Goal: Task Accomplishment & Management: Manage account settings

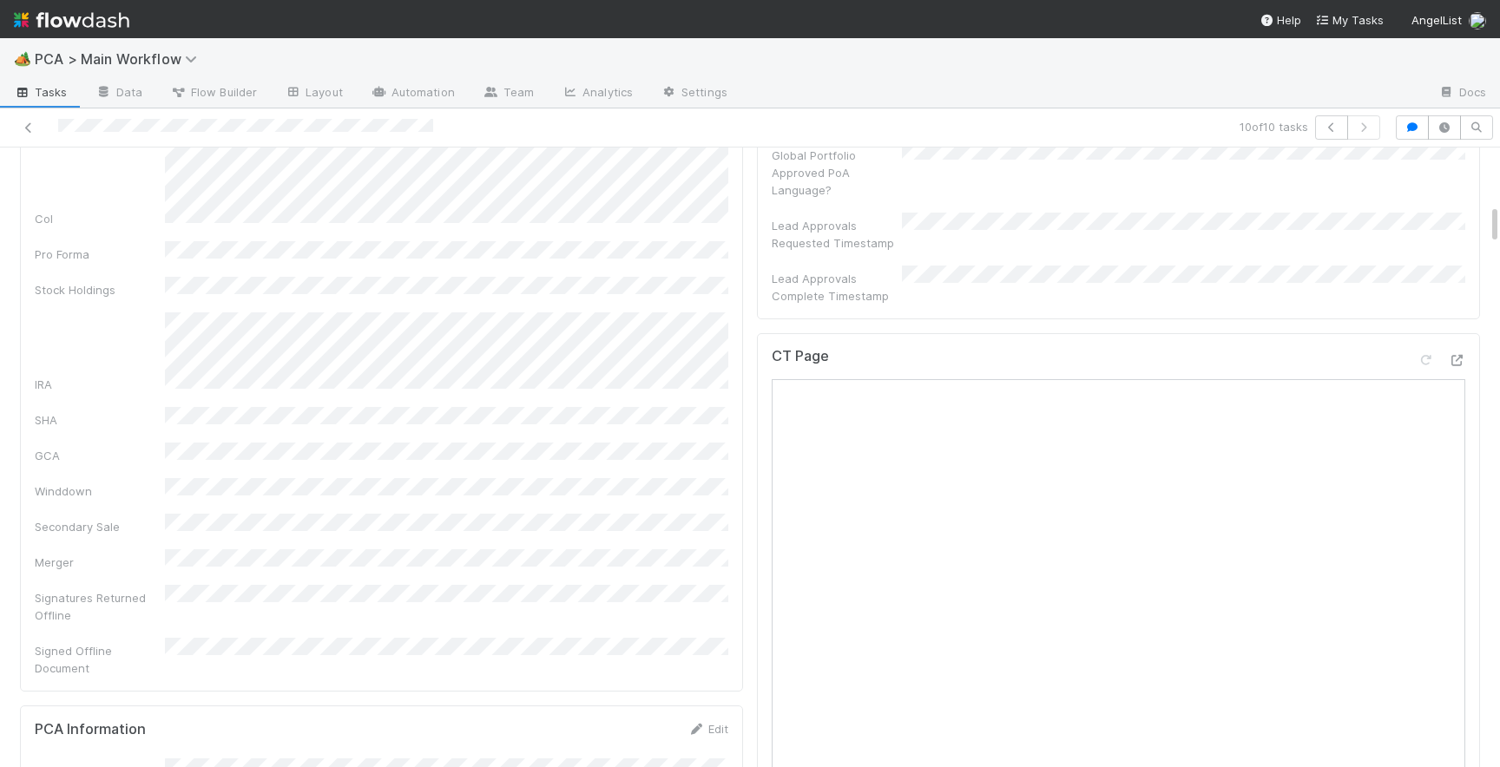
scroll to position [864, 0]
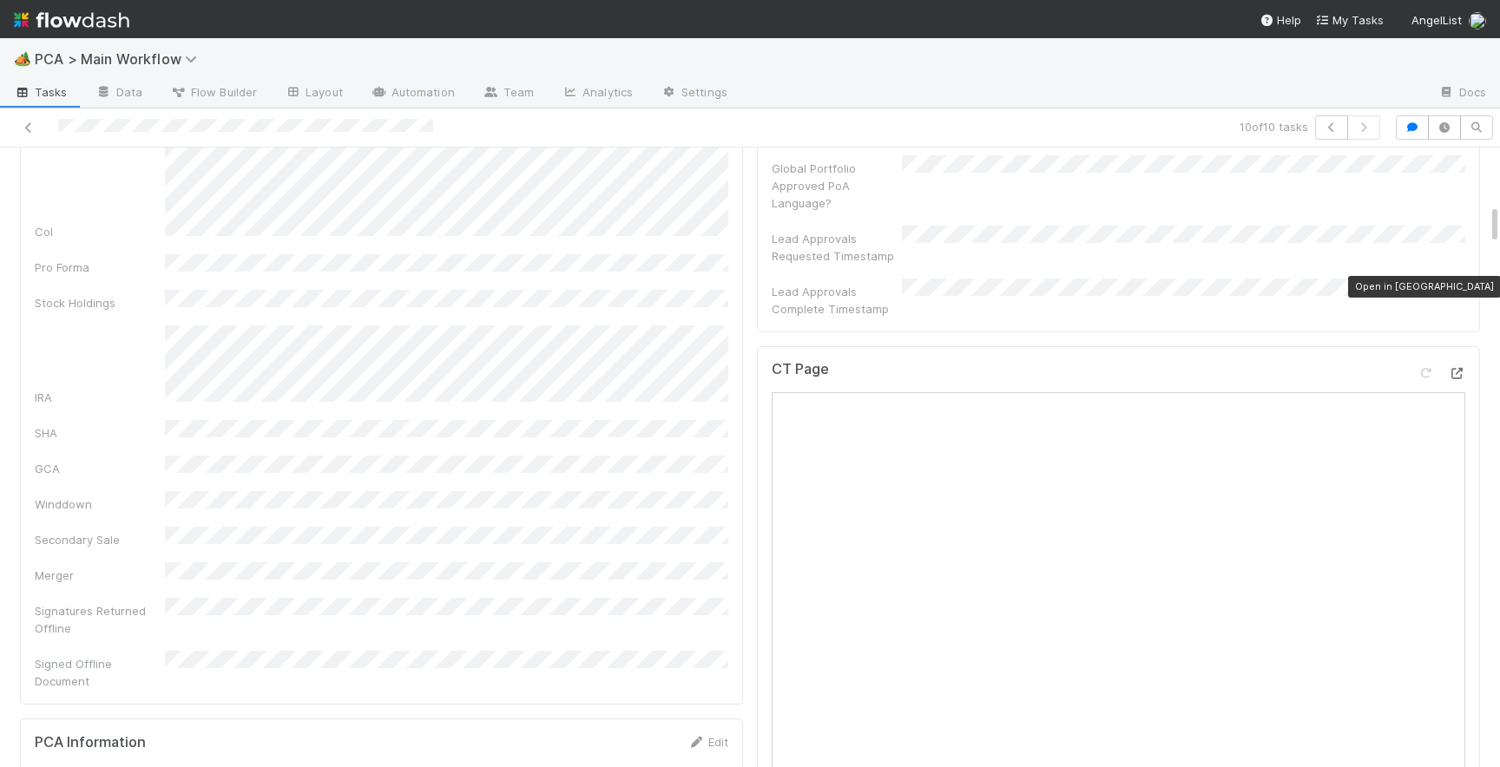
click at [1463, 368] on icon at bounding box center [1456, 373] width 17 height 11
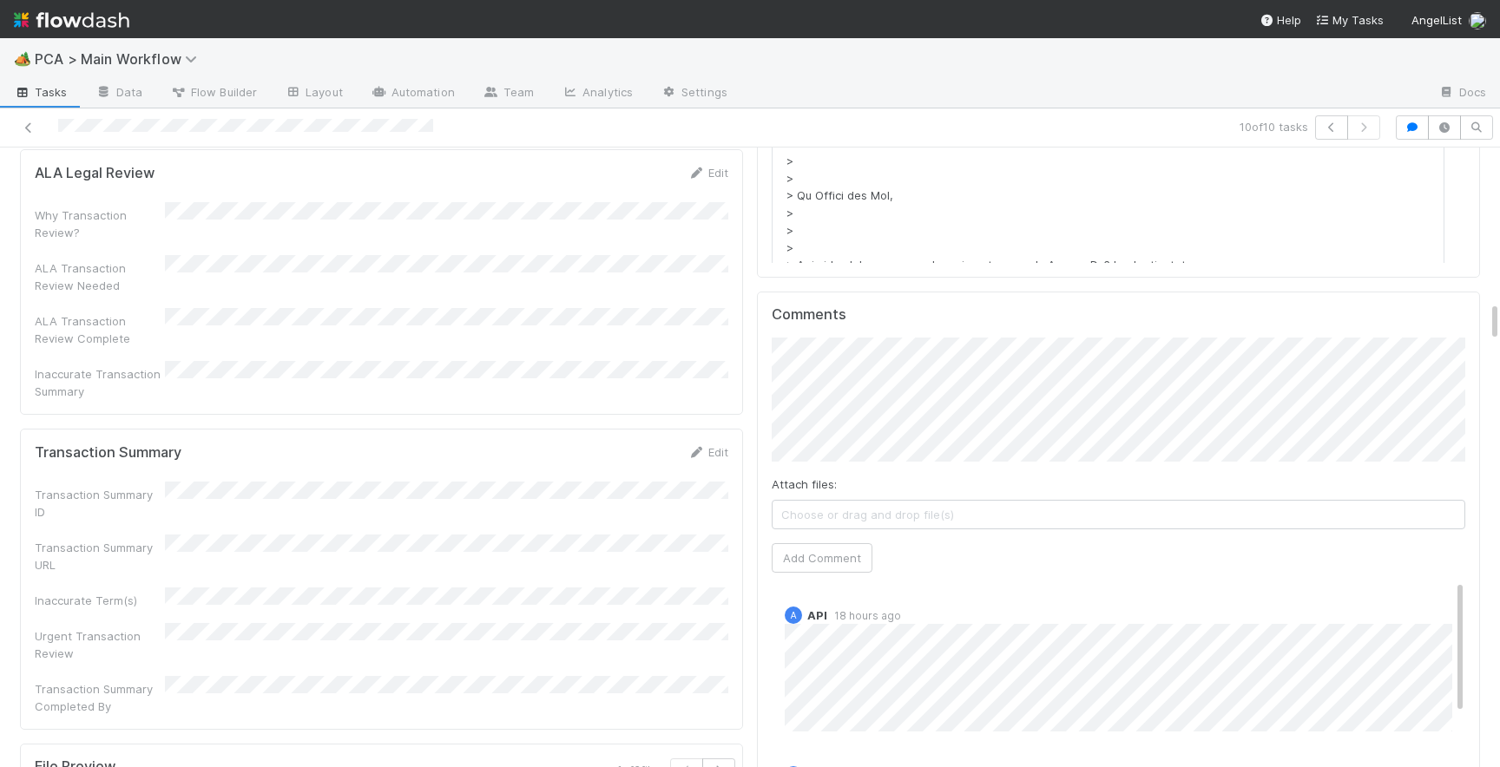
scroll to position [2381, 0]
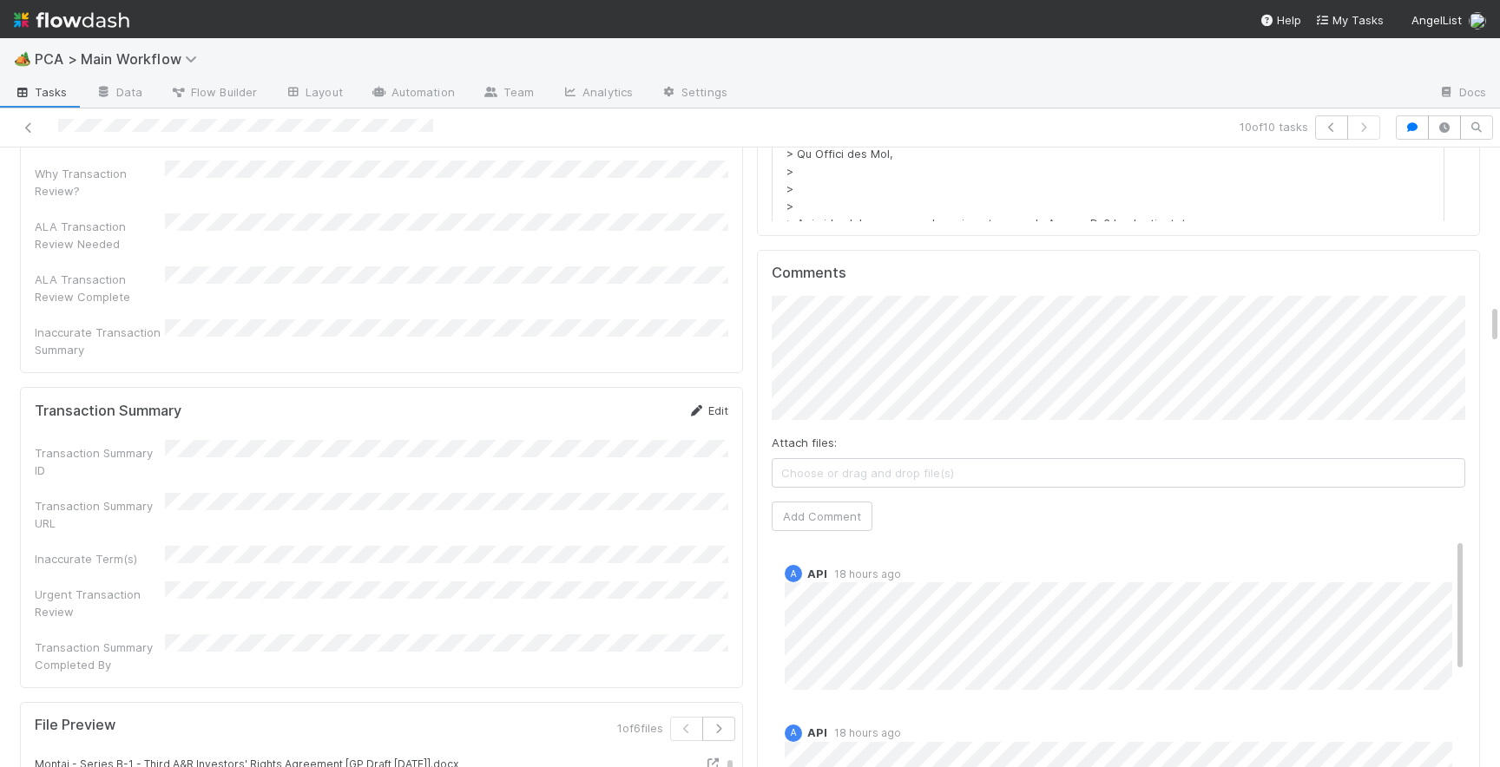
click at [720, 404] on link "Edit" at bounding box center [708, 411] width 41 height 14
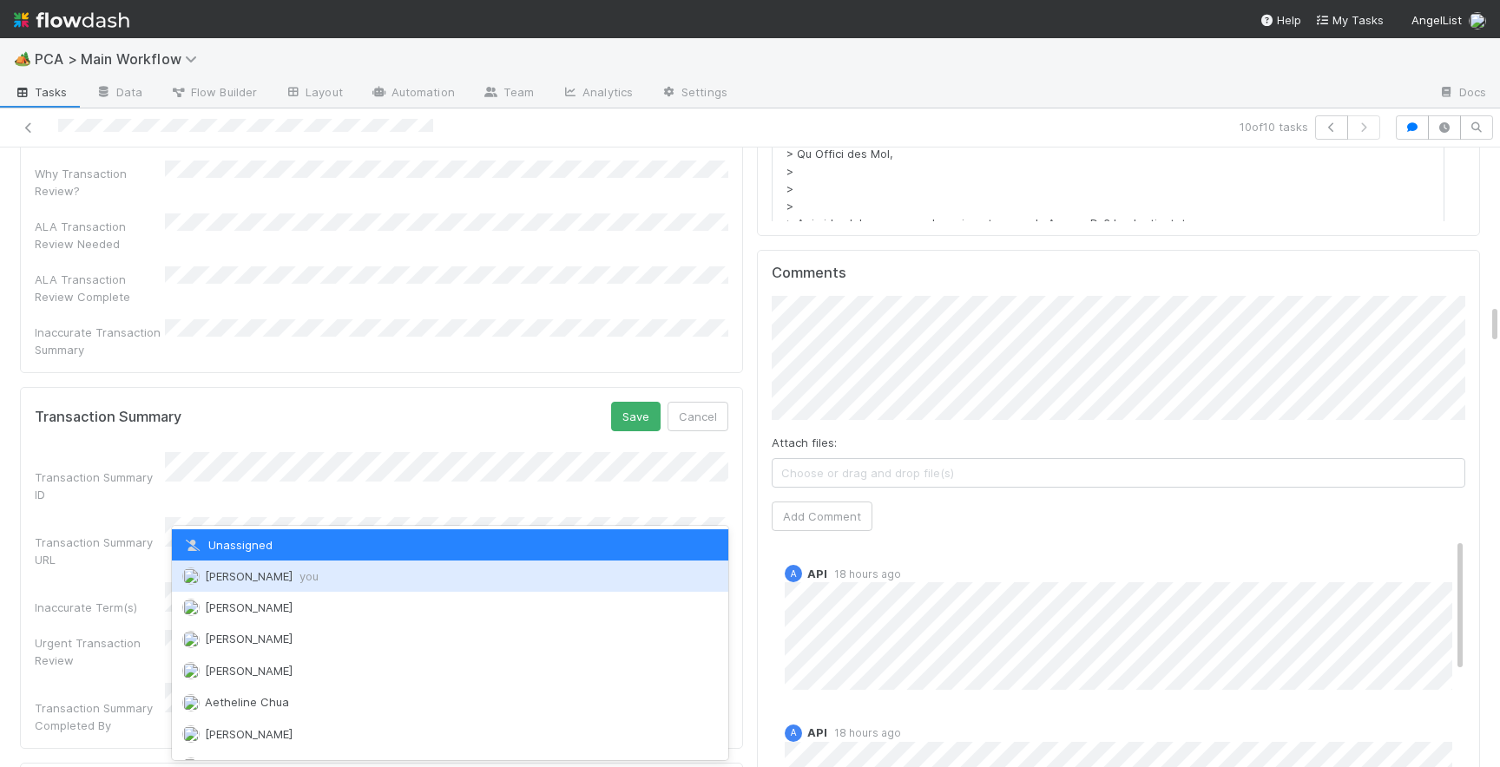
click at [318, 572] on div "[PERSON_NAME] you" at bounding box center [450, 576] width 556 height 31
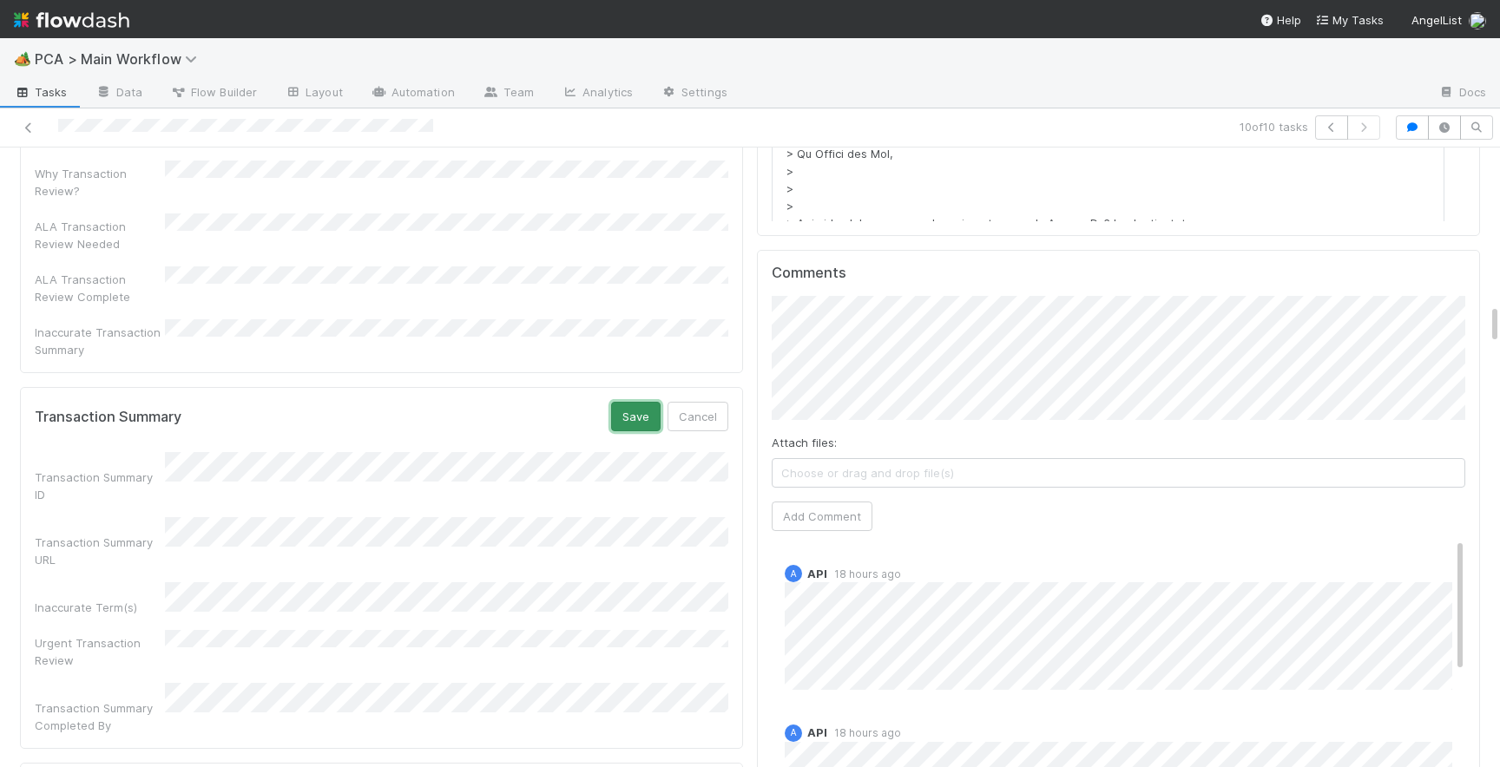
click at [642, 402] on button "Save" at bounding box center [635, 417] width 49 height 30
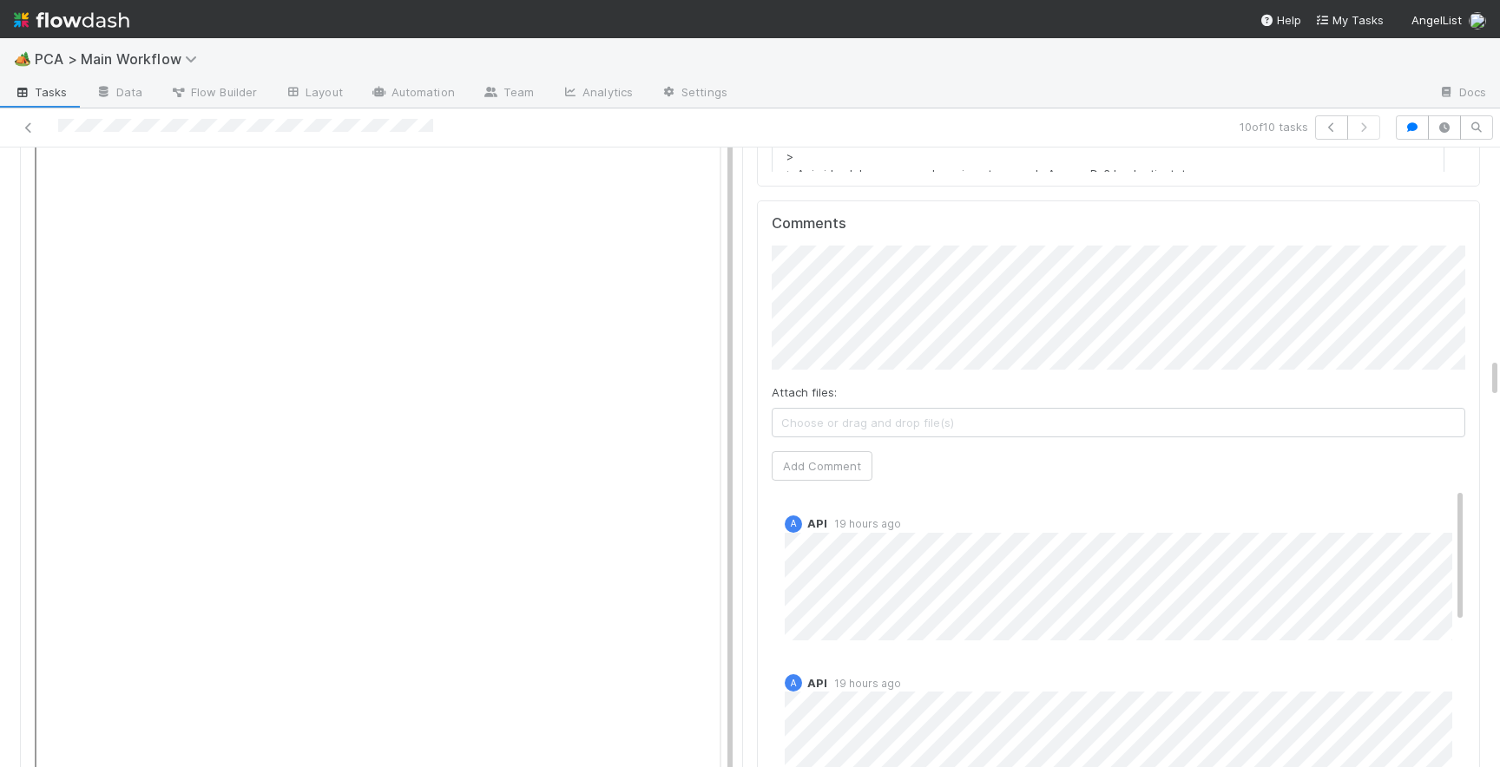
scroll to position [3198, 0]
click at [832, 457] on button "Add Comment" at bounding box center [822, 472] width 101 height 30
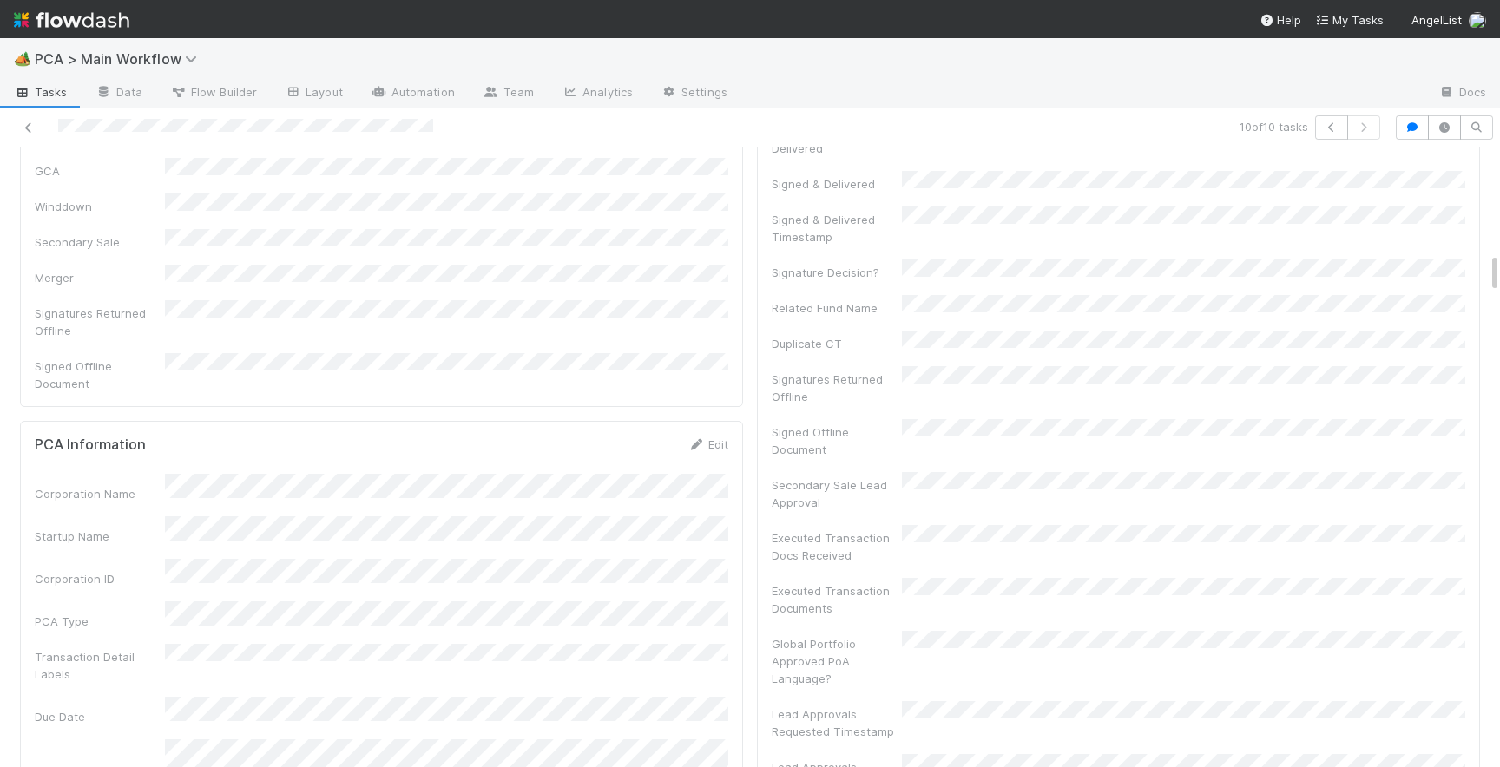
scroll to position [0, 0]
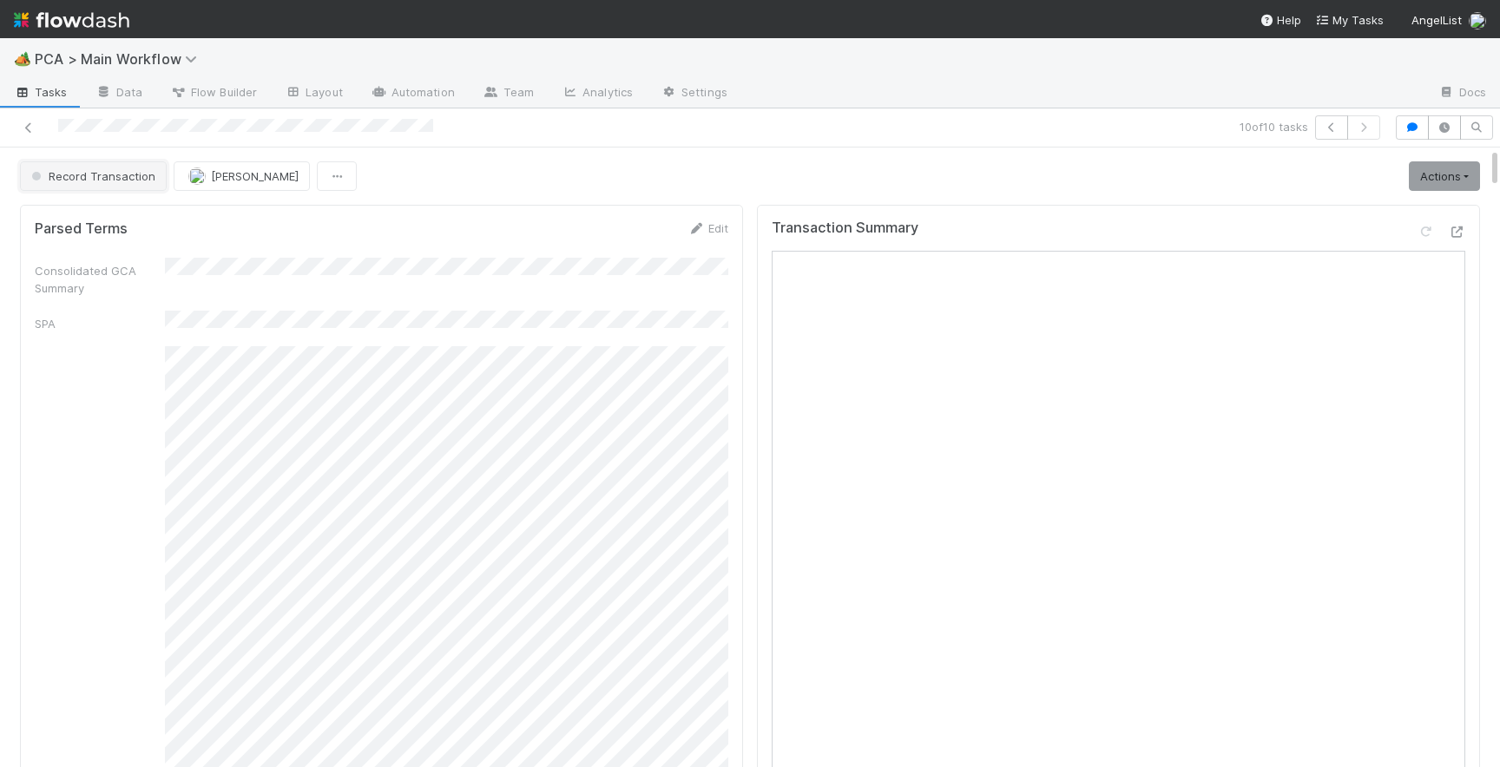
click at [115, 186] on button "Record Transaction" at bounding box center [93, 176] width 147 height 30
click at [132, 227] on div "RTBS" at bounding box center [136, 219] width 245 height 31
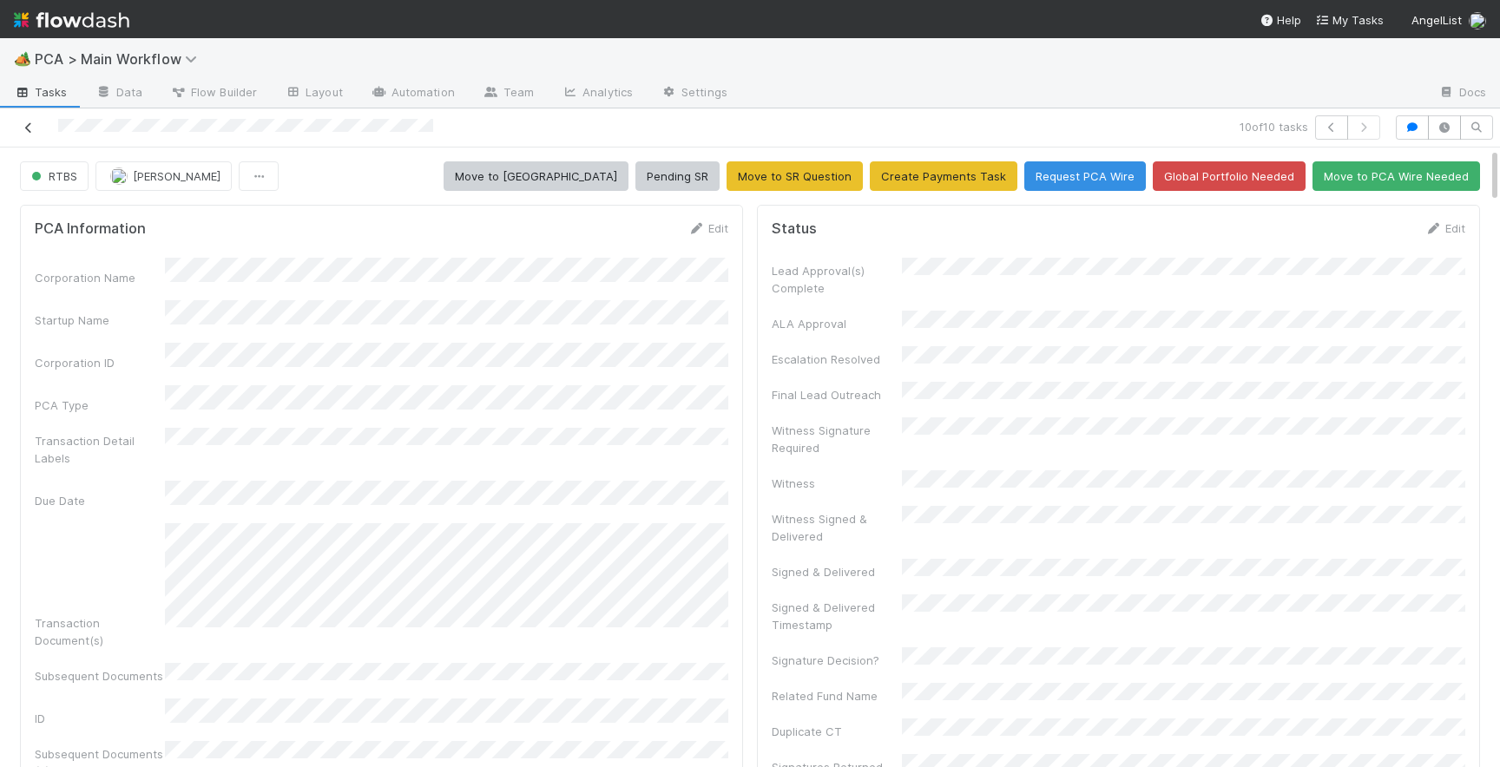
click at [33, 127] on icon at bounding box center [28, 127] width 17 height 11
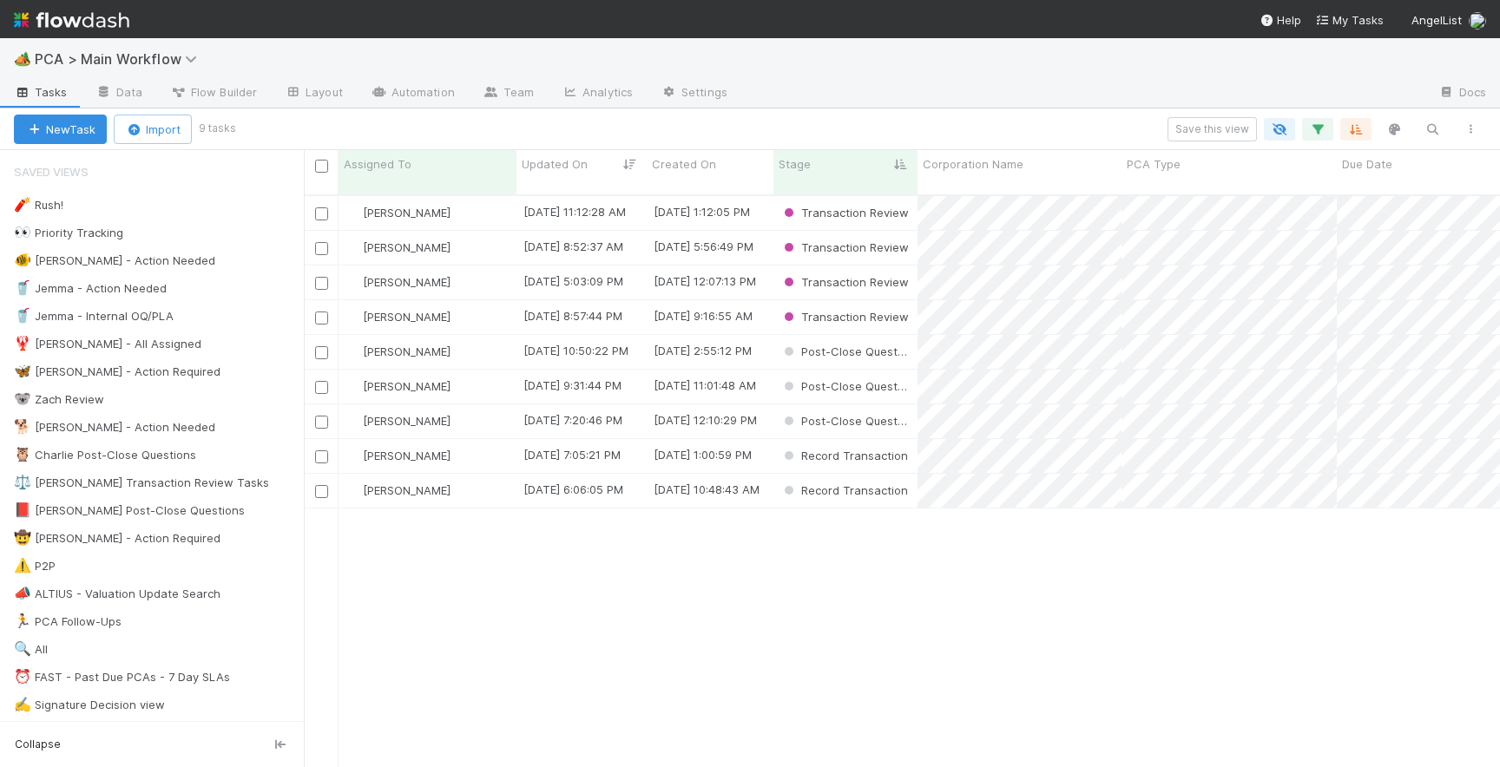
scroll to position [0, 1]
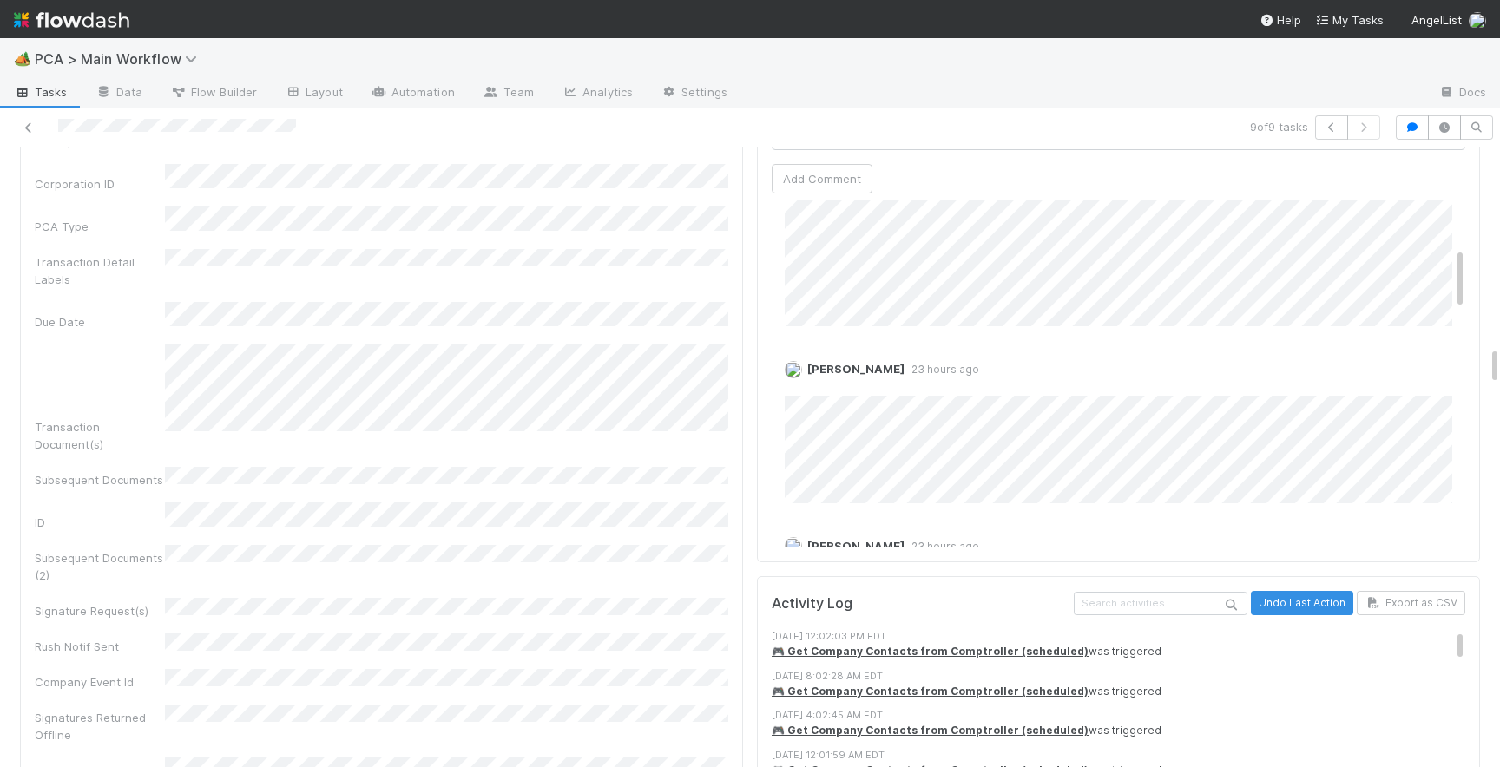
scroll to position [3131, 0]
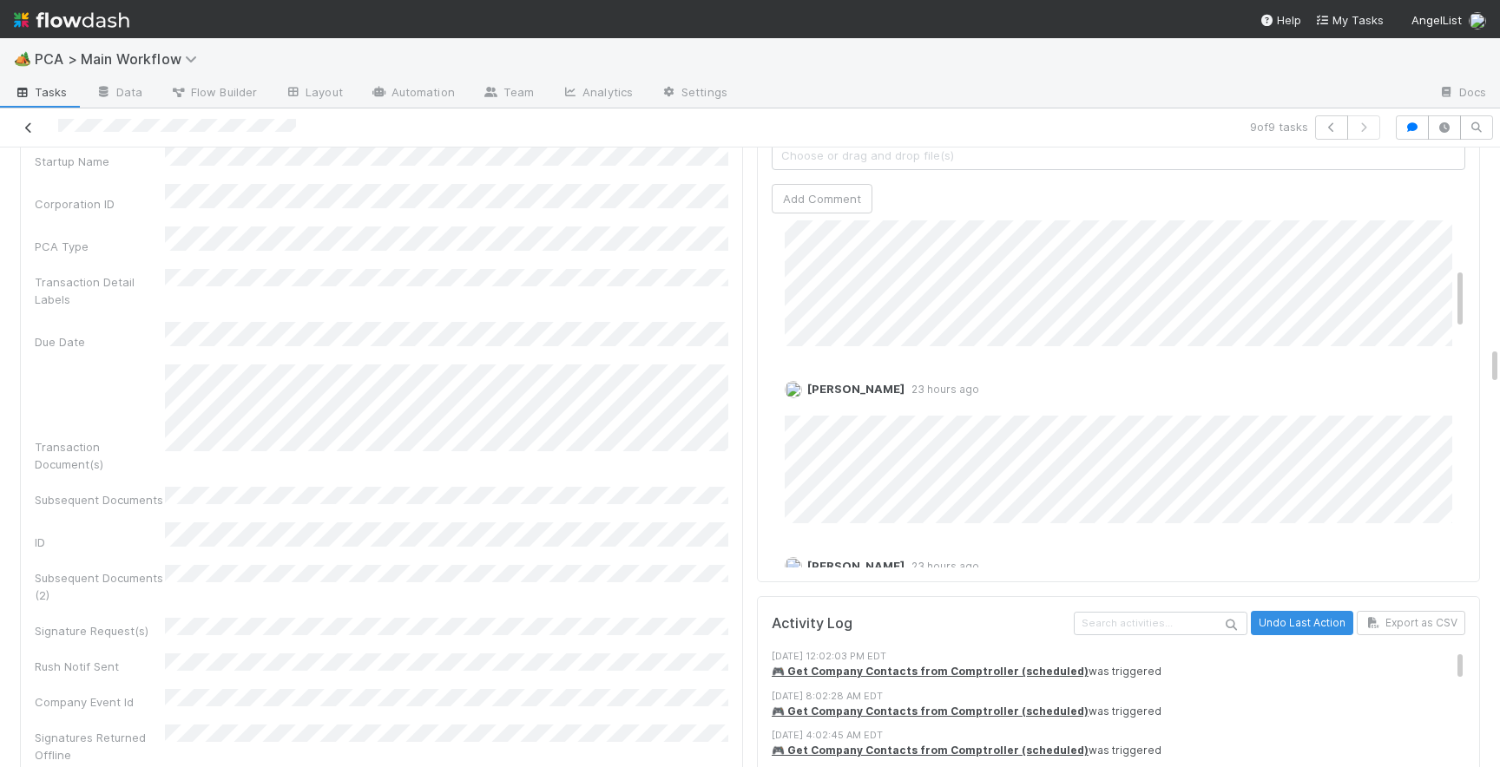
click at [30, 130] on icon at bounding box center [28, 127] width 17 height 11
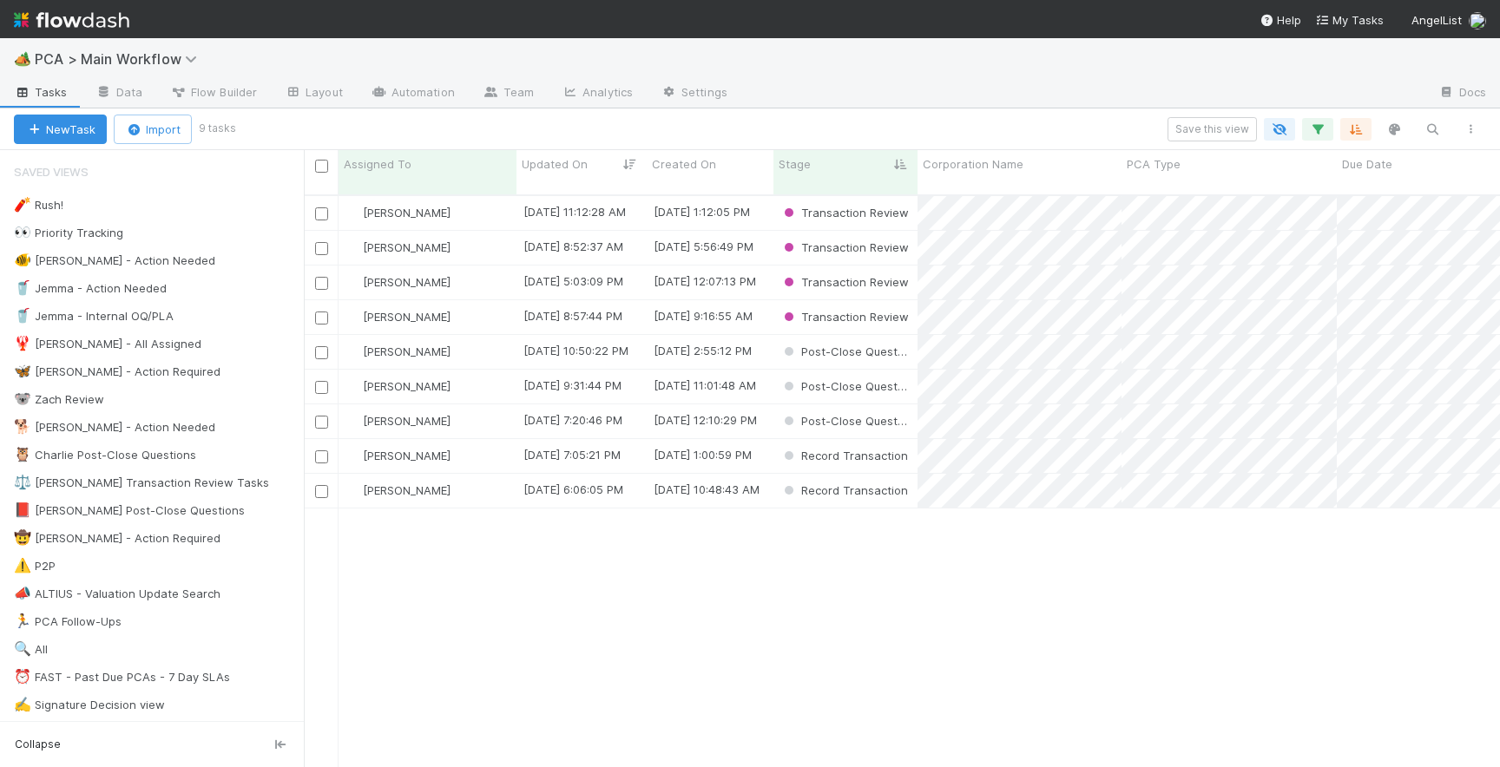
scroll to position [0, 1]
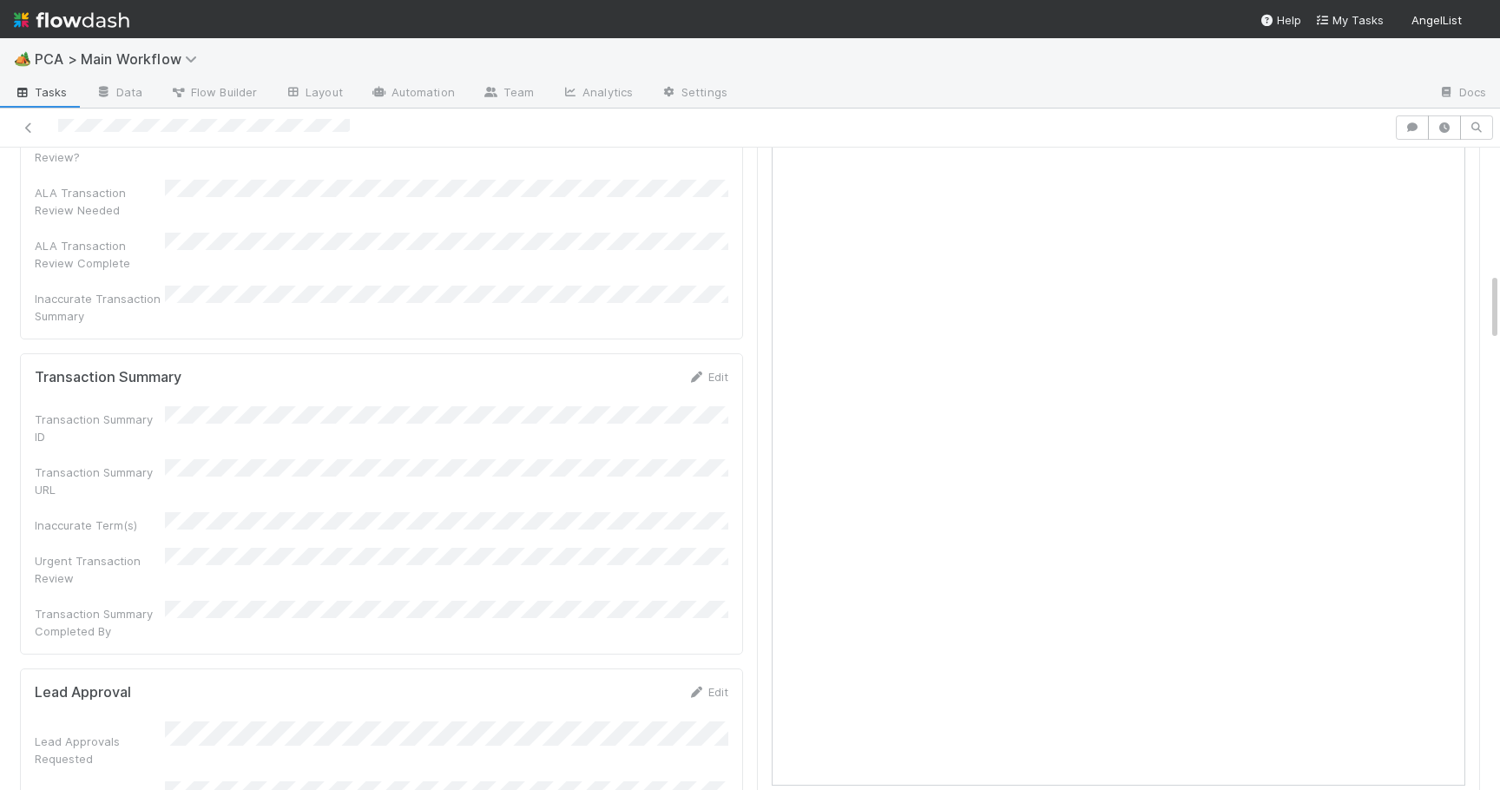
scroll to position [1161, 0]
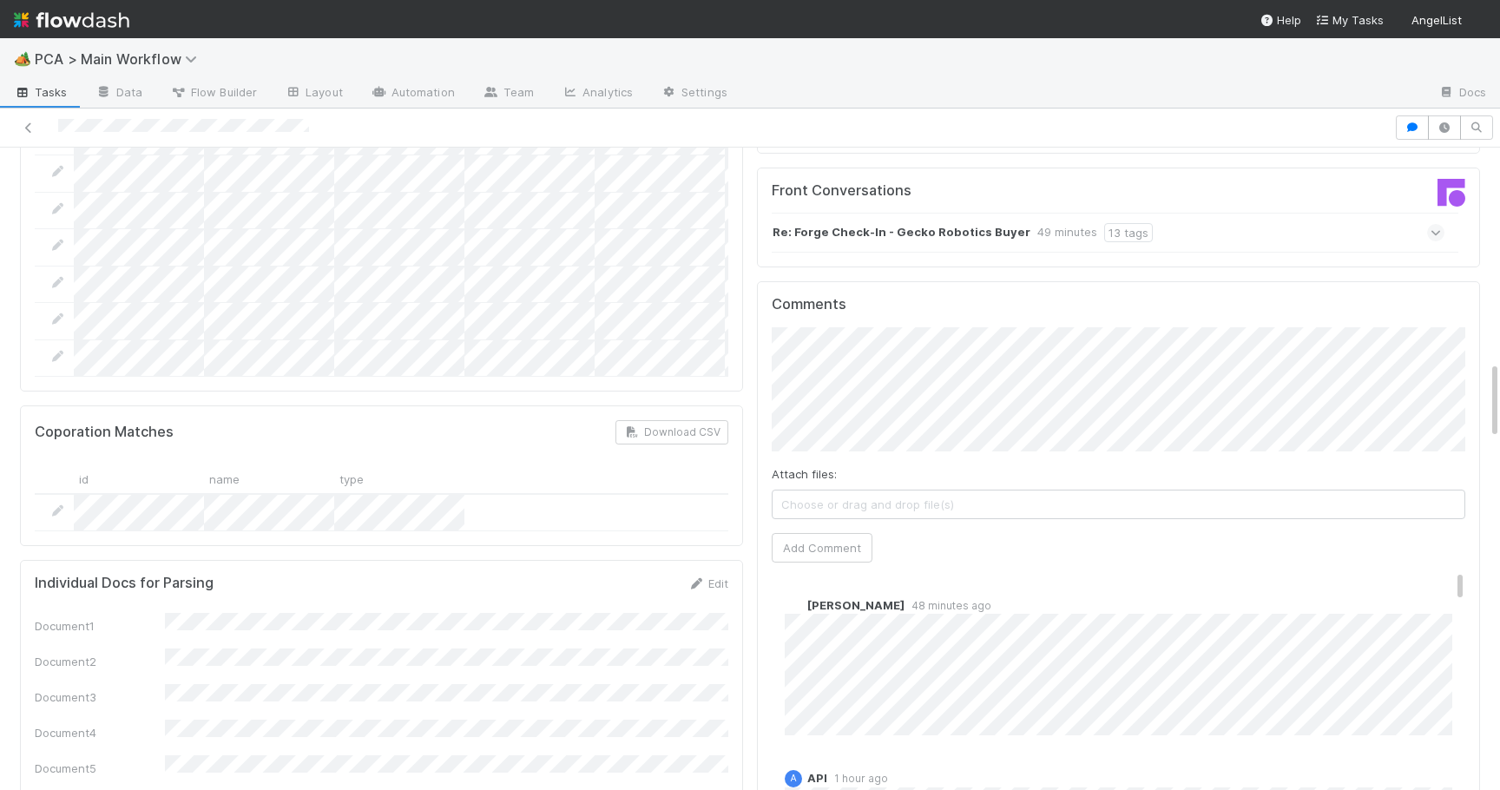
scroll to position [1711, 0]
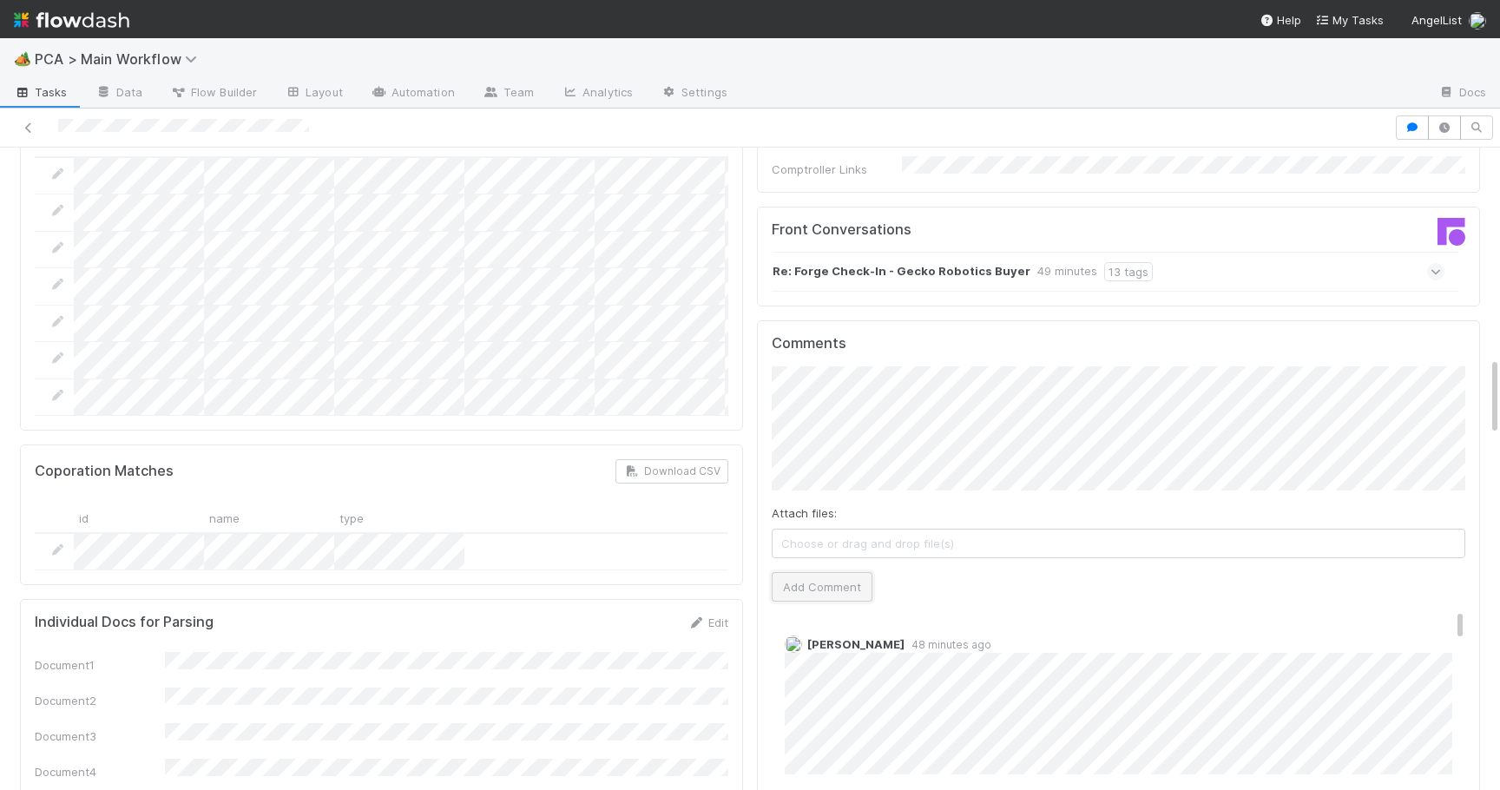
click at [813, 572] on button "Add Comment" at bounding box center [822, 587] width 101 height 30
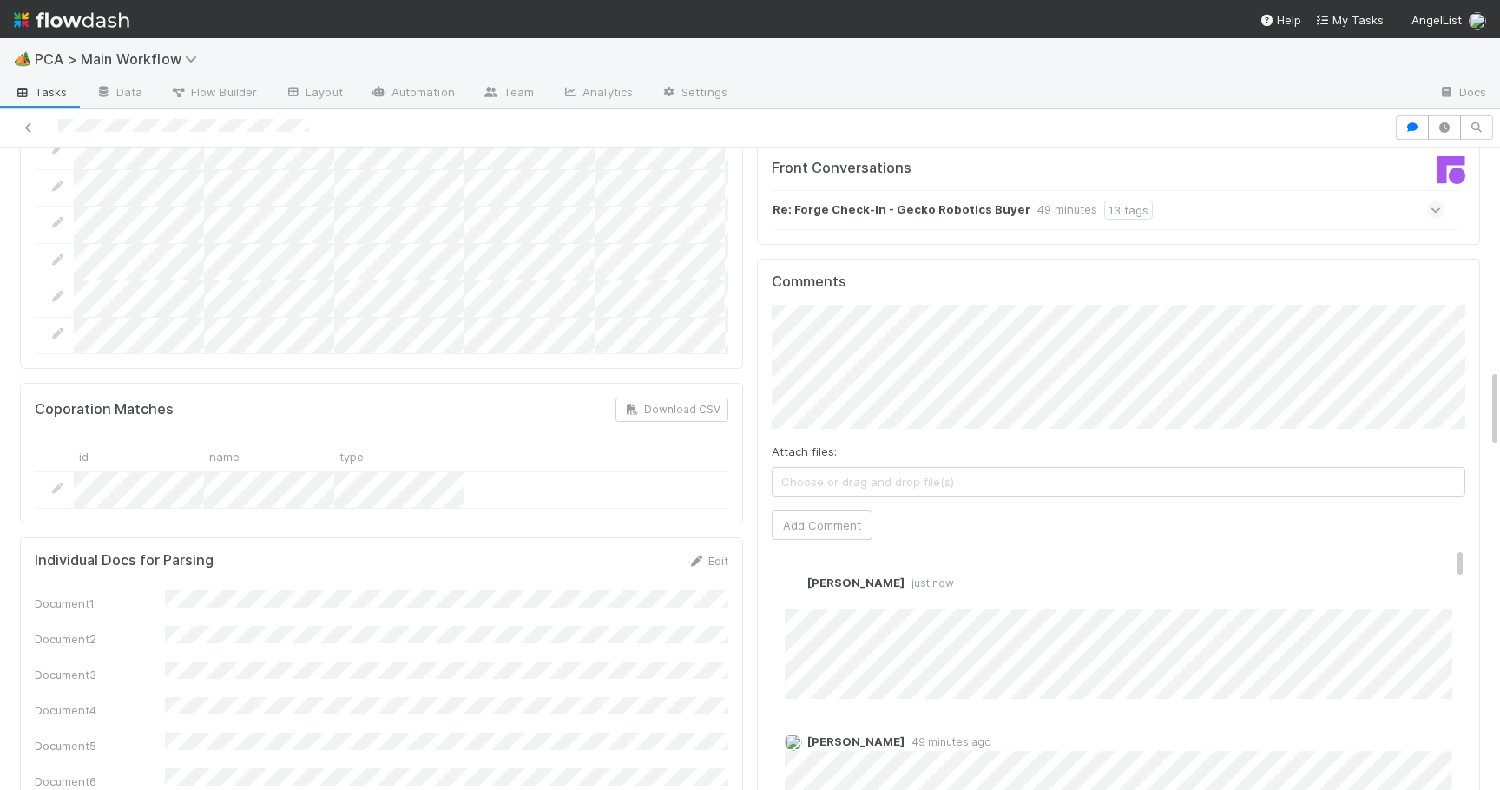
scroll to position [1724, 0]
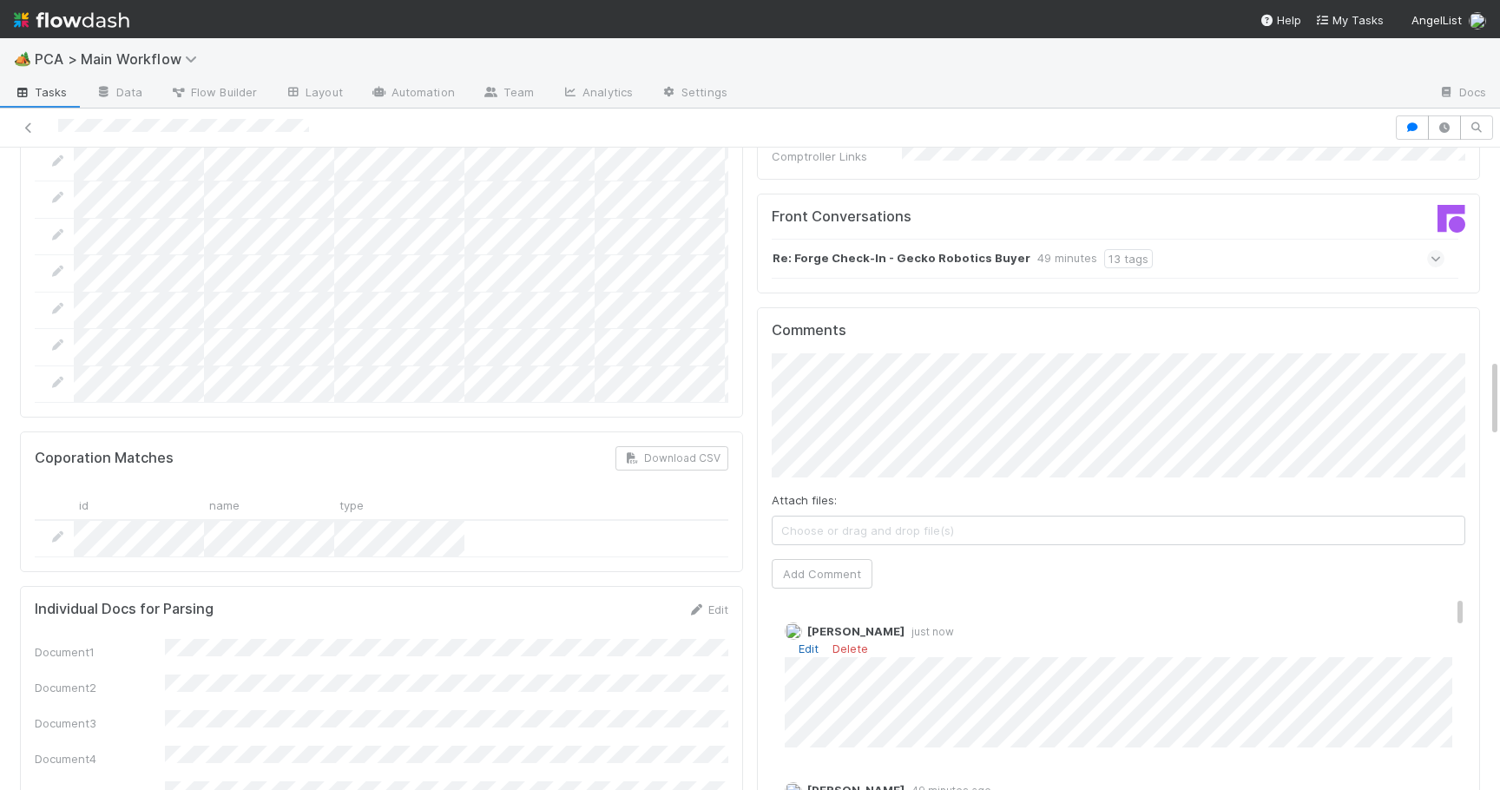
click at [810, 642] on link "Edit" at bounding box center [809, 649] width 20 height 14
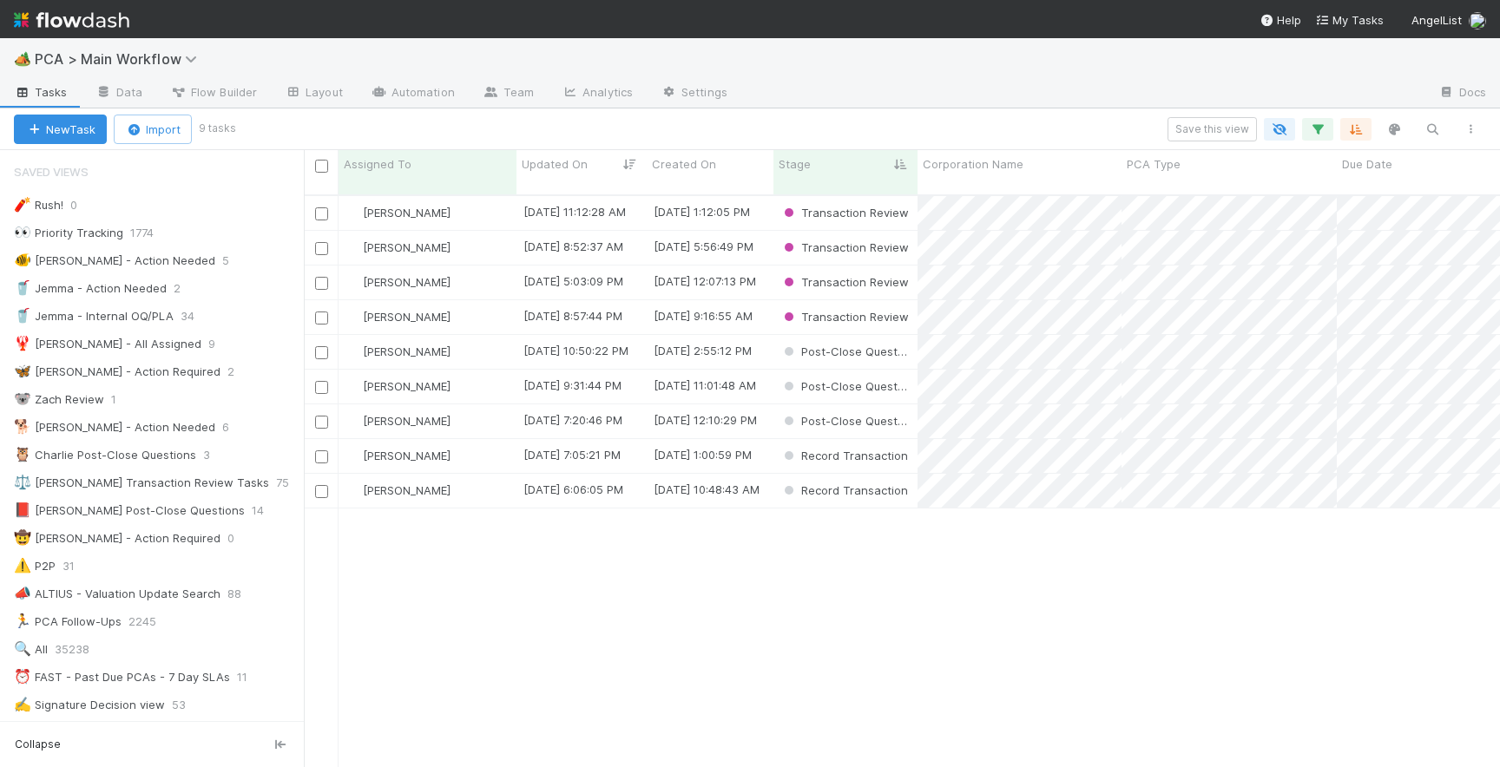
scroll to position [586, 1196]
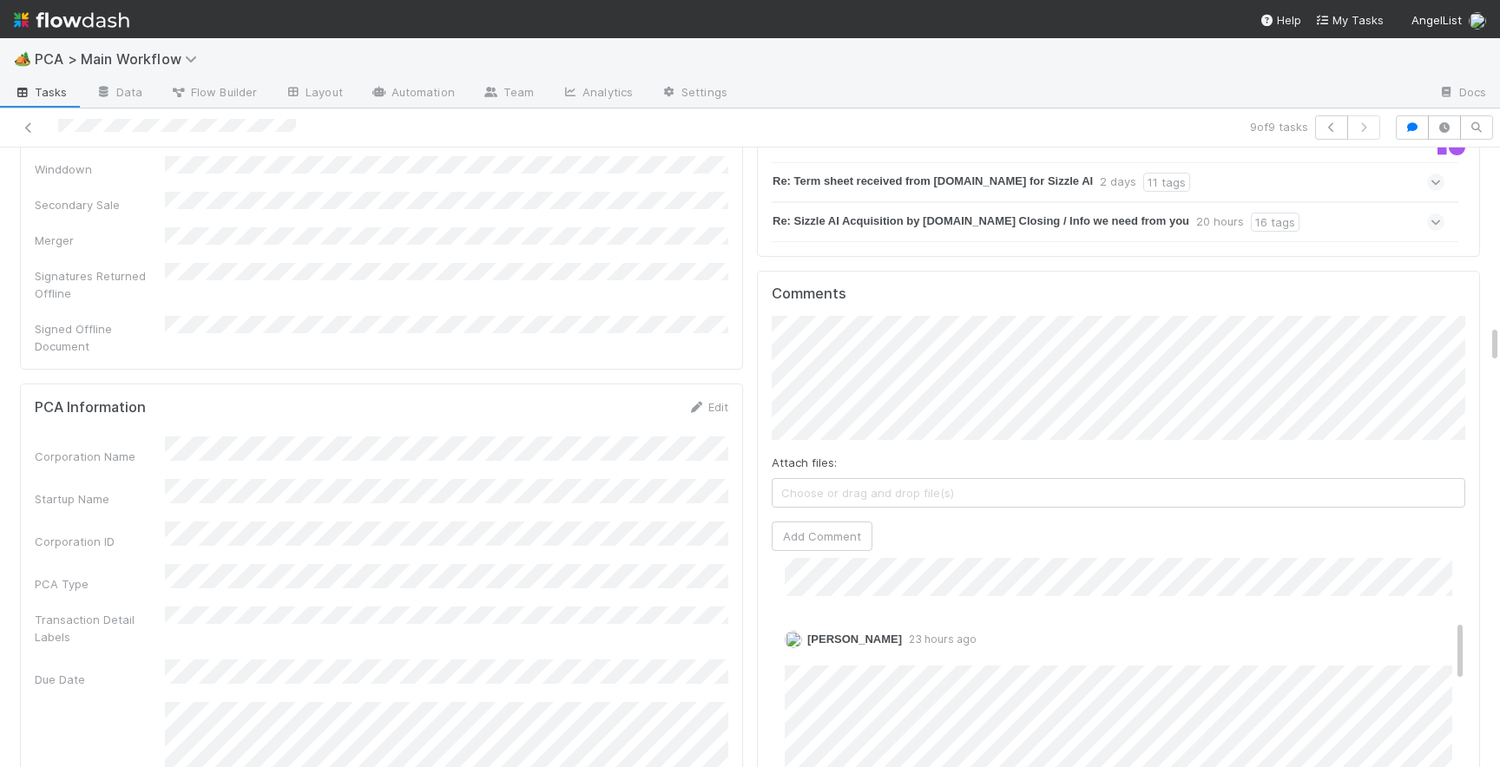
scroll to position [336, 0]
click at [815, 522] on button "Add Comment" at bounding box center [822, 537] width 101 height 30
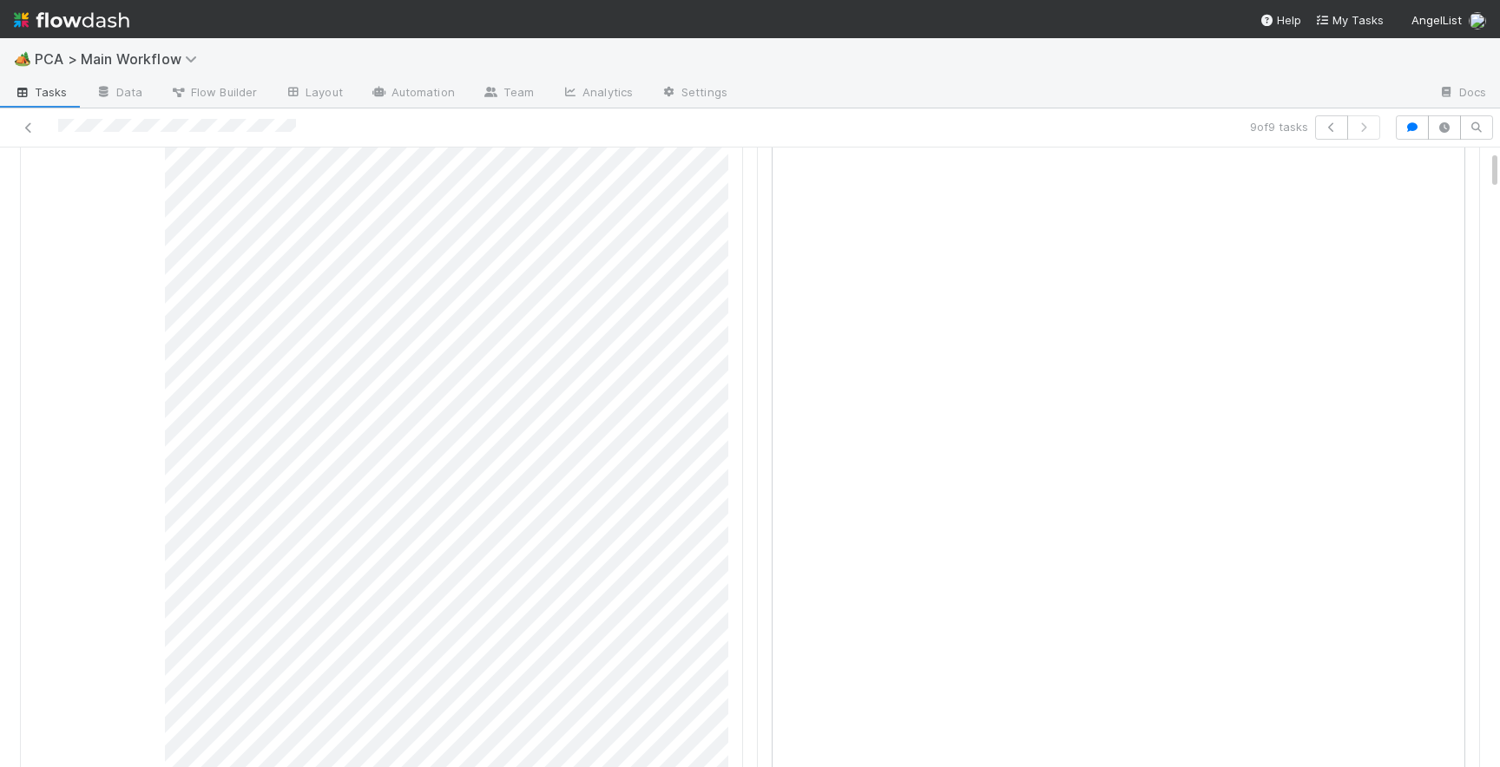
scroll to position [0, 0]
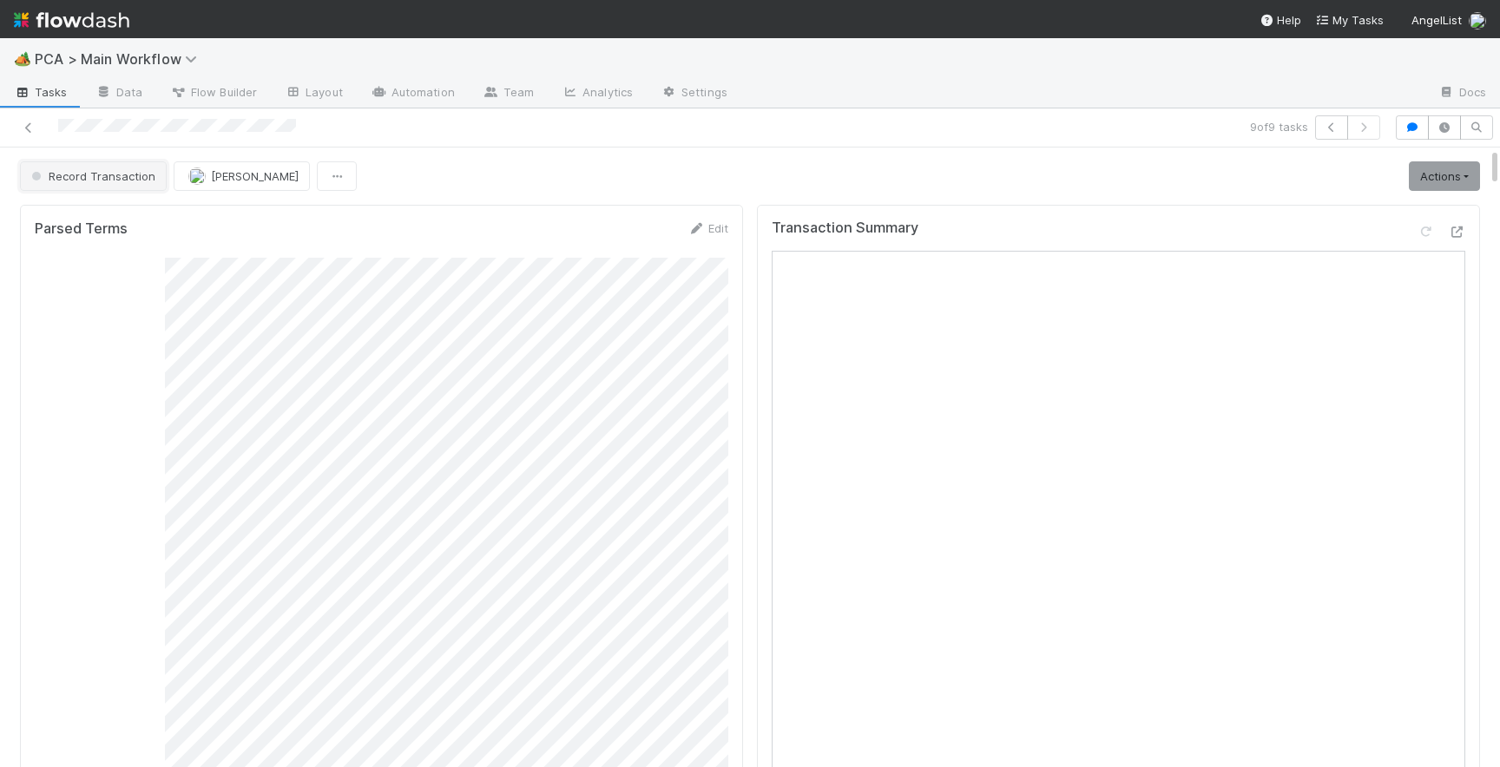
click at [101, 183] on button "Record Transaction" at bounding box center [93, 176] width 147 height 30
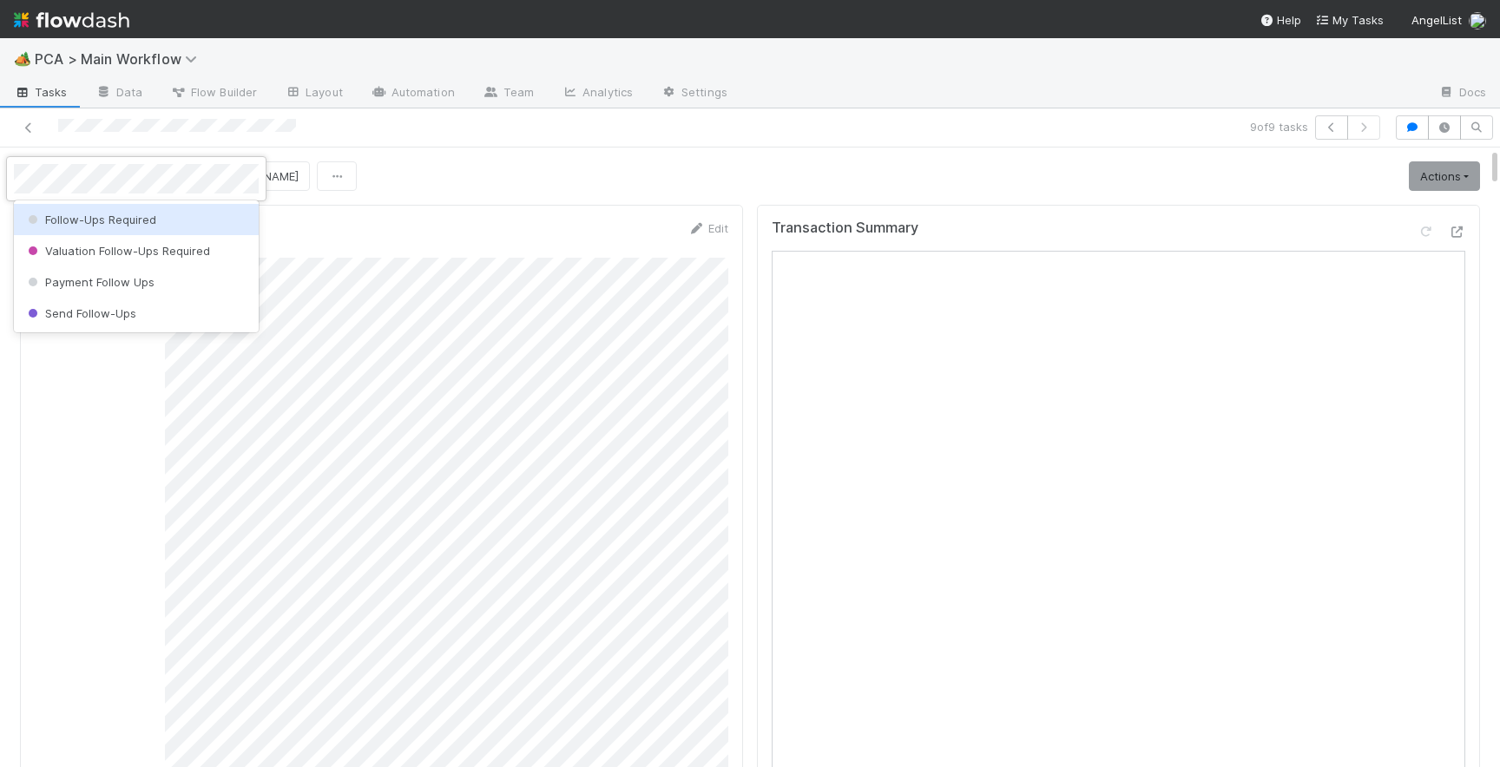
click at [101, 224] on span "Follow-Ups Required" at bounding box center [90, 220] width 132 height 14
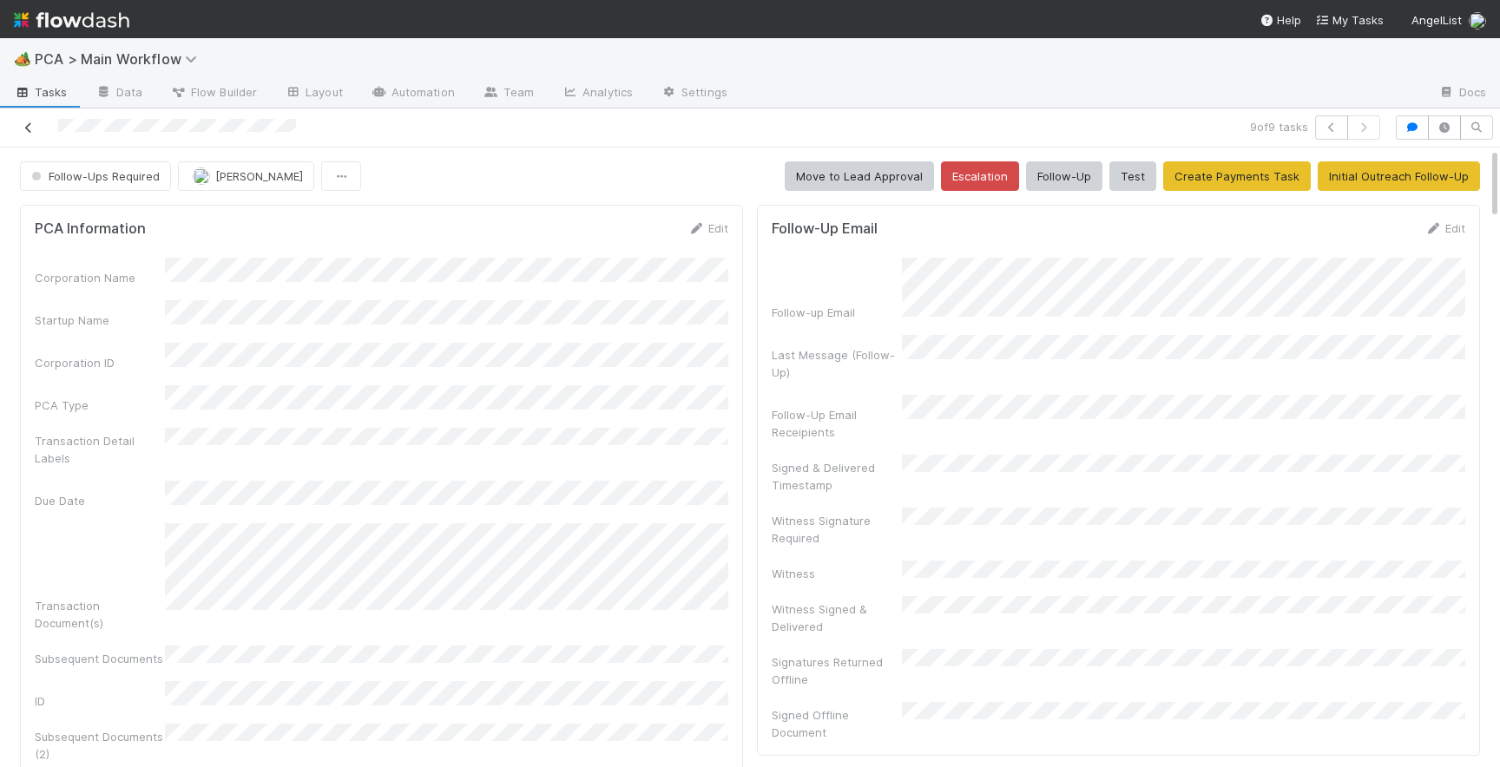
click at [29, 127] on icon at bounding box center [28, 127] width 17 height 11
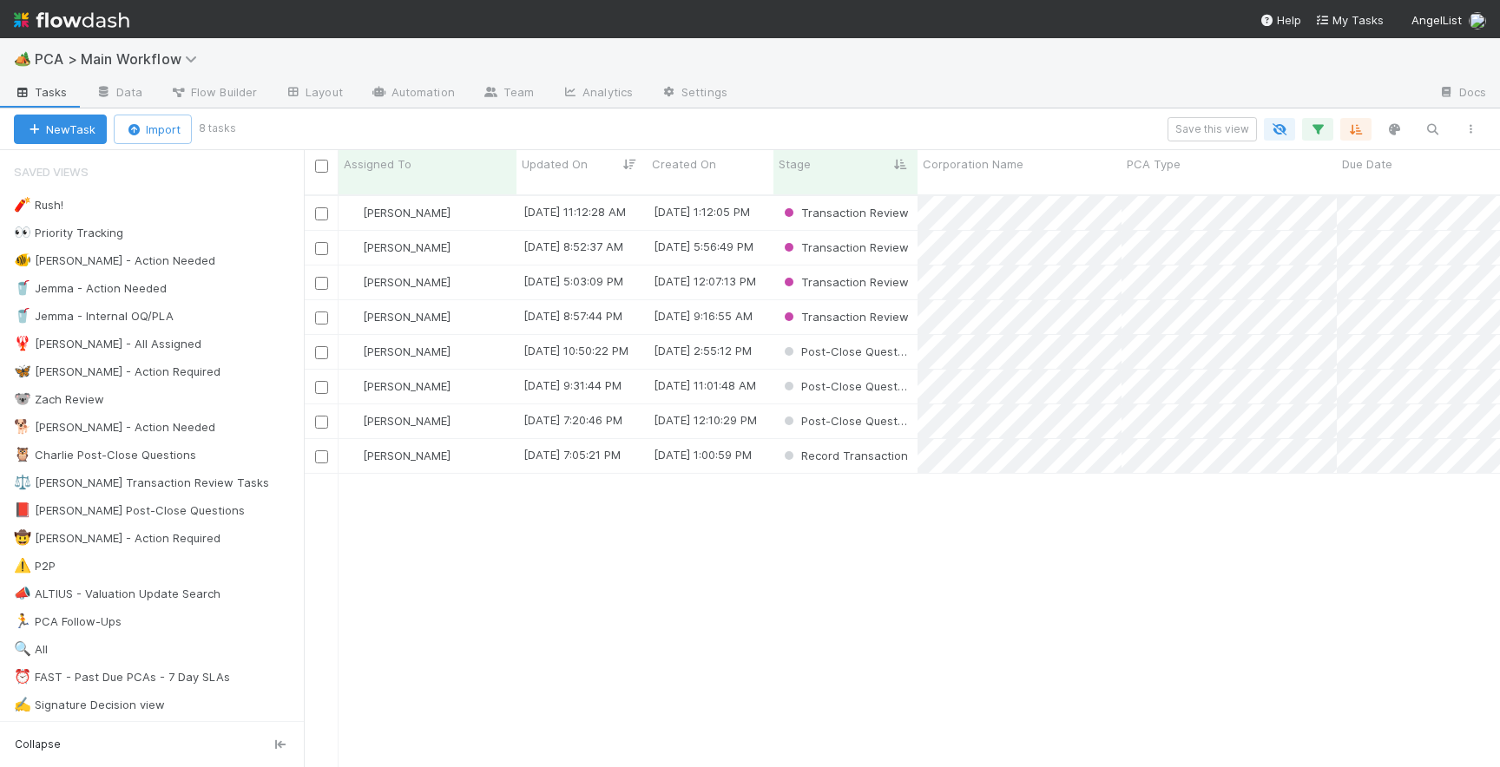
scroll to position [586, 1196]
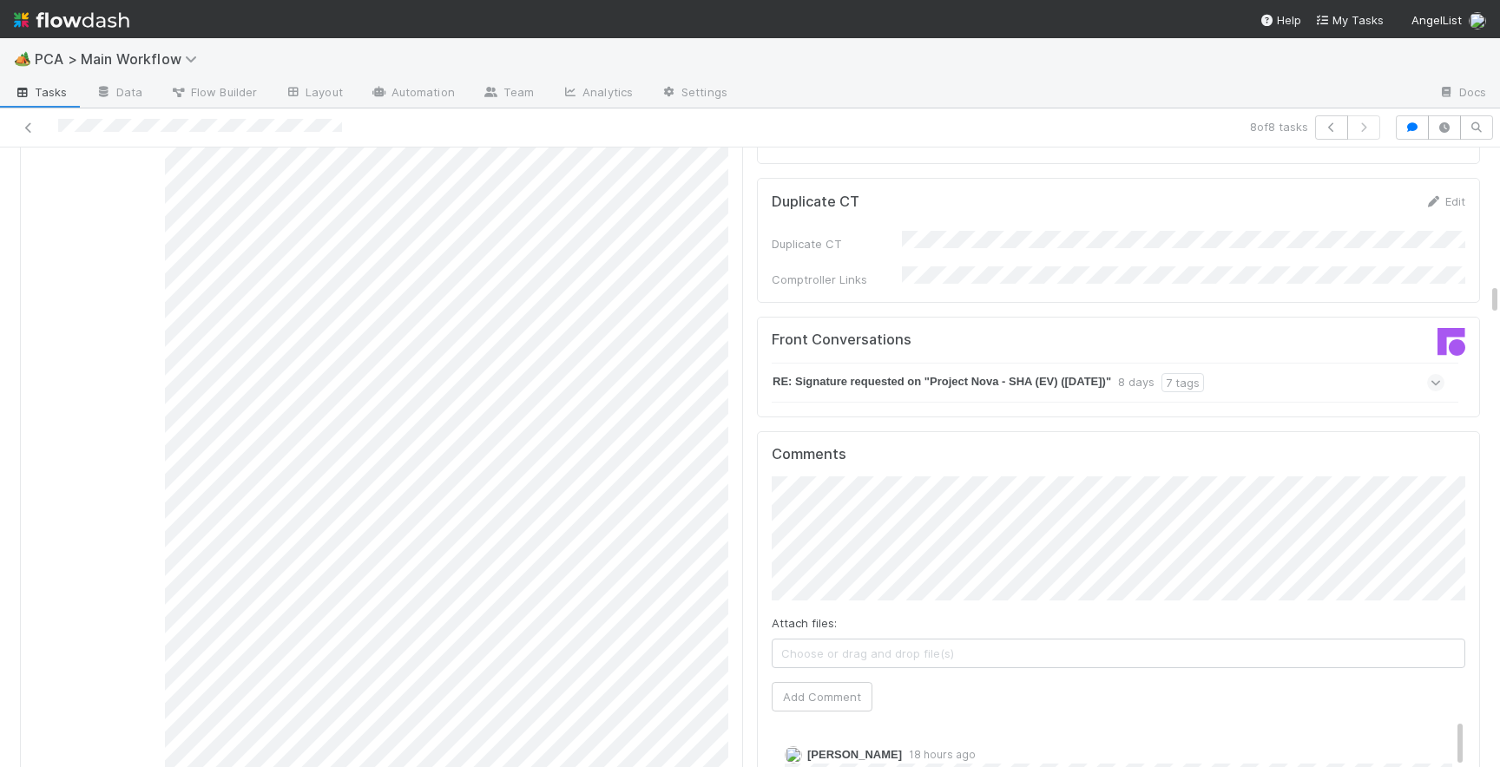
scroll to position [2611, 0]
click at [812, 677] on button "Add Comment" at bounding box center [822, 692] width 101 height 30
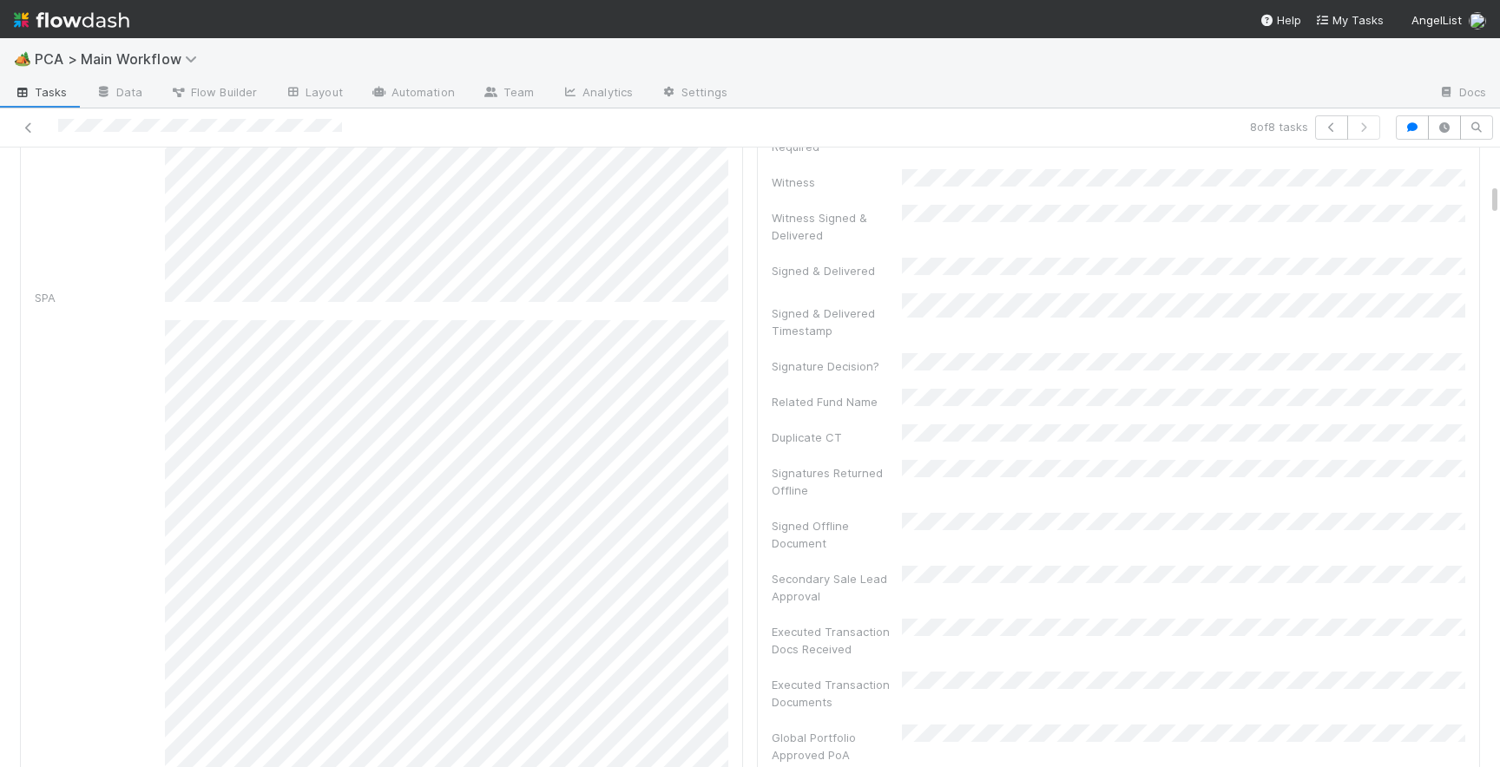
scroll to position [0, 0]
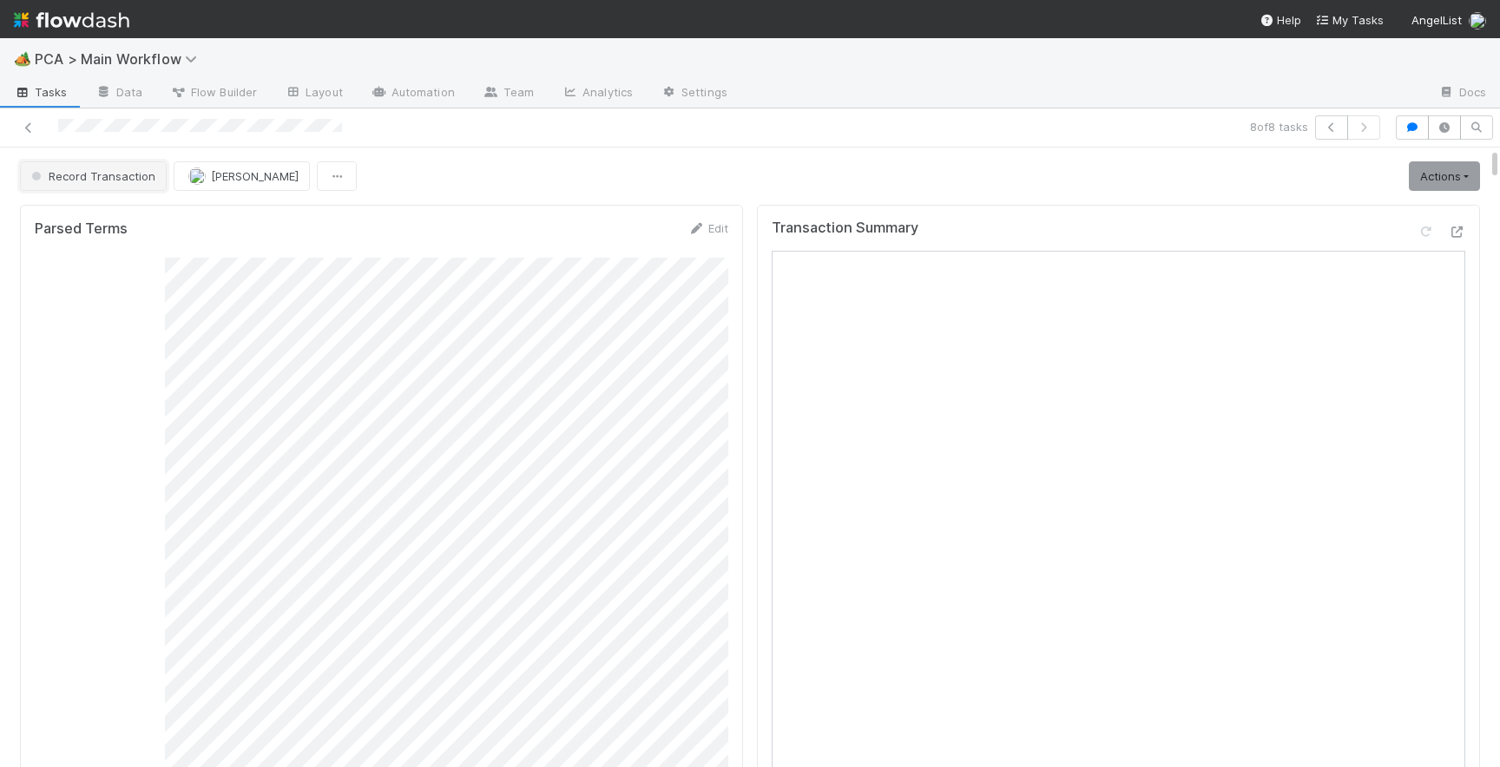
click at [112, 178] on span "Record Transaction" at bounding box center [92, 176] width 128 height 14
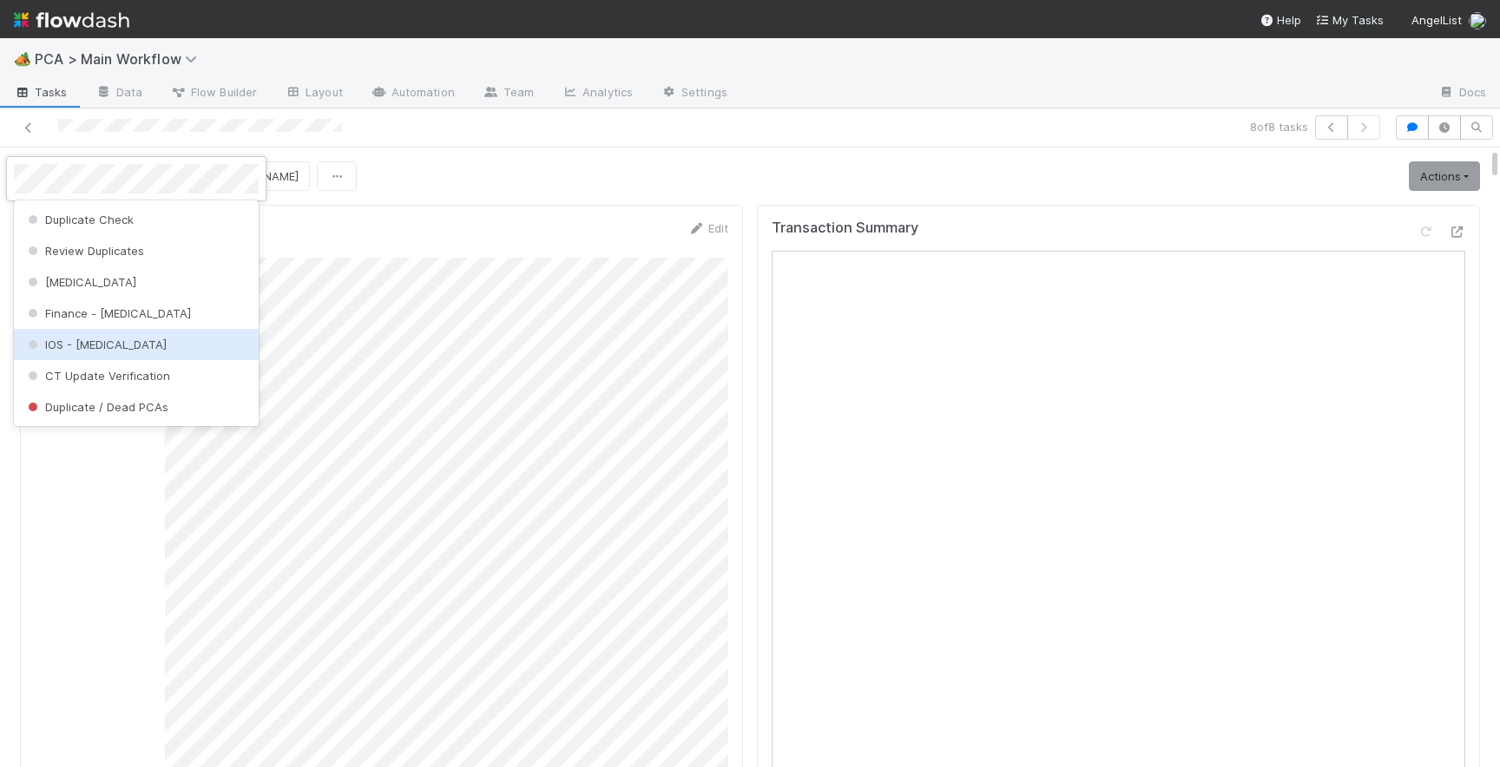
click at [131, 339] on div "IOS - ICU" at bounding box center [136, 344] width 245 height 31
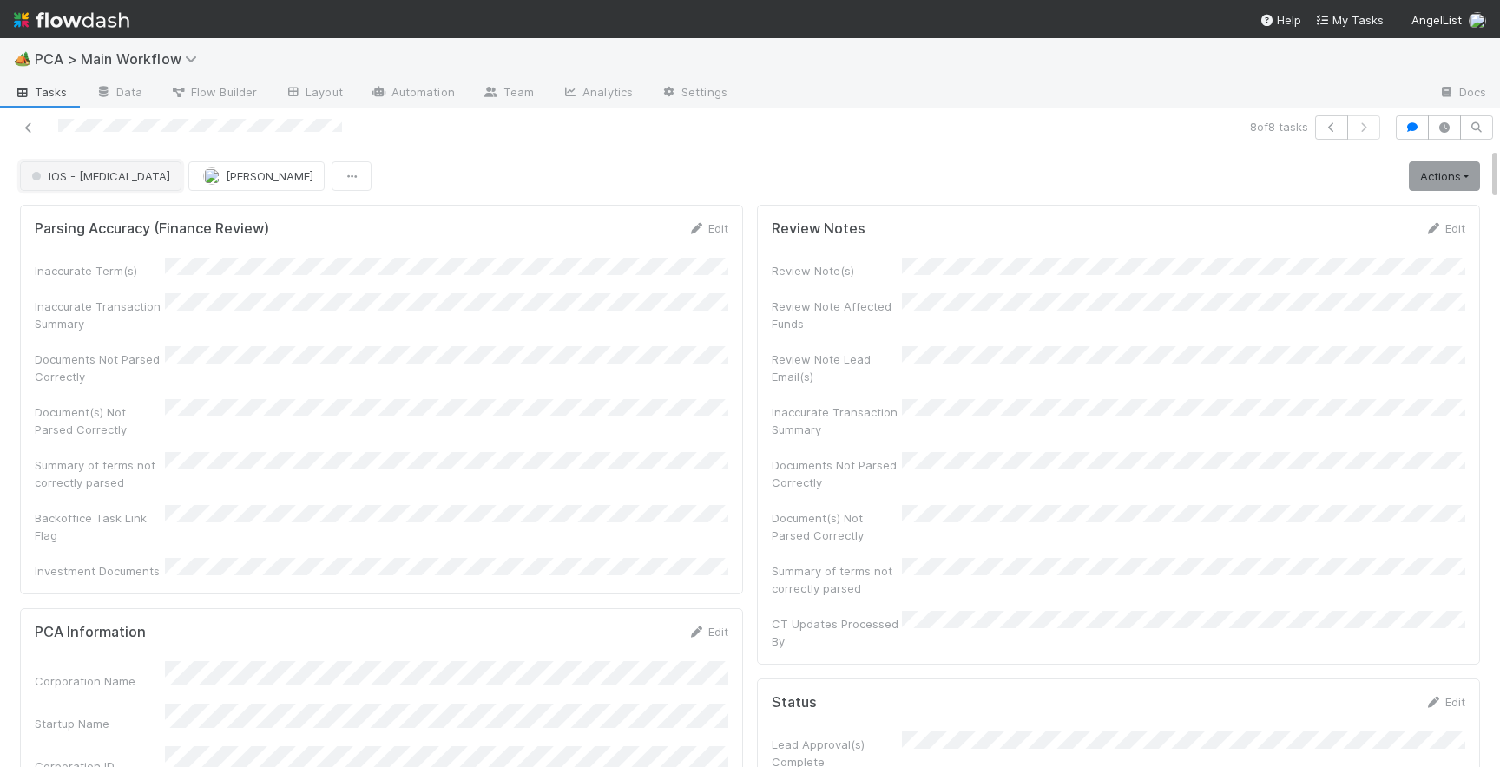
click at [67, 171] on span "IOS - ICU" at bounding box center [99, 176] width 142 height 14
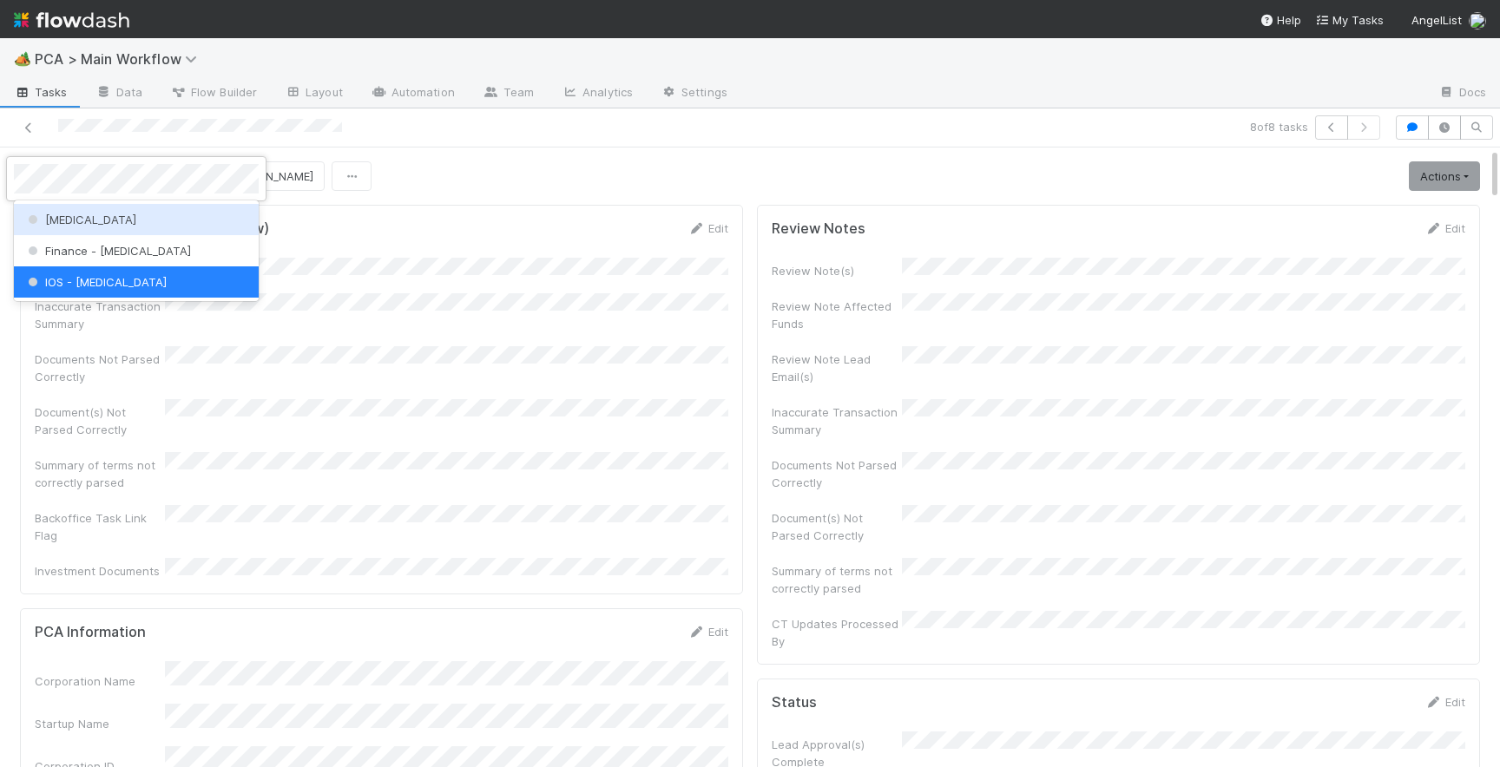
click at [87, 210] on div "ICU" at bounding box center [136, 219] width 245 height 31
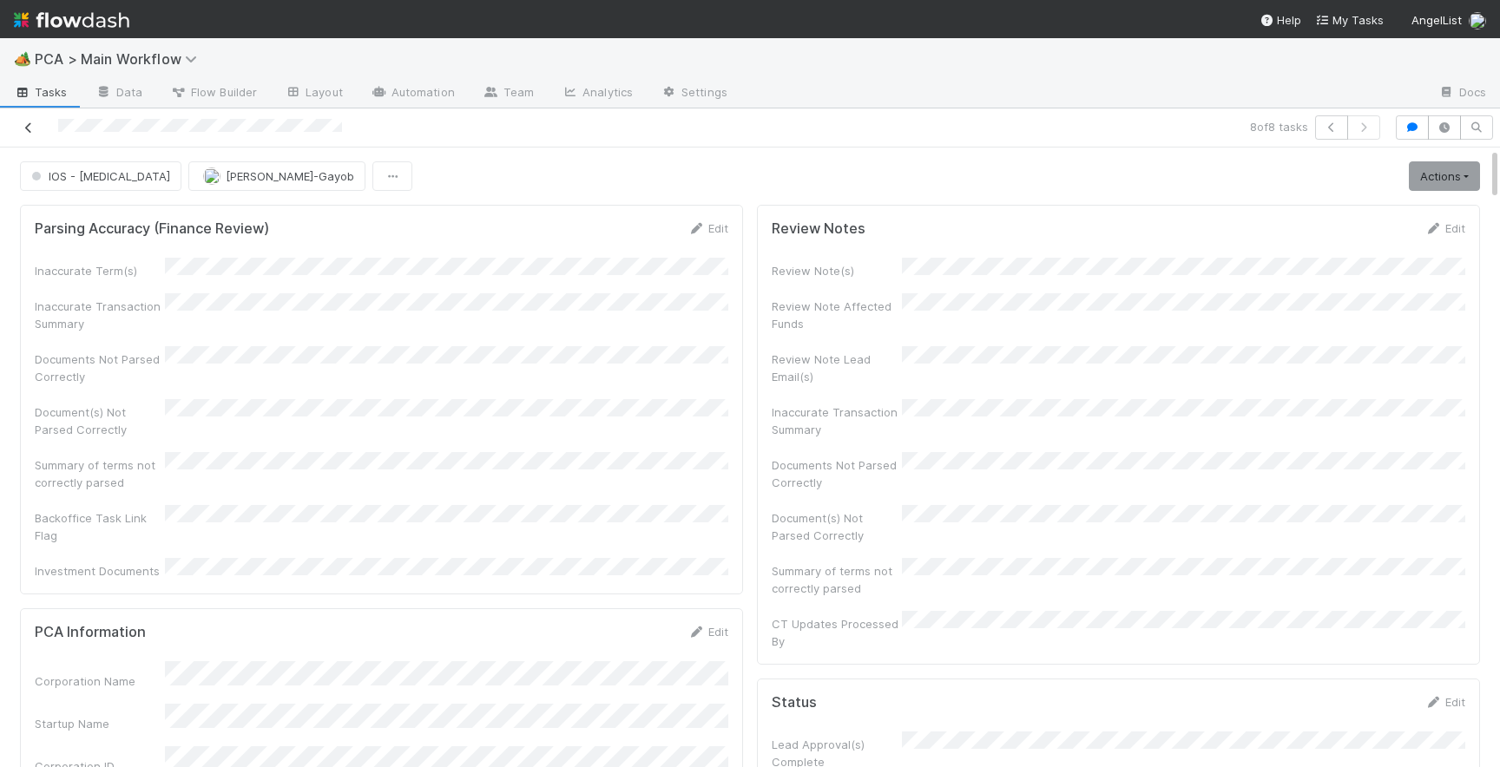
click at [34, 125] on icon at bounding box center [28, 127] width 17 height 11
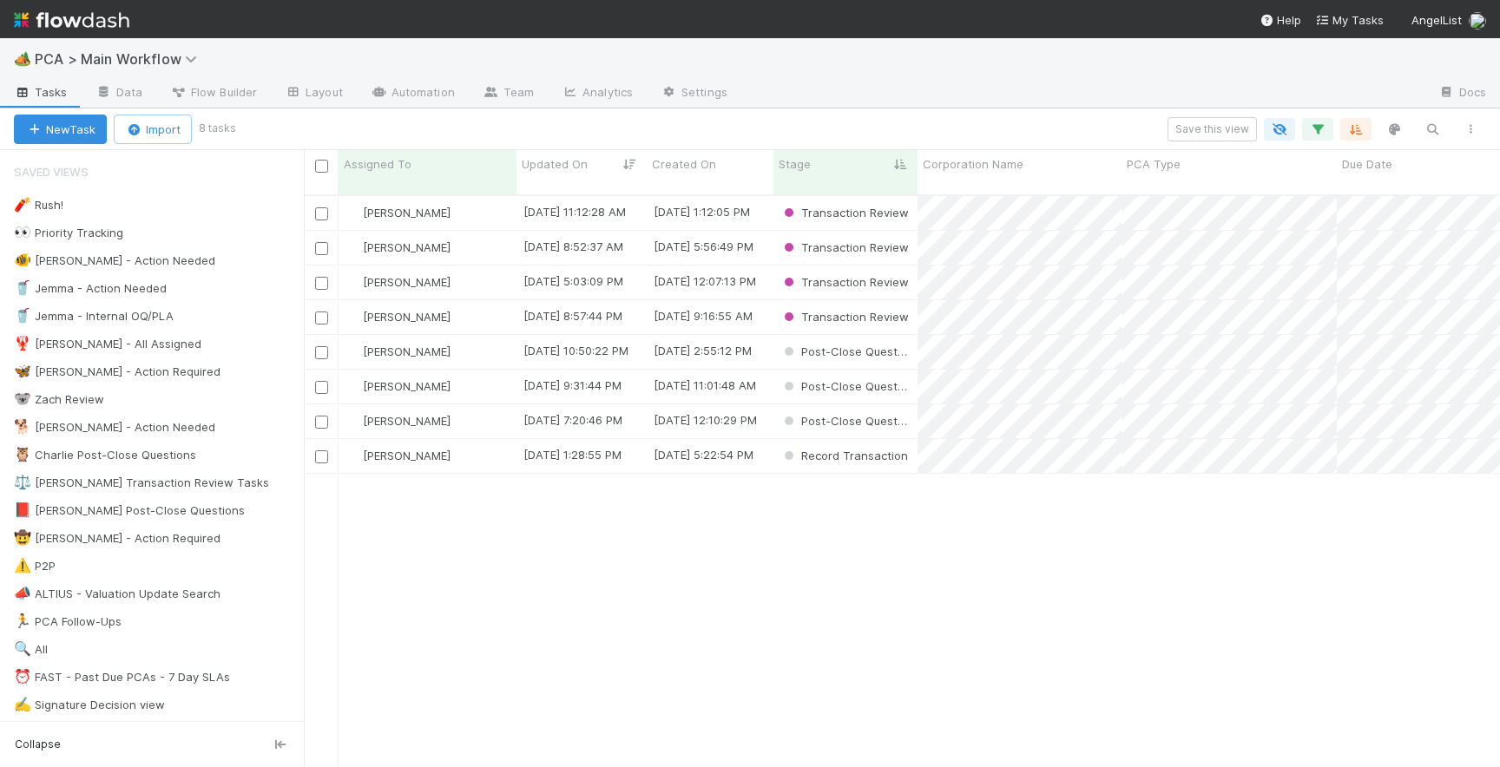
scroll to position [0, 1]
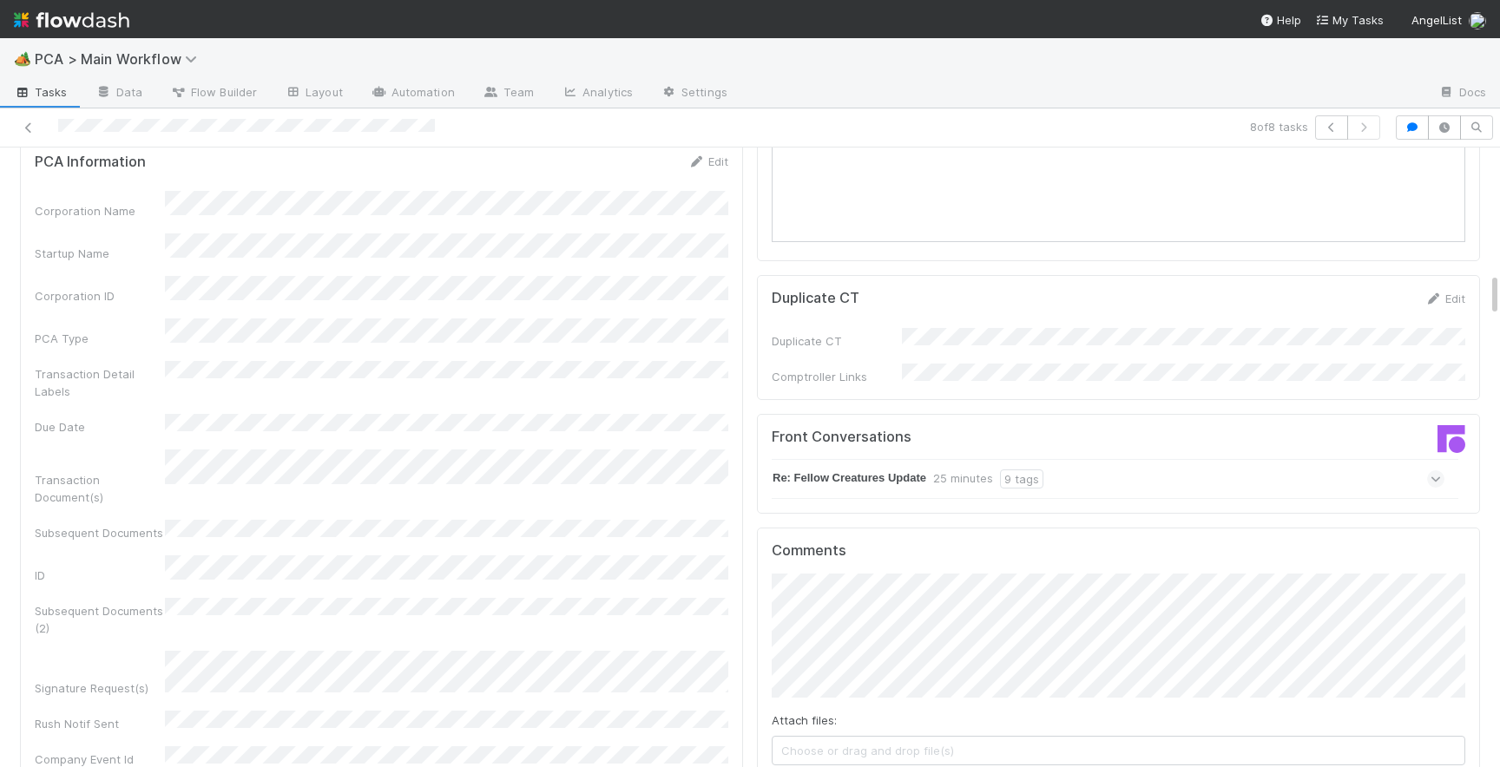
scroll to position [1721, 0]
click at [1442, 465] on span at bounding box center [1435, 473] width 17 height 17
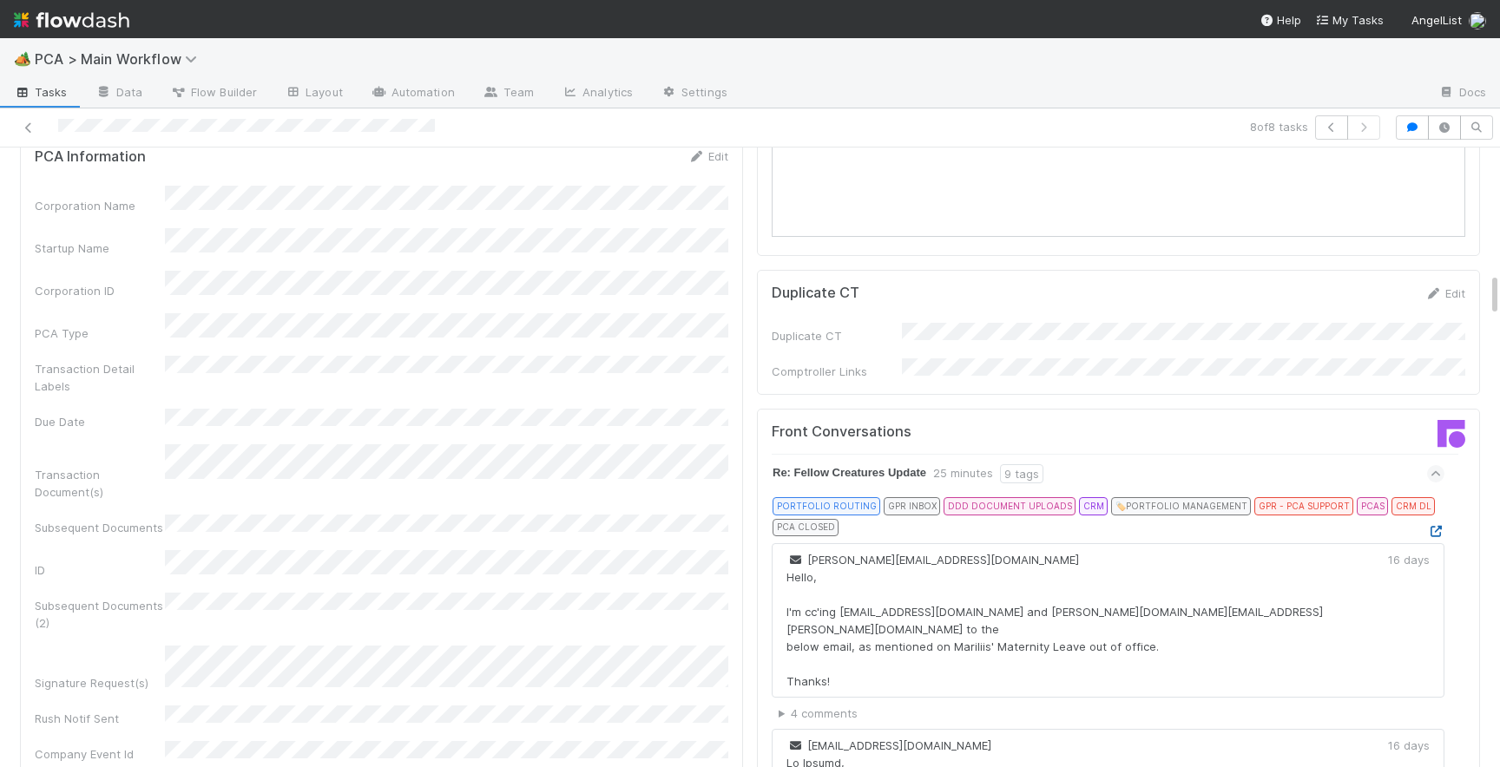
click at [1432, 526] on icon at bounding box center [1435, 531] width 17 height 11
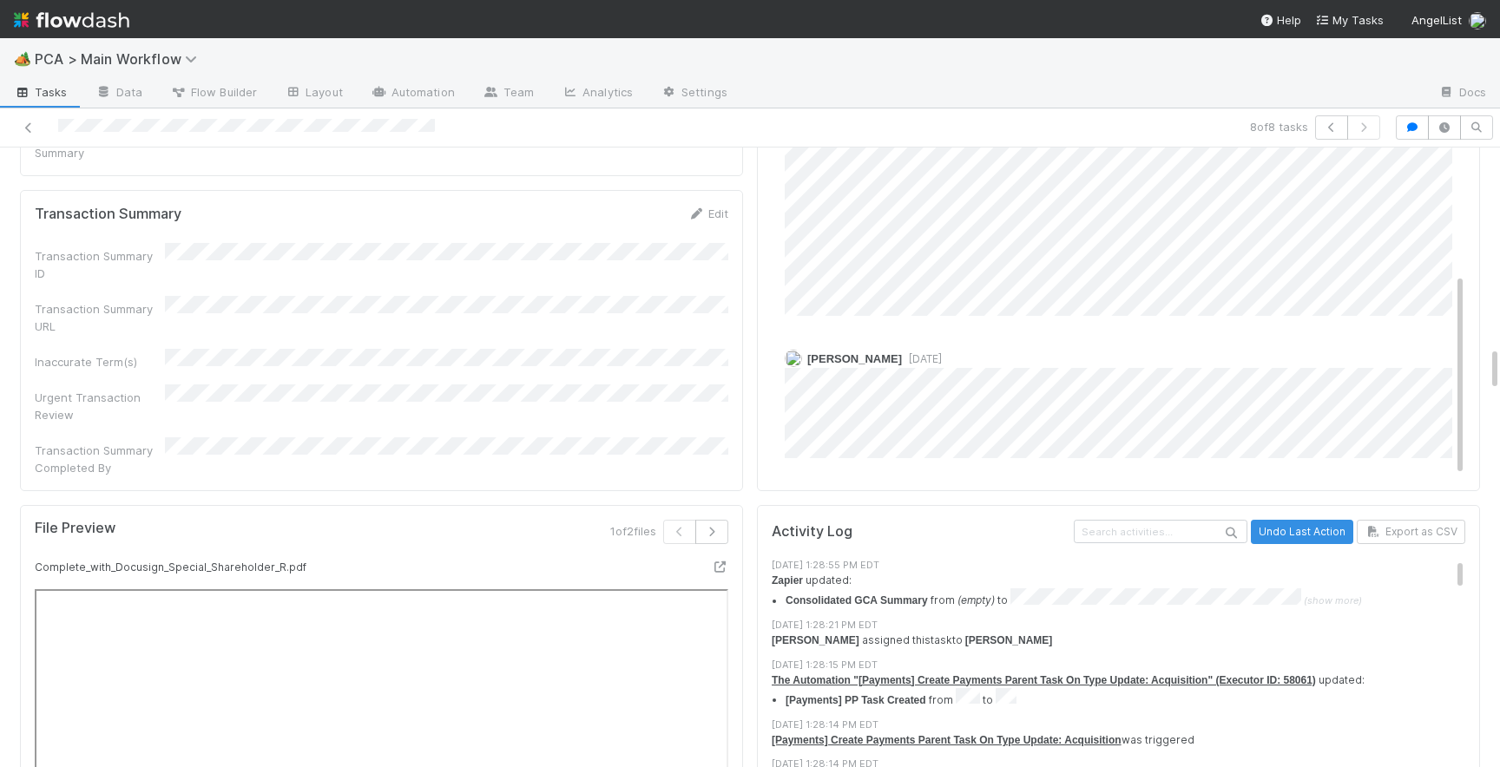
scroll to position [2803, 0]
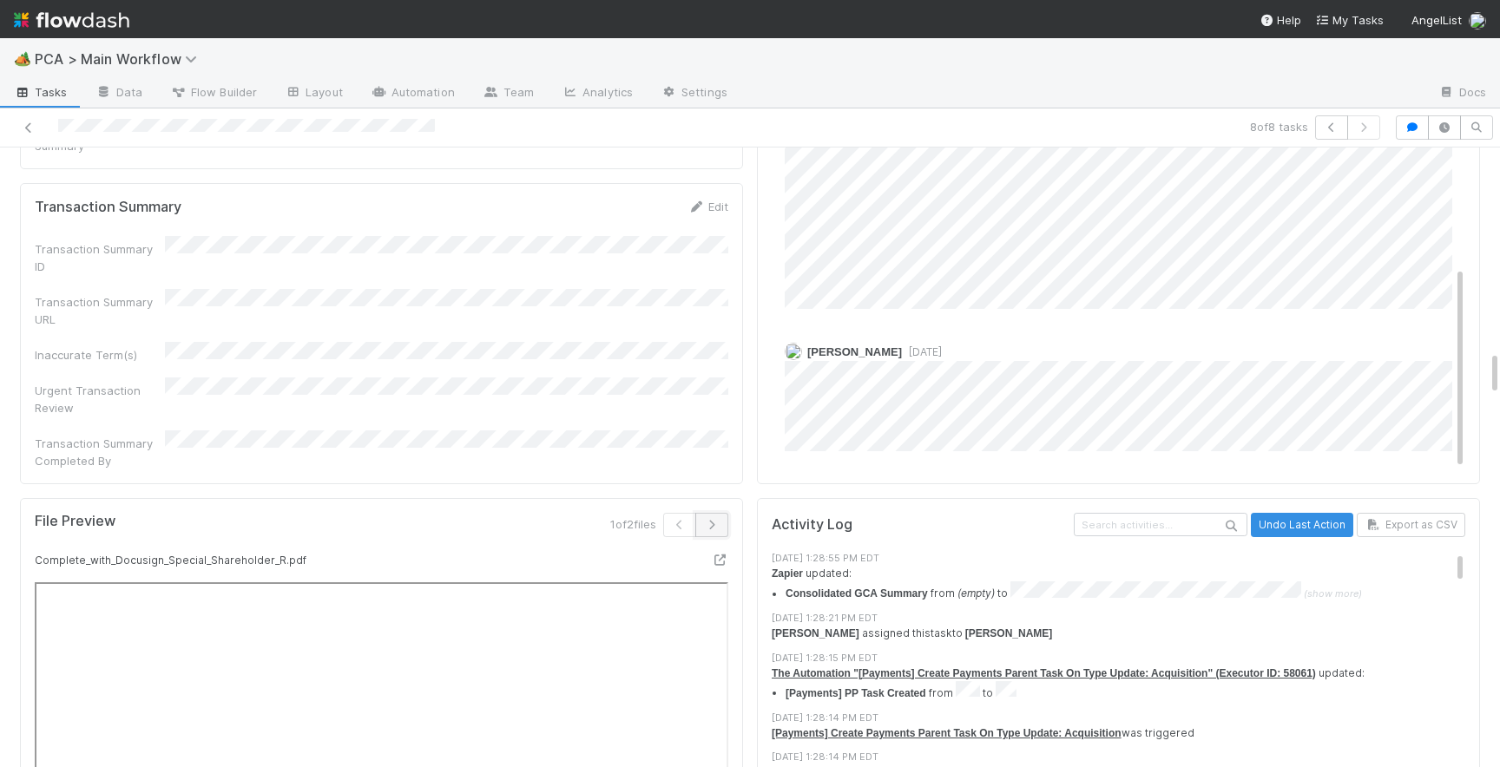
click at [725, 513] on button "button" at bounding box center [711, 525] width 33 height 24
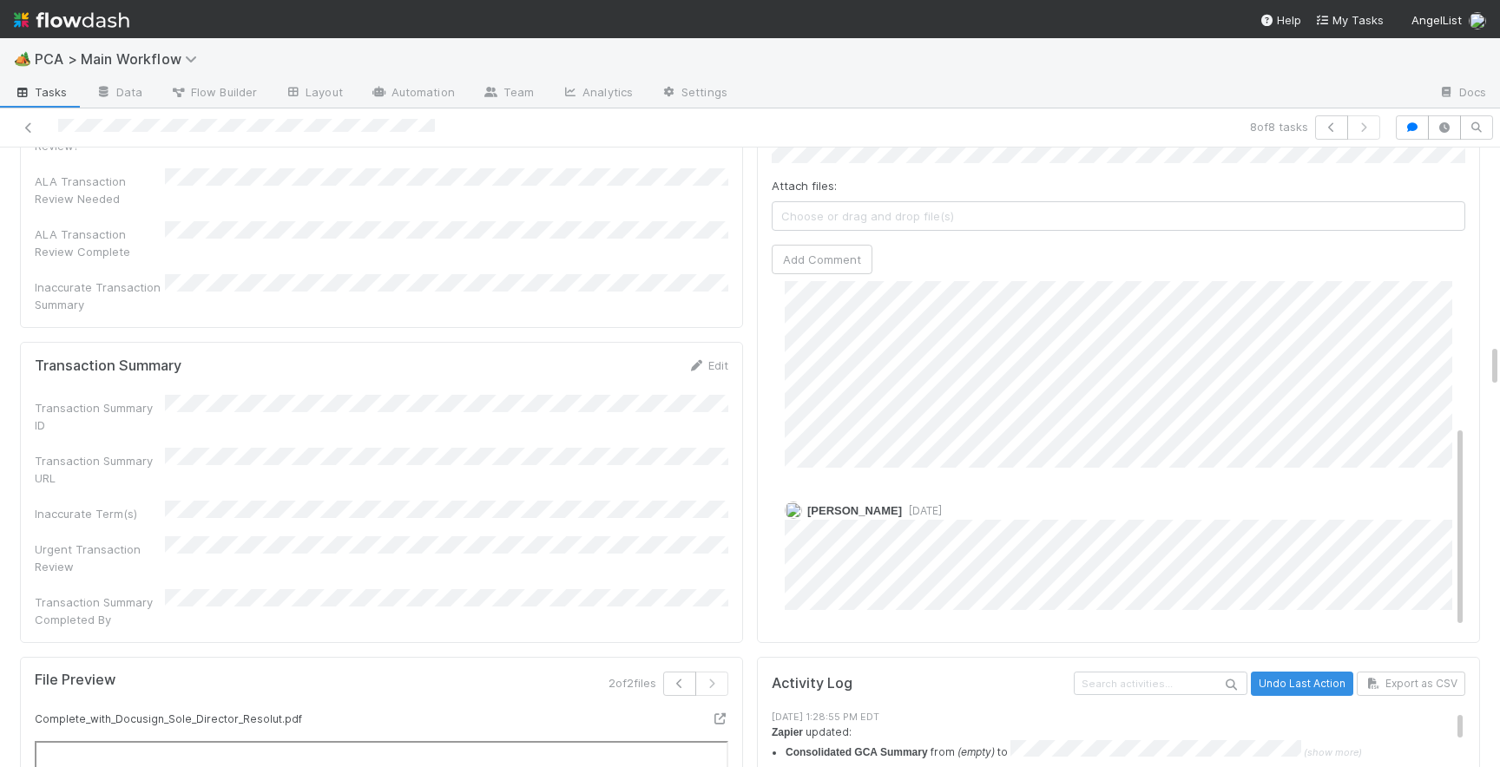
scroll to position [2727, 0]
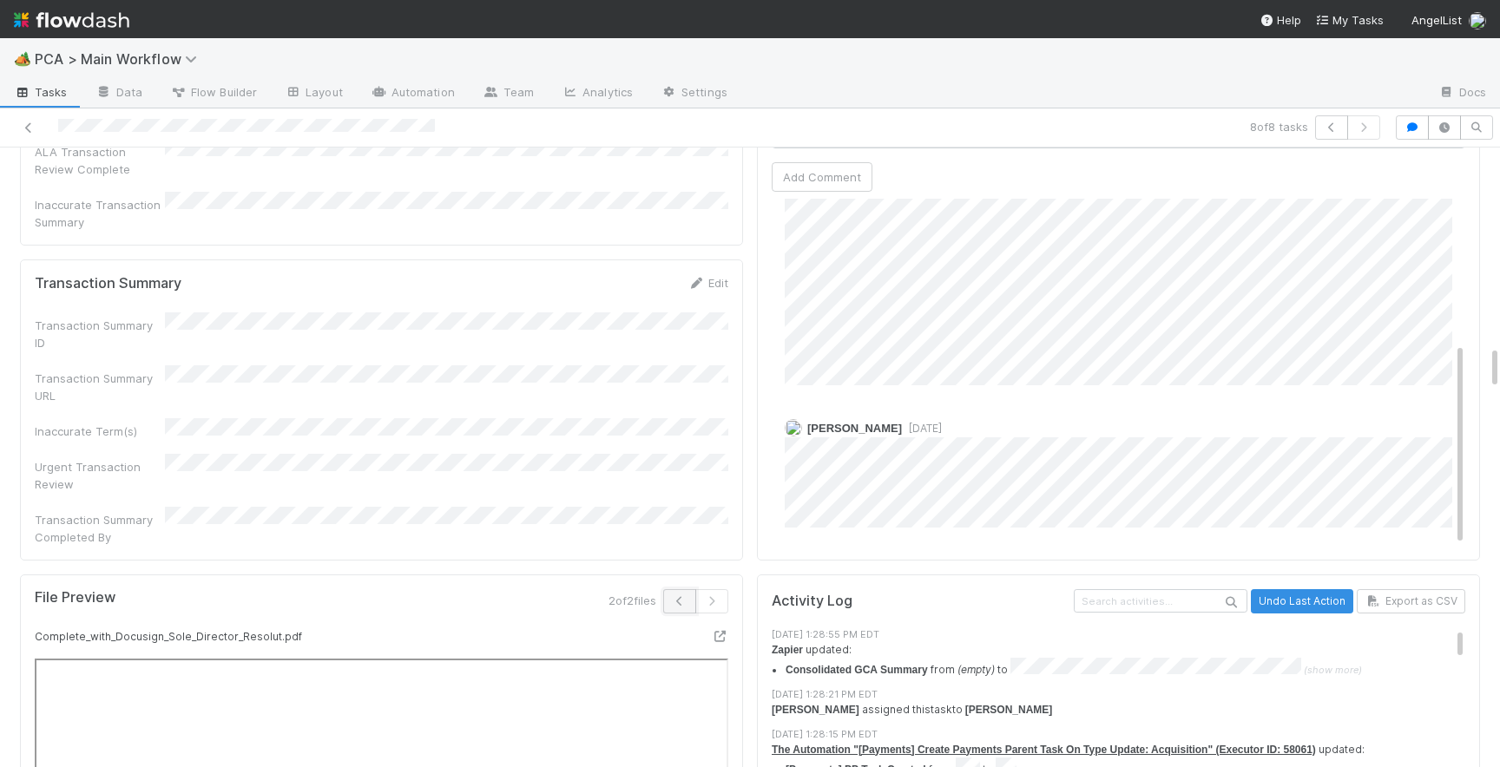
click at [678, 596] on icon "button" at bounding box center [679, 601] width 17 height 10
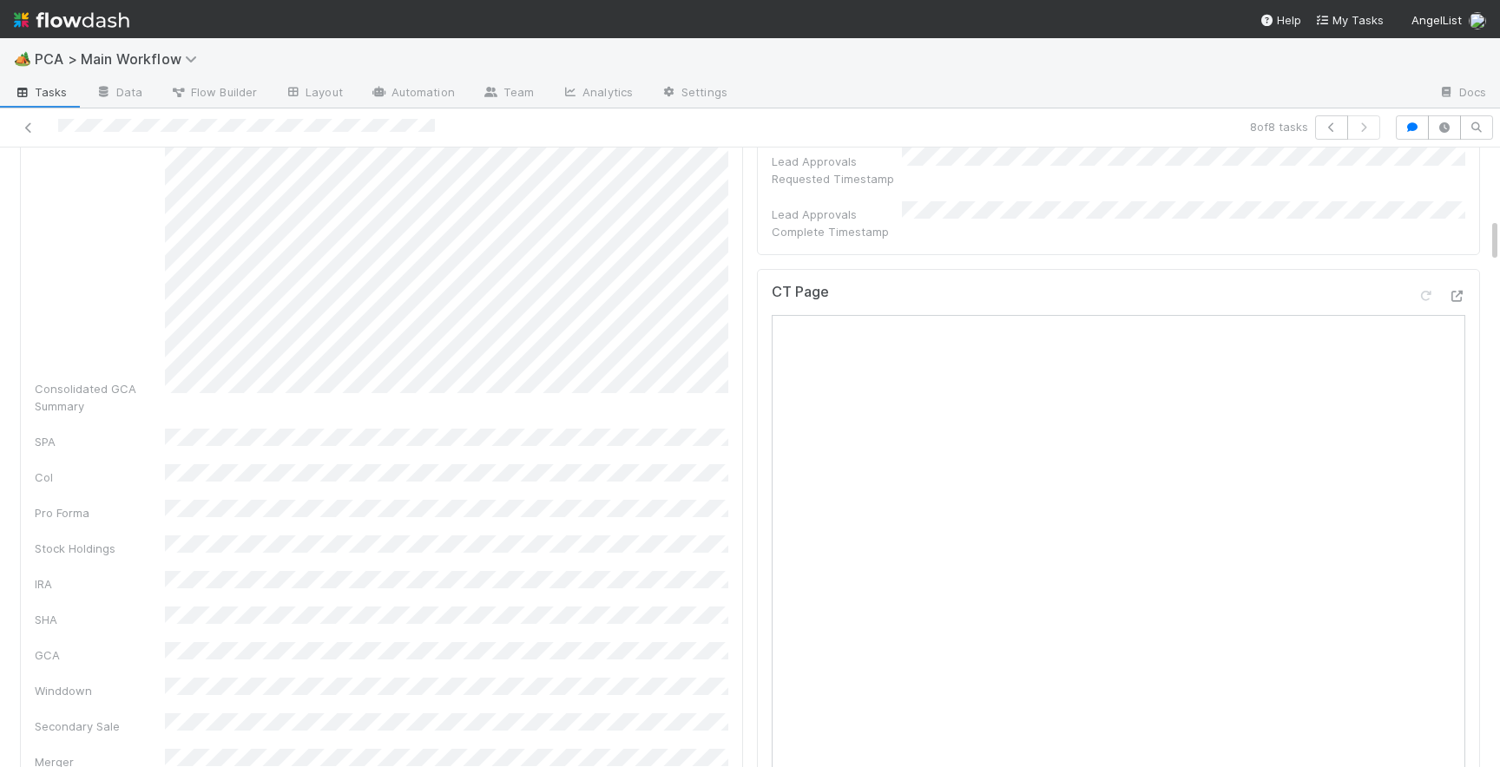
scroll to position [893, 0]
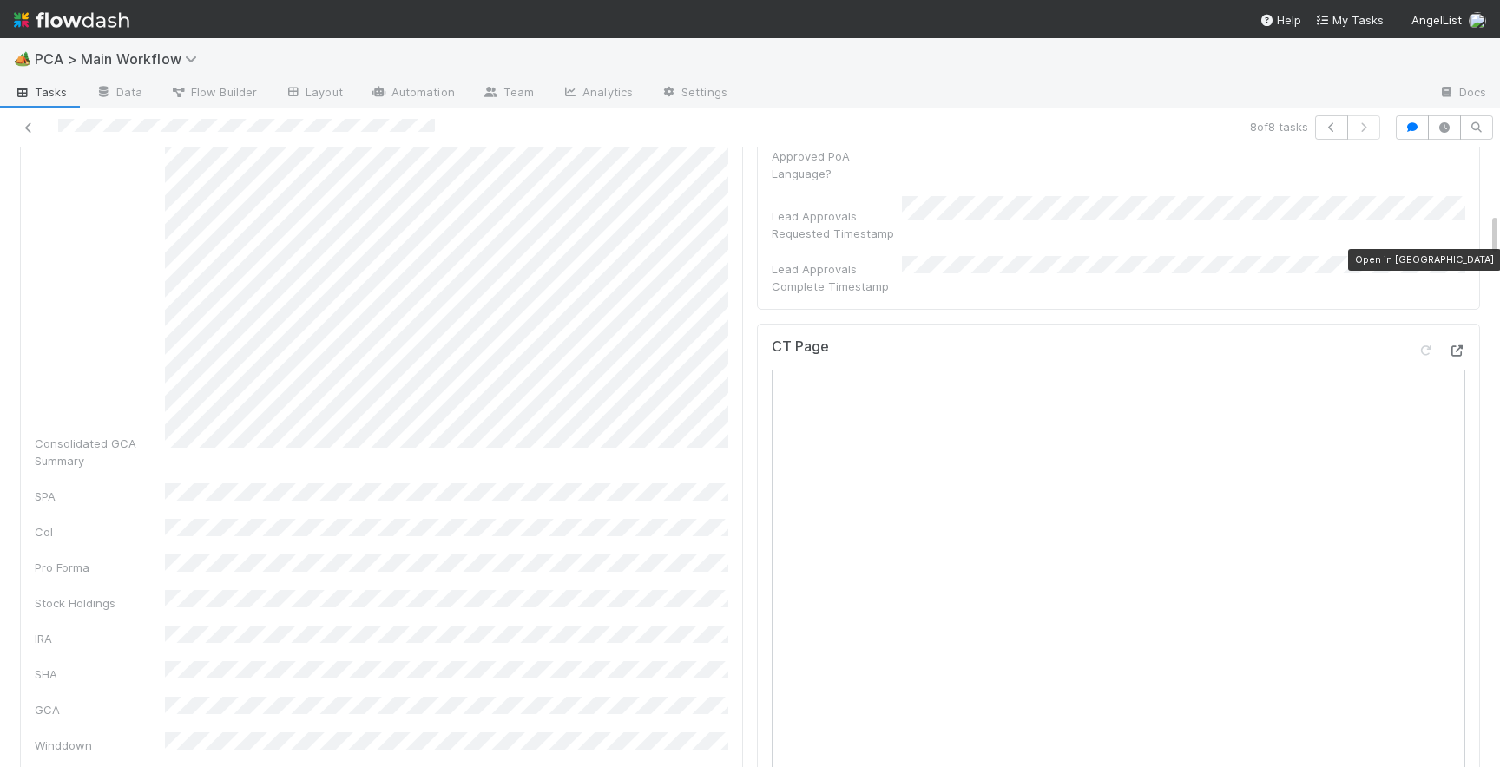
click at [1454, 346] on icon at bounding box center [1456, 351] width 17 height 11
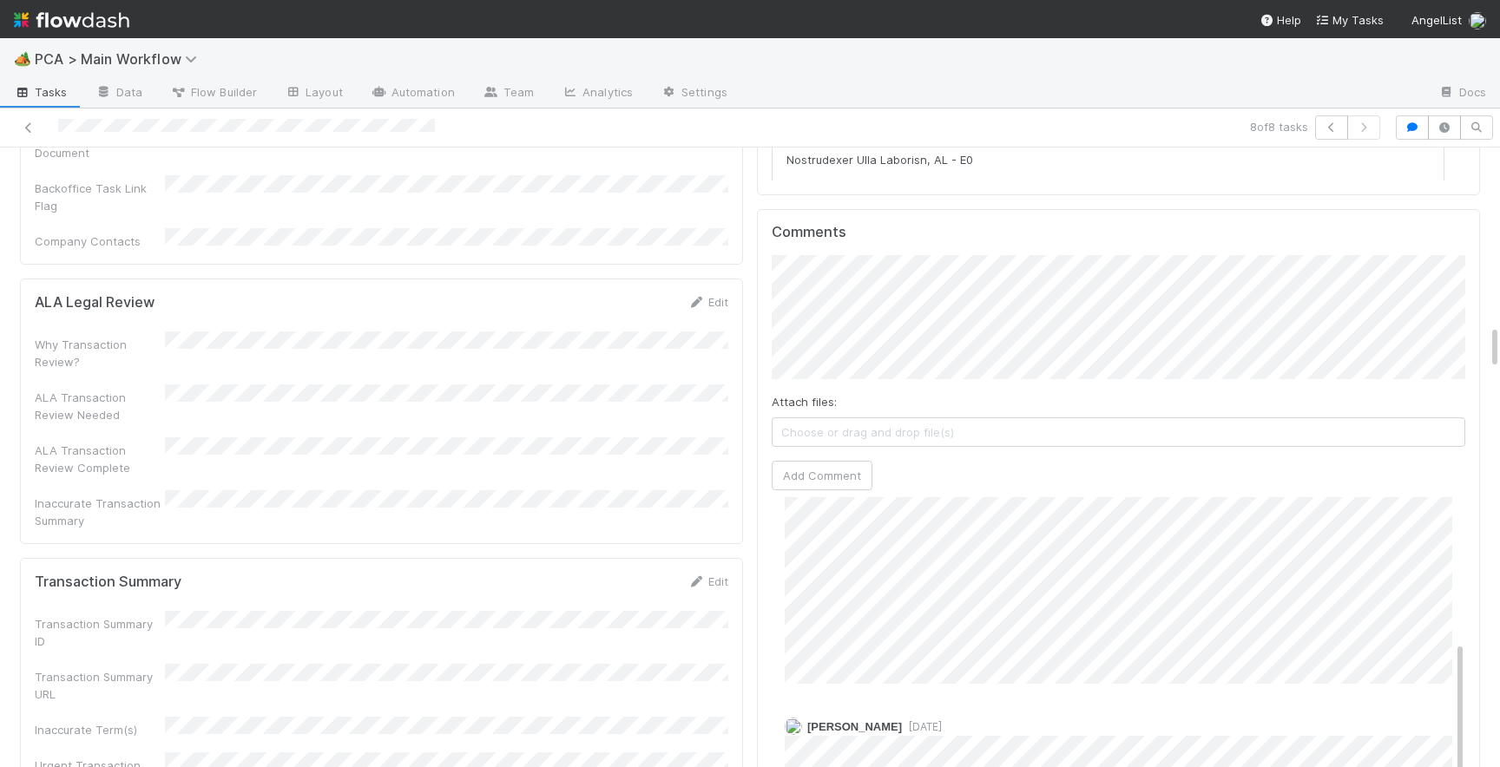
scroll to position [2450, 0]
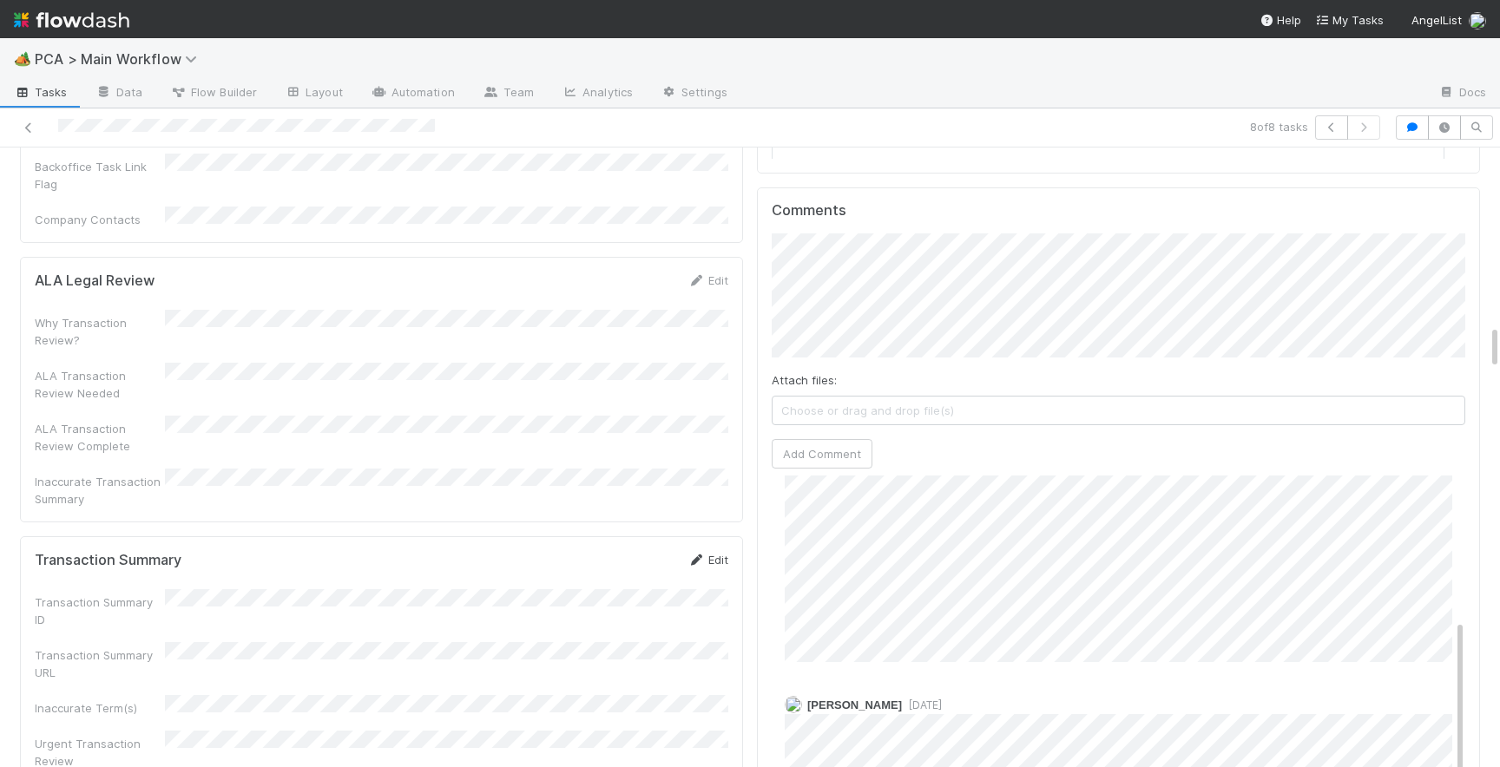
click at [708, 553] on link "Edit" at bounding box center [708, 560] width 41 height 14
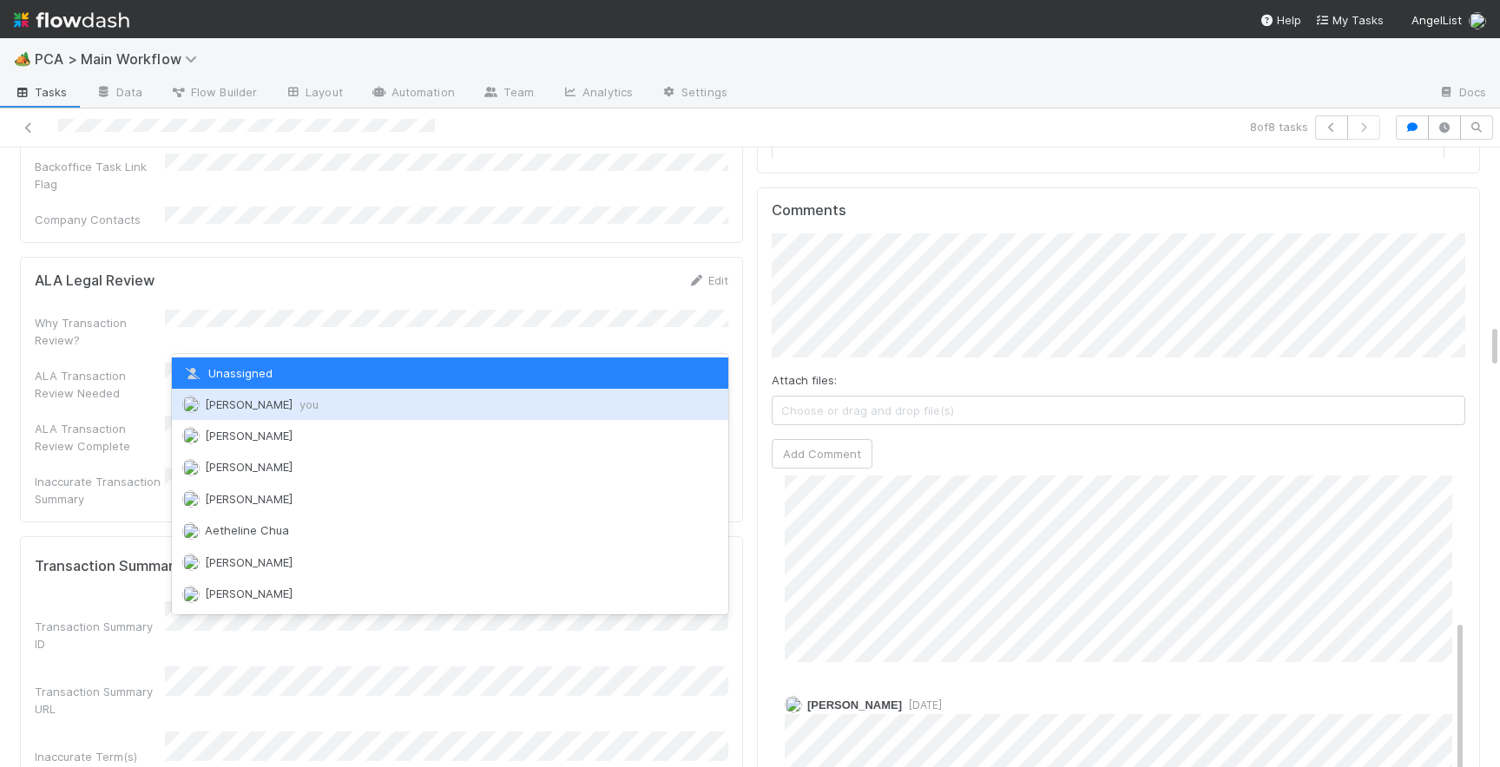
click at [230, 407] on span "Josh Tarr you" at bounding box center [262, 405] width 114 height 14
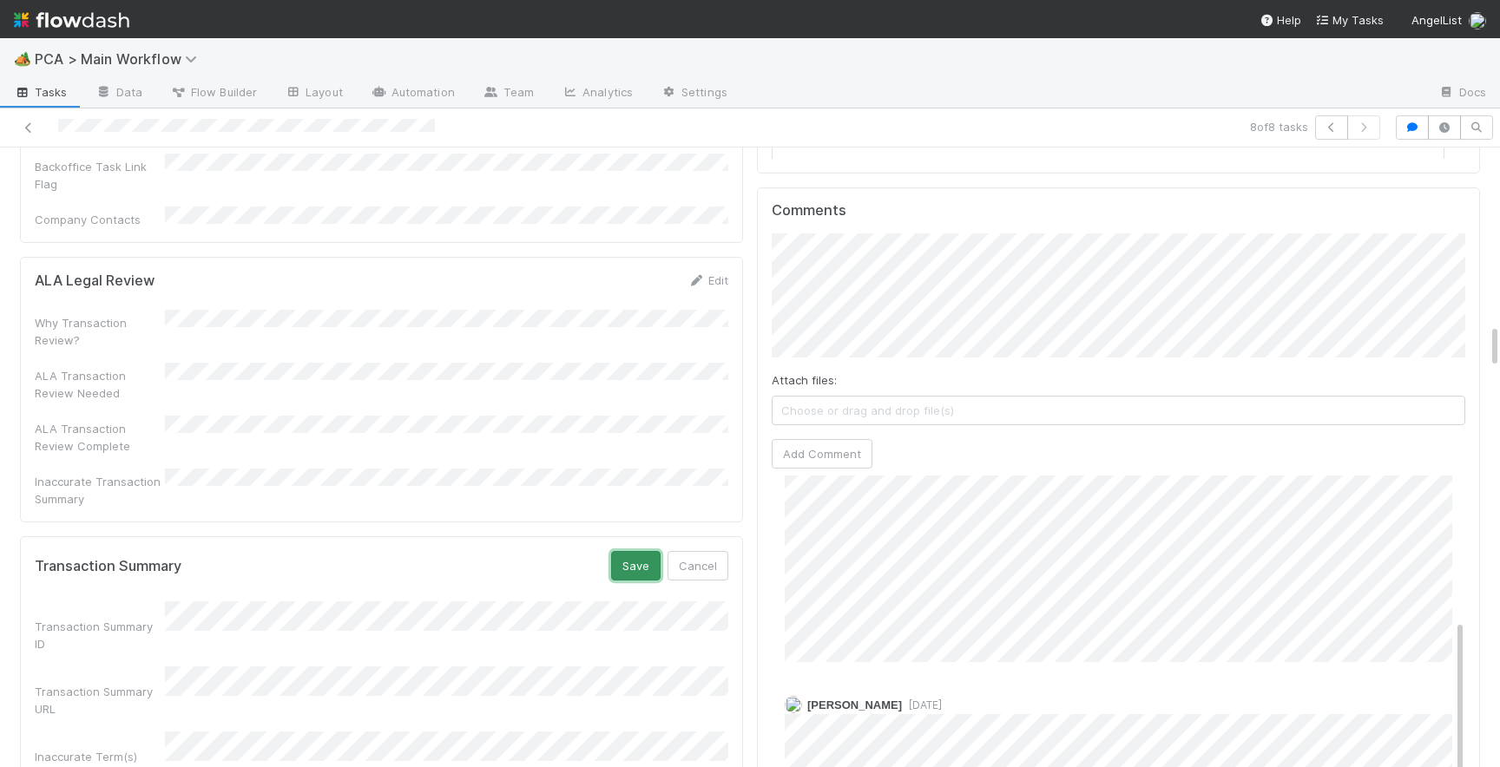
click at [630, 551] on button "Save" at bounding box center [635, 566] width 49 height 30
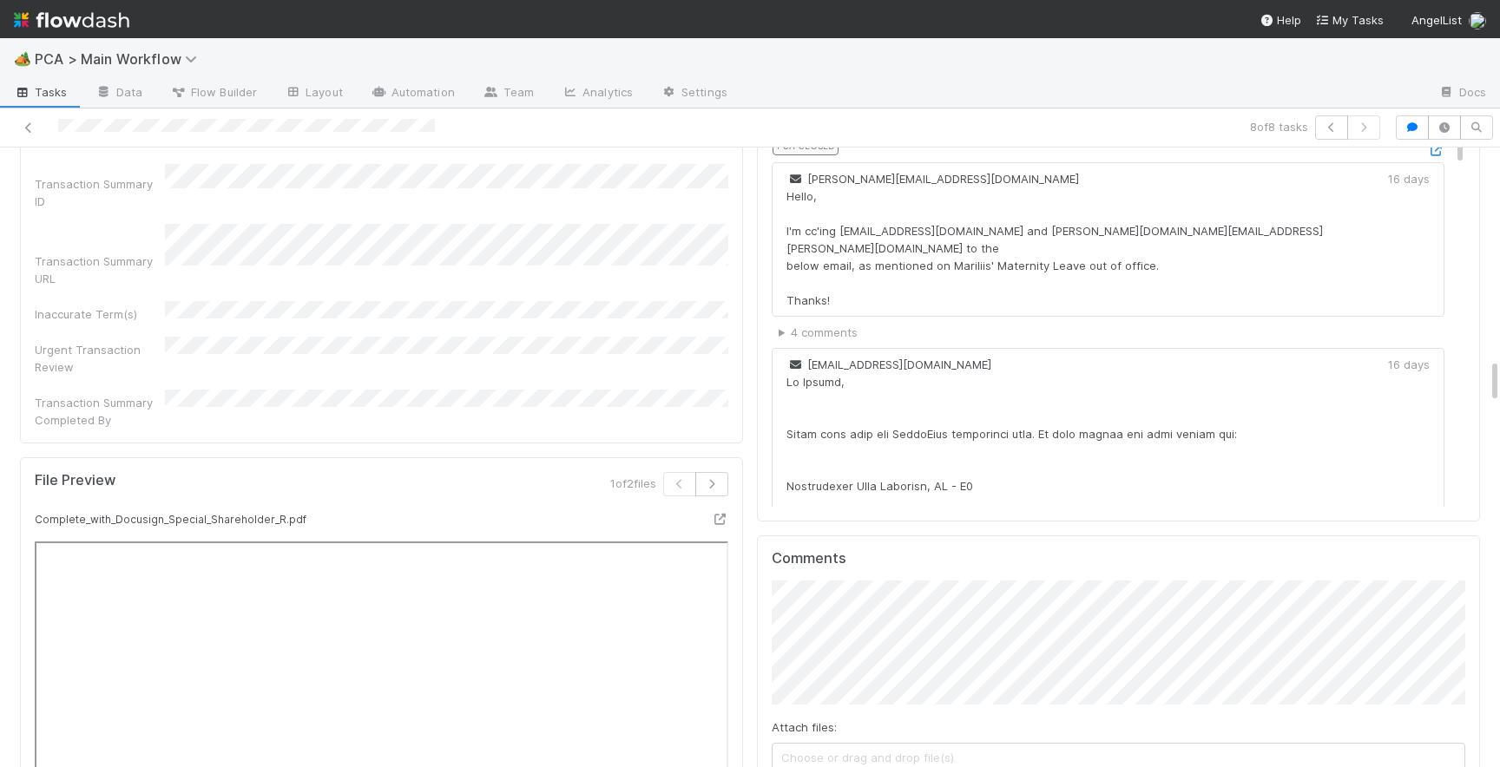
scroll to position [2921, 0]
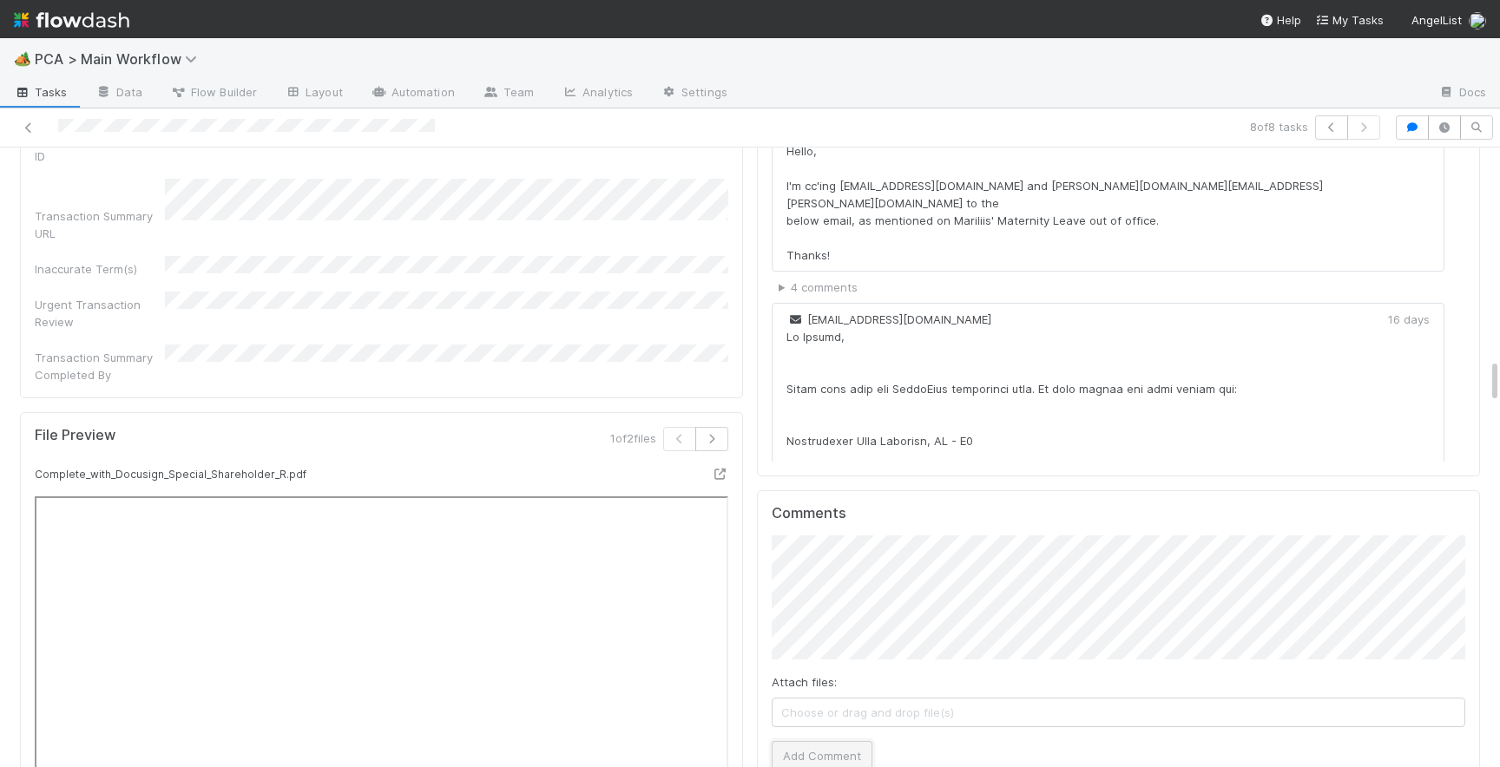
click at [793, 741] on button "Add Comment" at bounding box center [822, 756] width 101 height 30
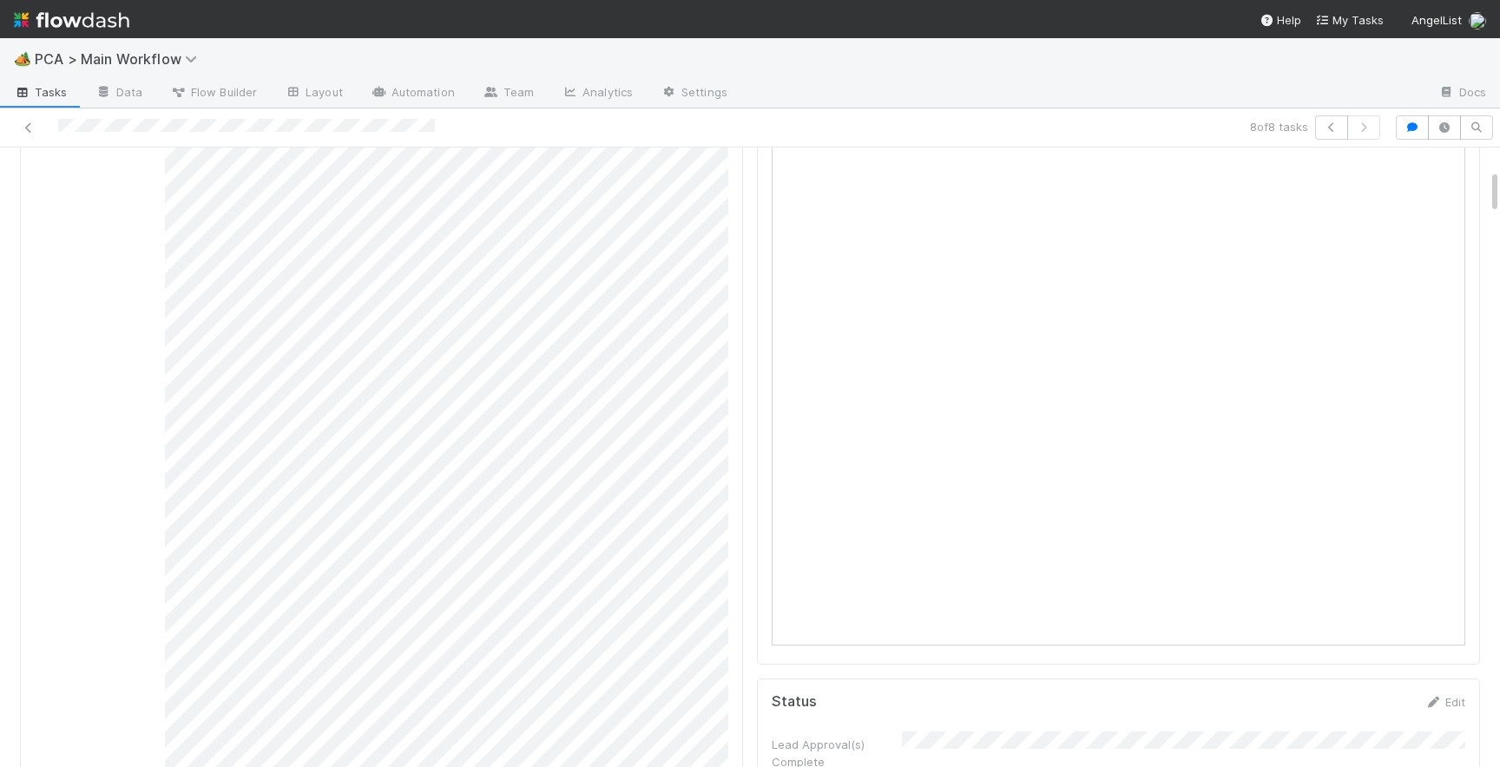
scroll to position [0, 0]
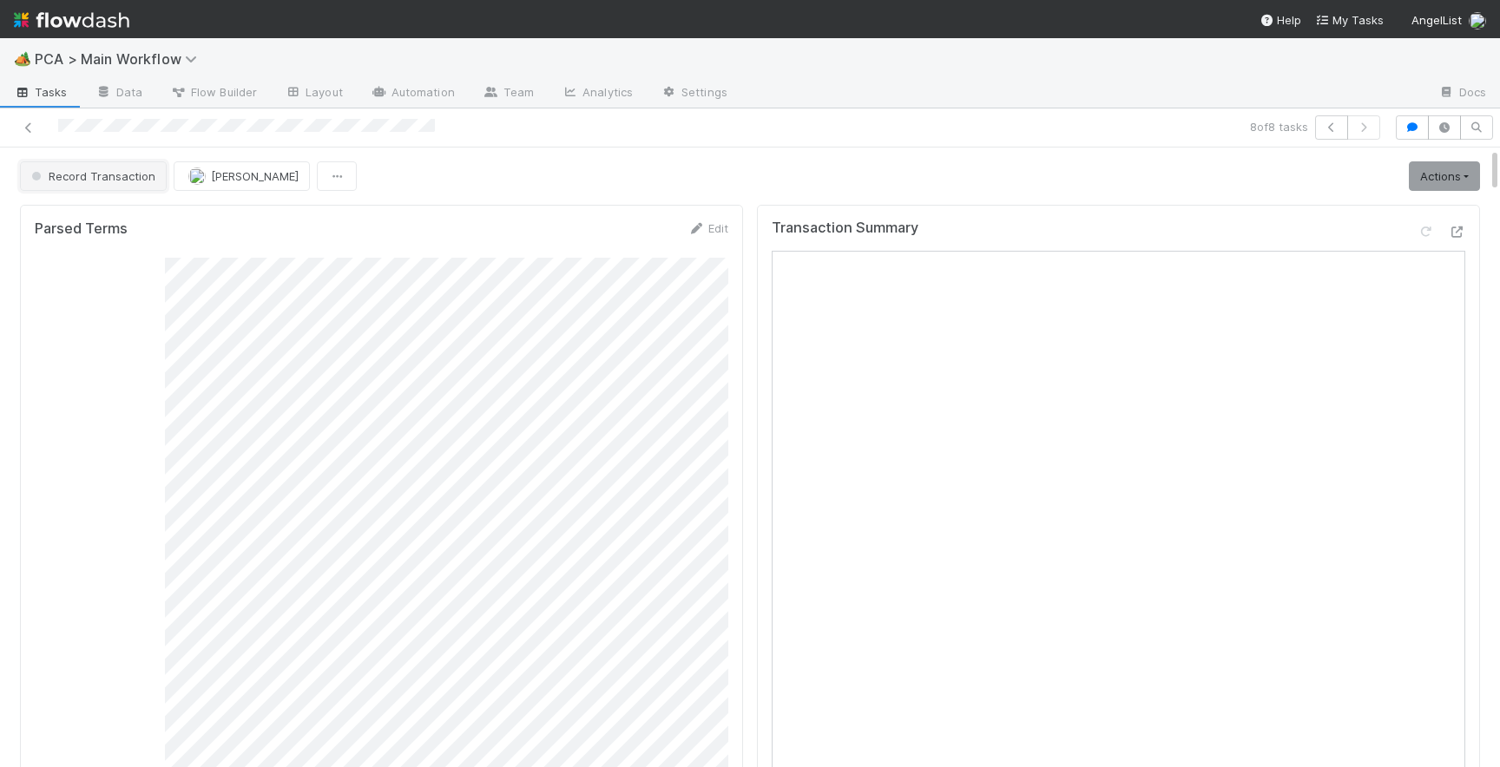
click at [141, 184] on button "Record Transaction" at bounding box center [93, 176] width 147 height 30
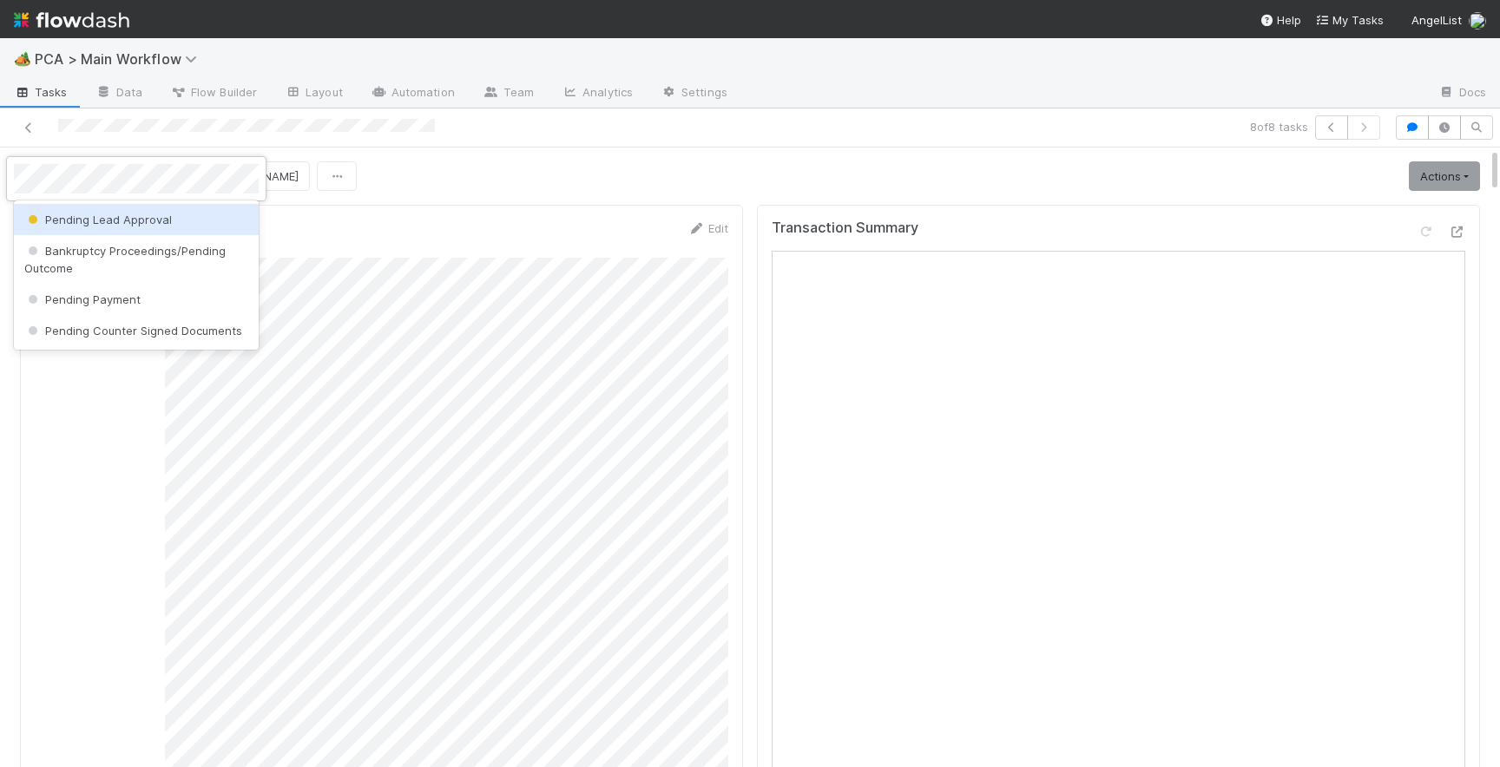
click at [125, 221] on span "Pending Lead Approval" at bounding box center [98, 220] width 148 height 14
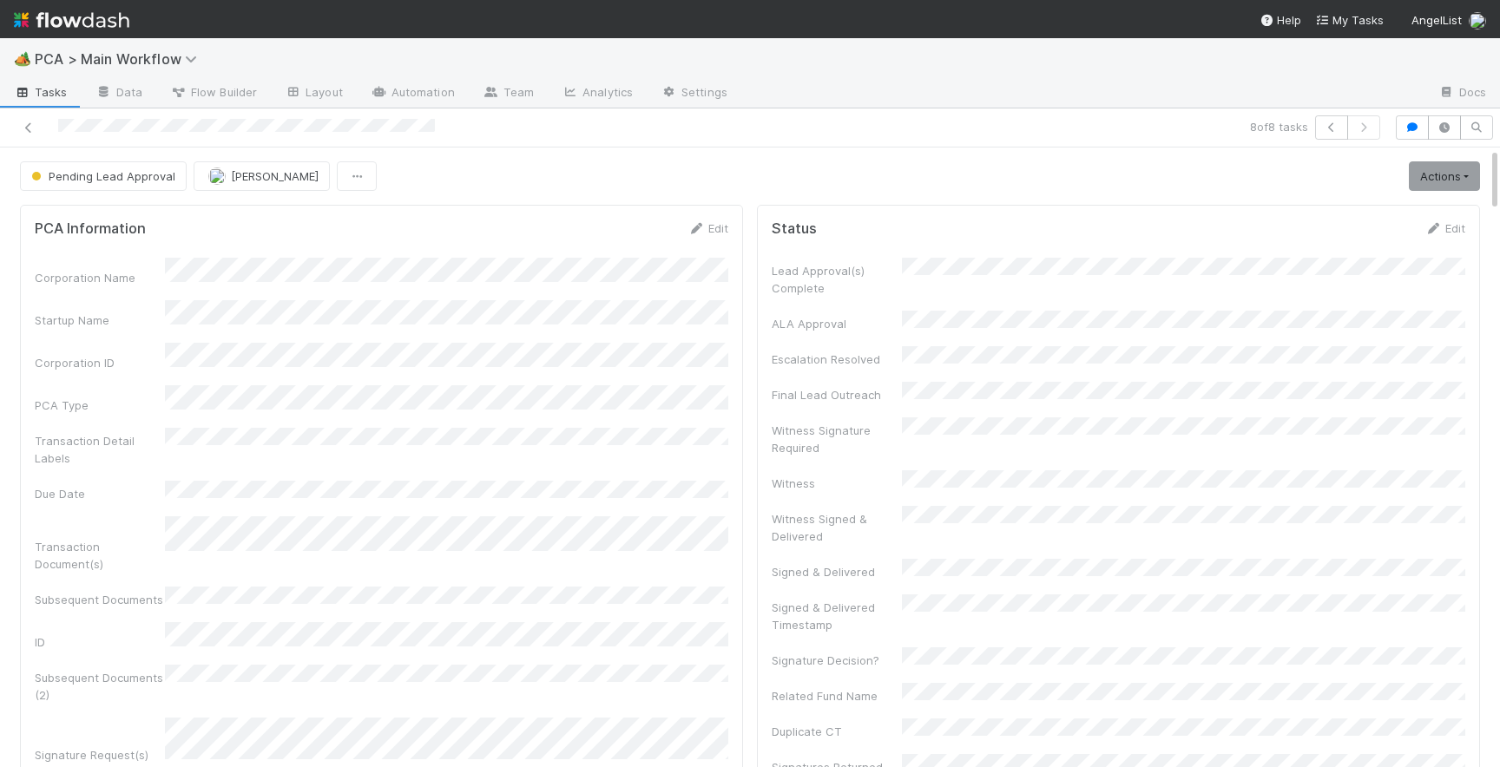
click at [233, 175] on span "[PERSON_NAME]" at bounding box center [275, 176] width 88 height 14
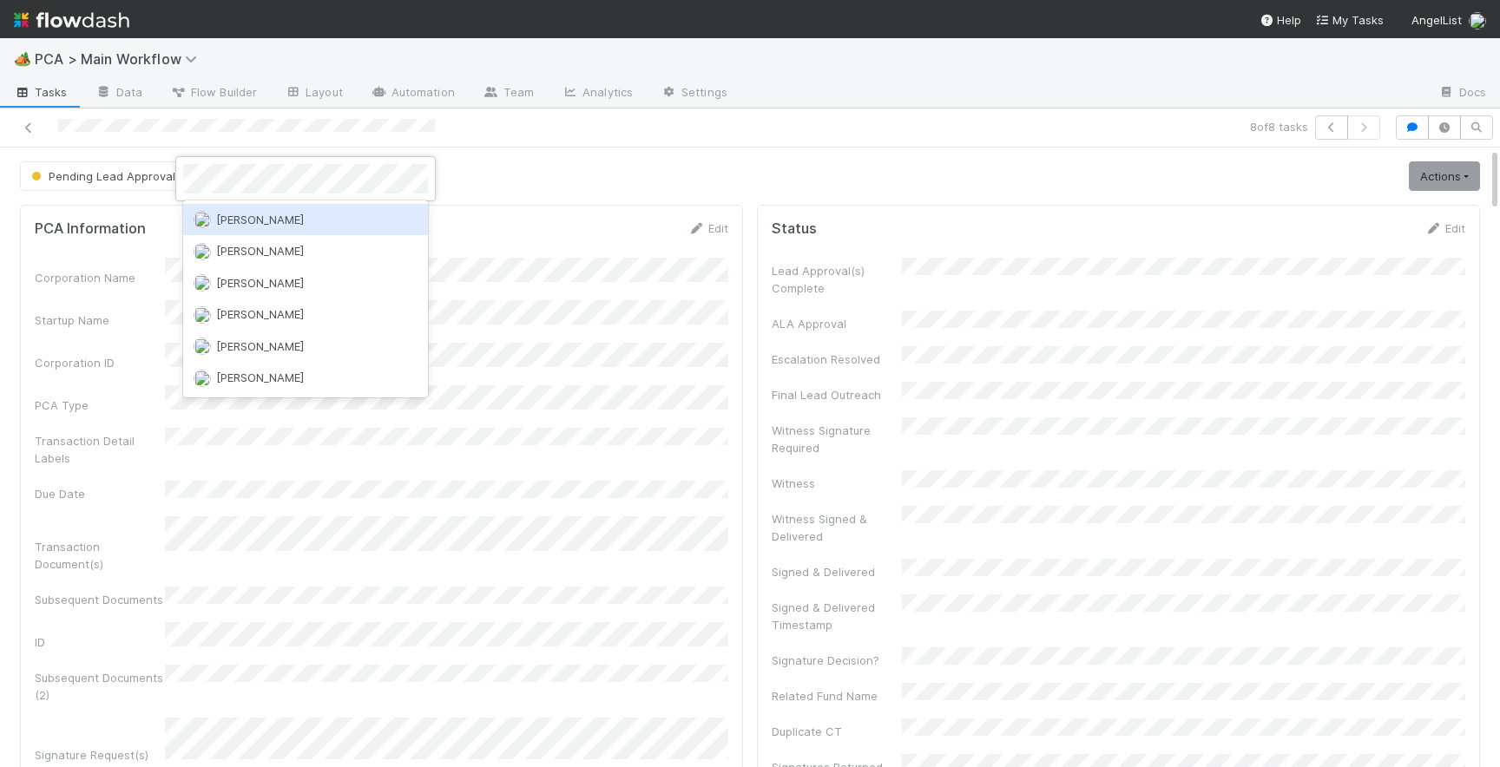
click at [263, 226] on span "[PERSON_NAME]" at bounding box center [260, 220] width 88 height 14
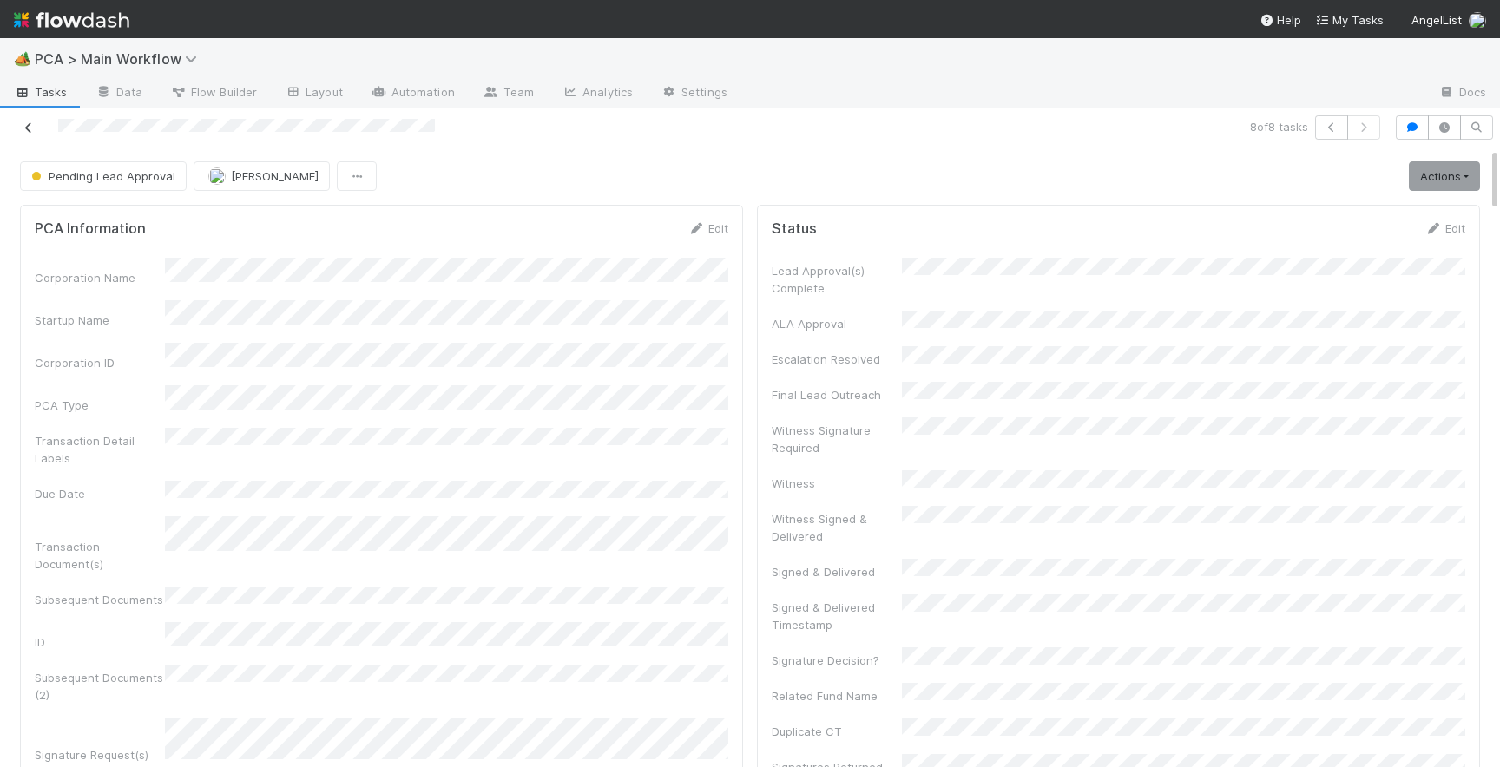
click at [29, 131] on icon at bounding box center [28, 127] width 17 height 11
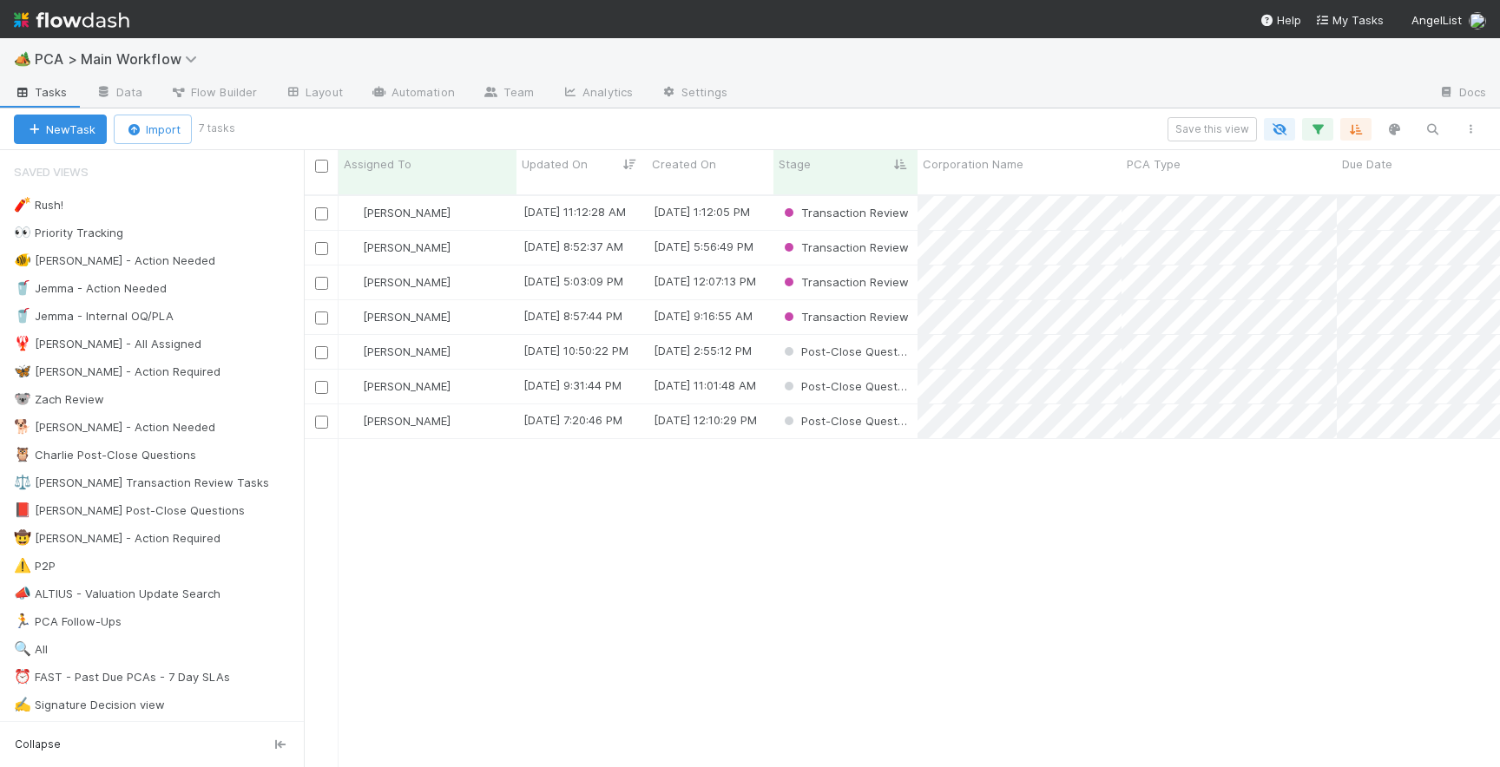
scroll to position [586, 1196]
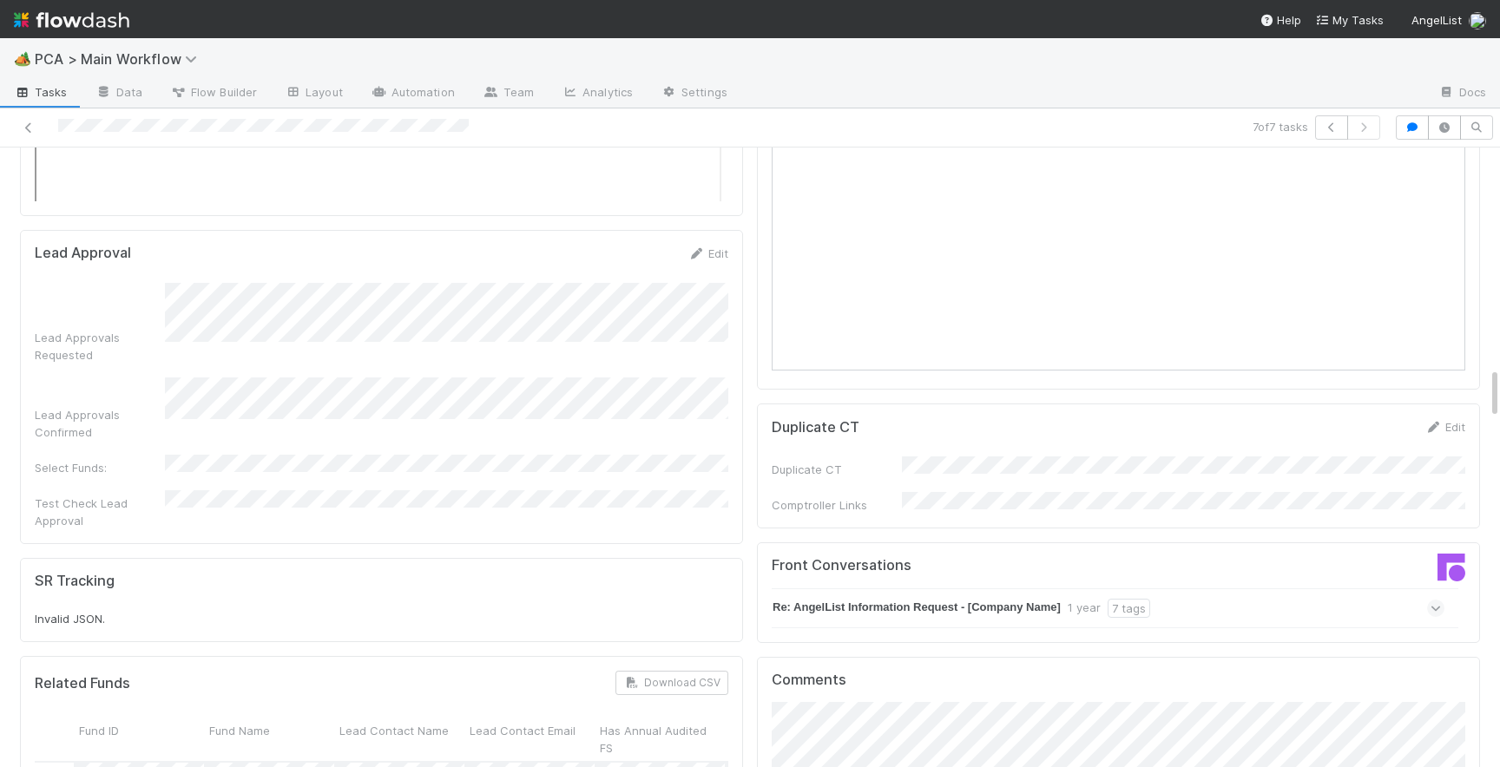
scroll to position [2613, 0]
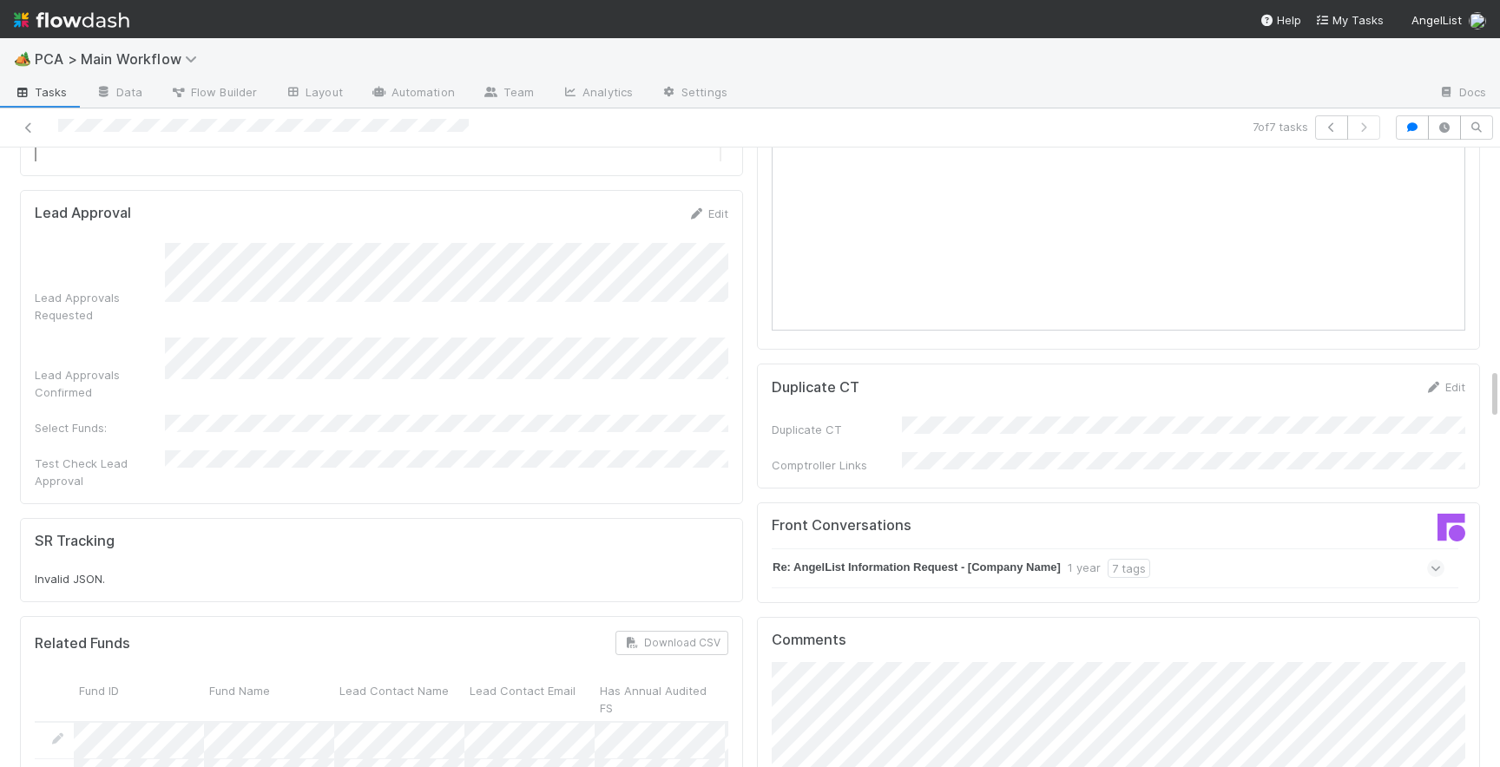
click at [1438, 560] on icon at bounding box center [1436, 568] width 11 height 17
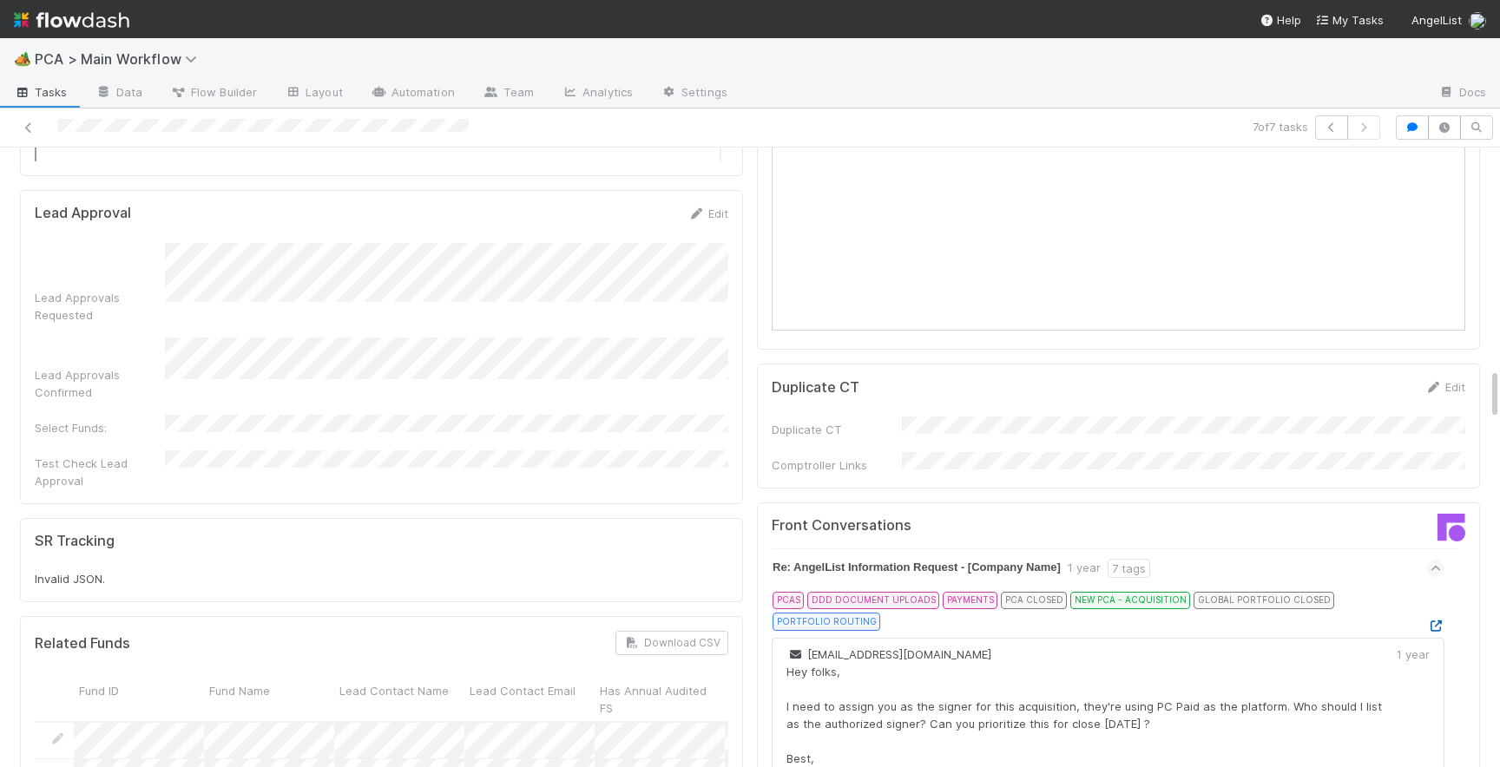
click at [1434, 621] on icon at bounding box center [1435, 626] width 17 height 11
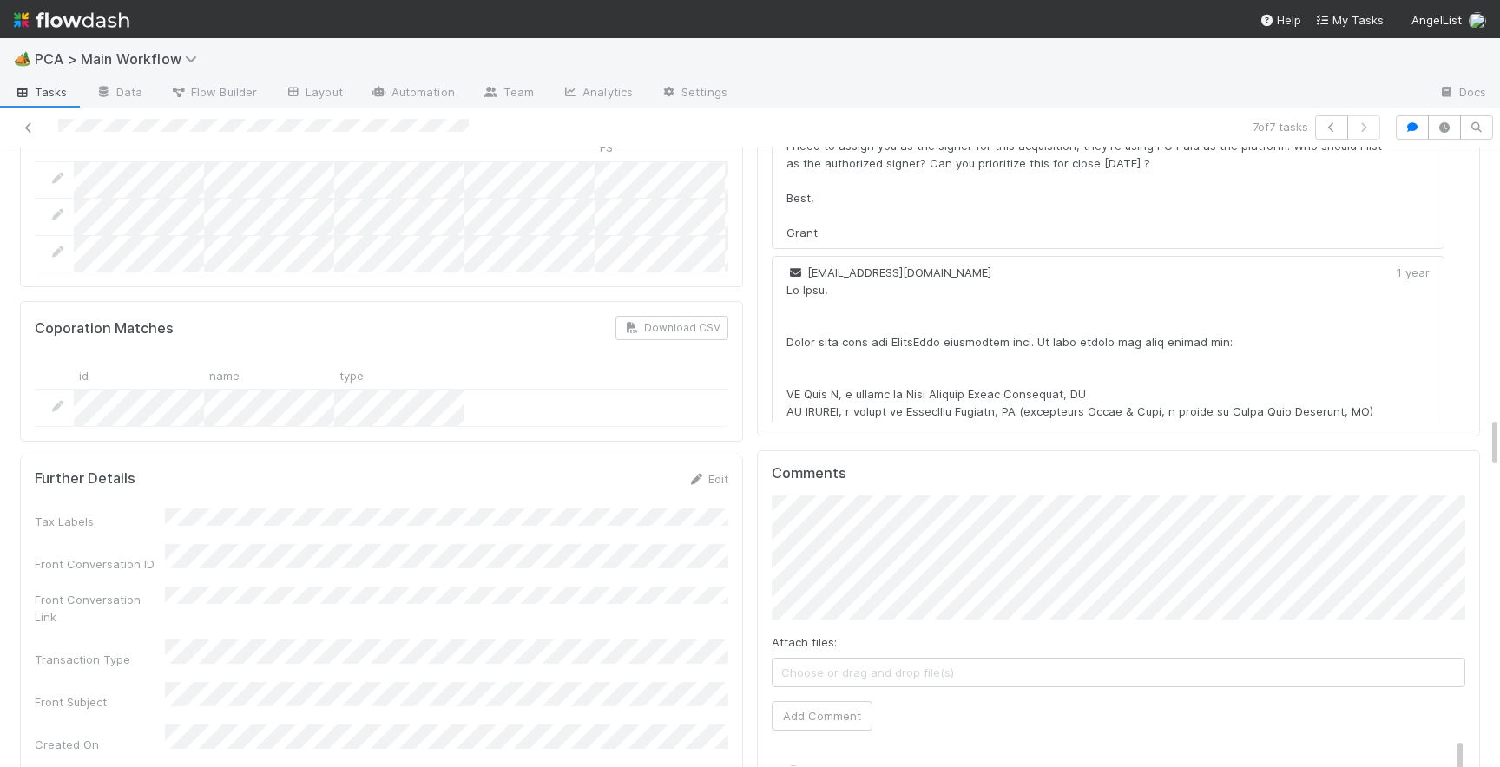
scroll to position [3204, 0]
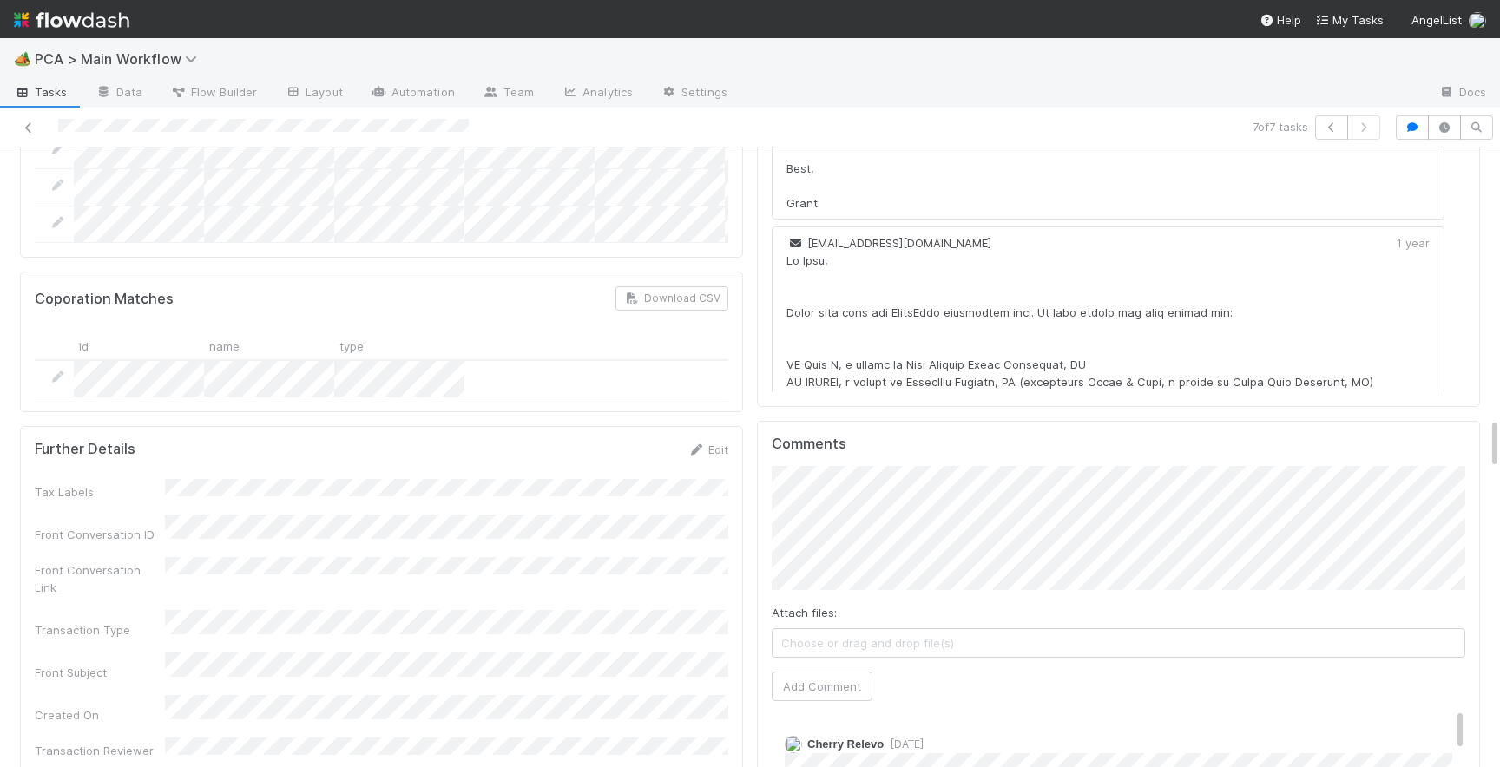
click at [820, 672] on button "Add Comment" at bounding box center [822, 687] width 101 height 30
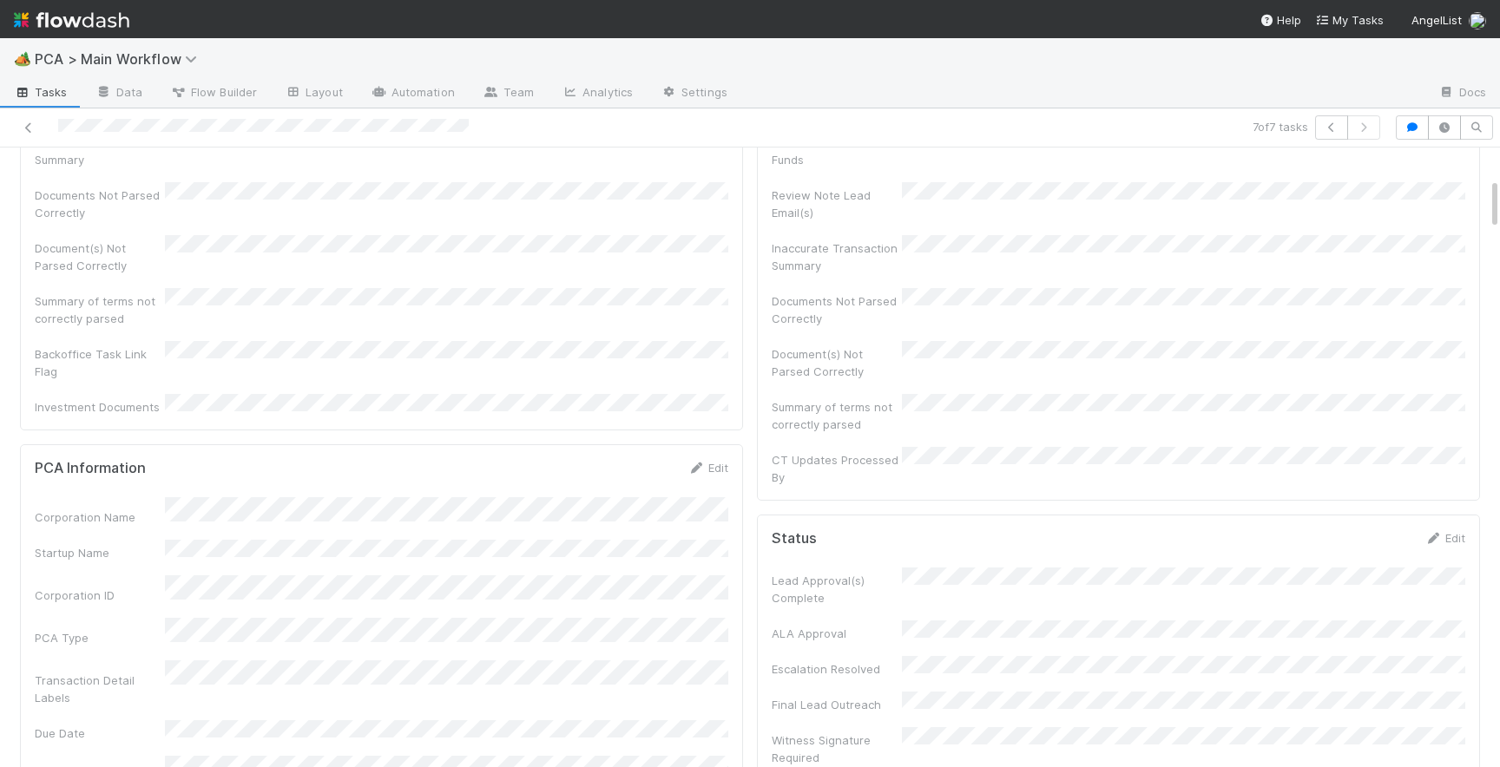
scroll to position [0, 0]
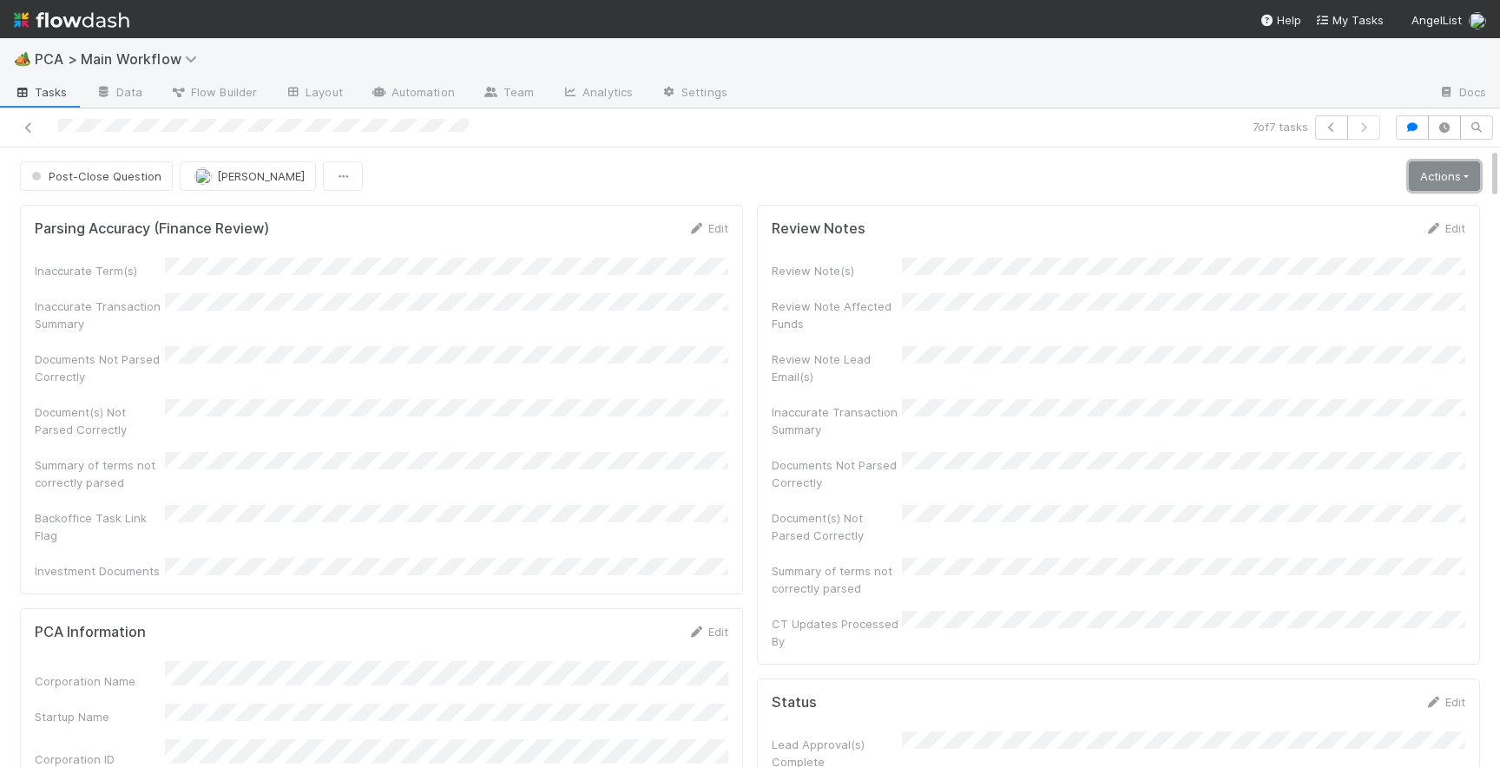
click at [1429, 181] on link "Actions" at bounding box center [1444, 176] width 71 height 30
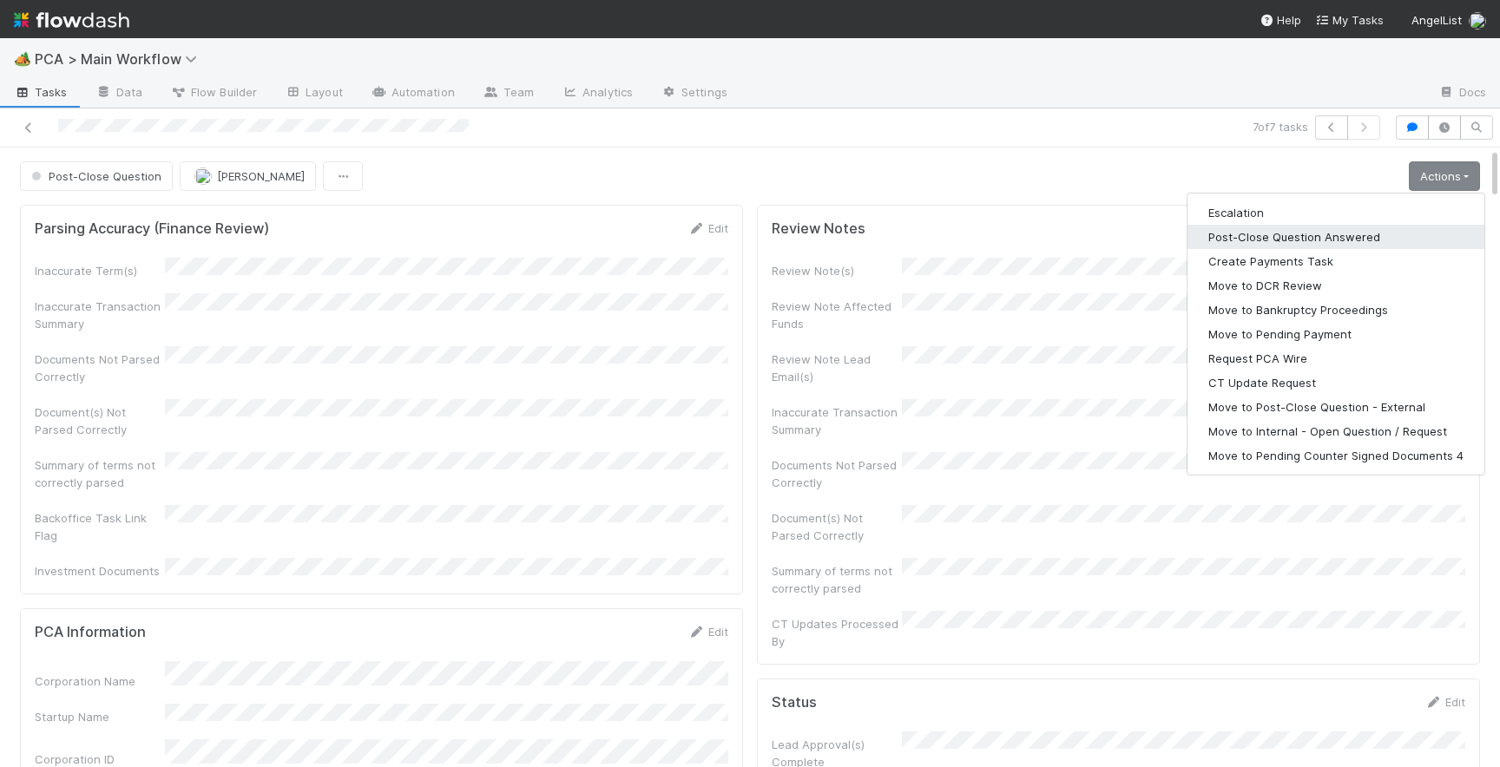
click at [1374, 242] on button "Post-Close Question Answered" at bounding box center [1336, 237] width 297 height 24
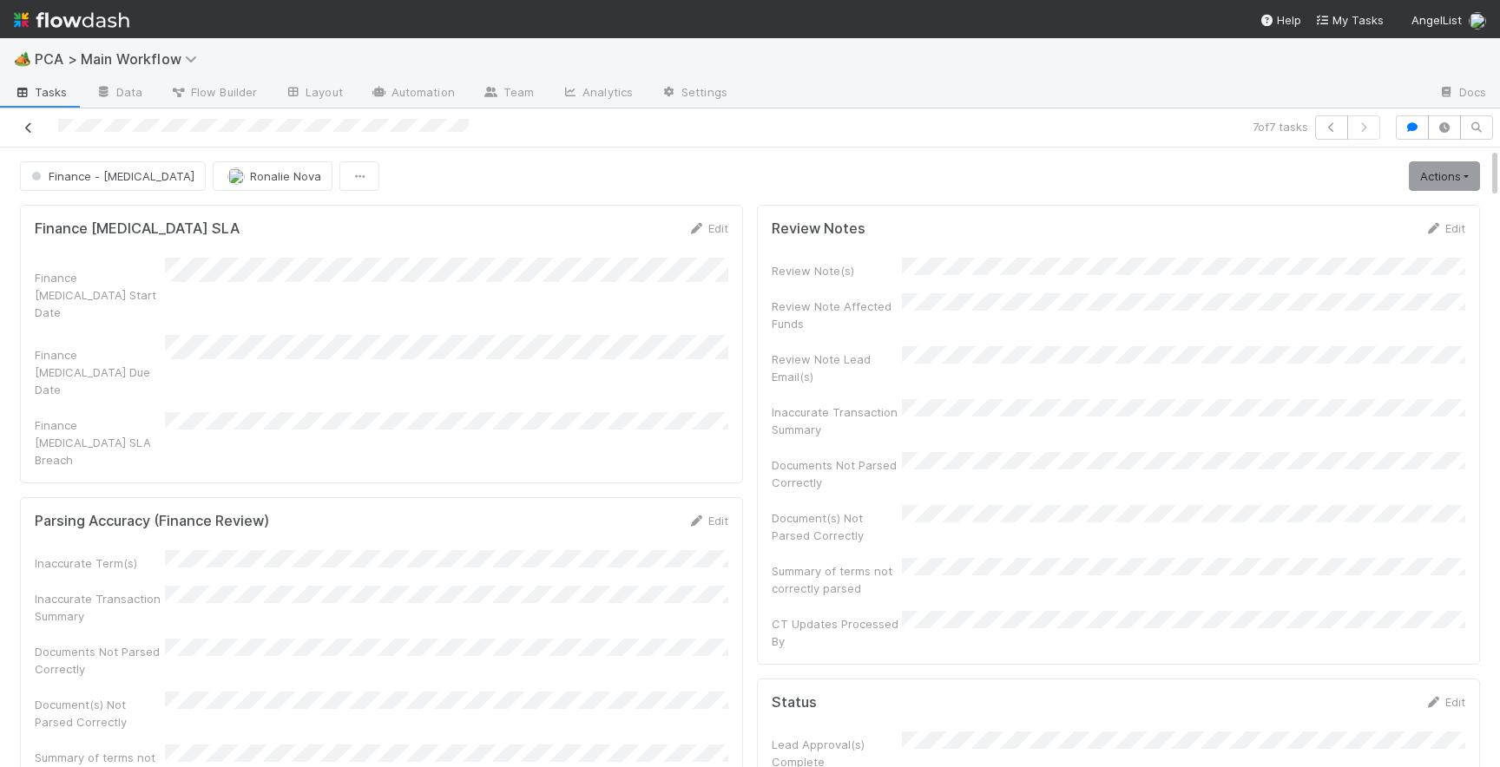
click at [25, 127] on icon at bounding box center [28, 127] width 17 height 11
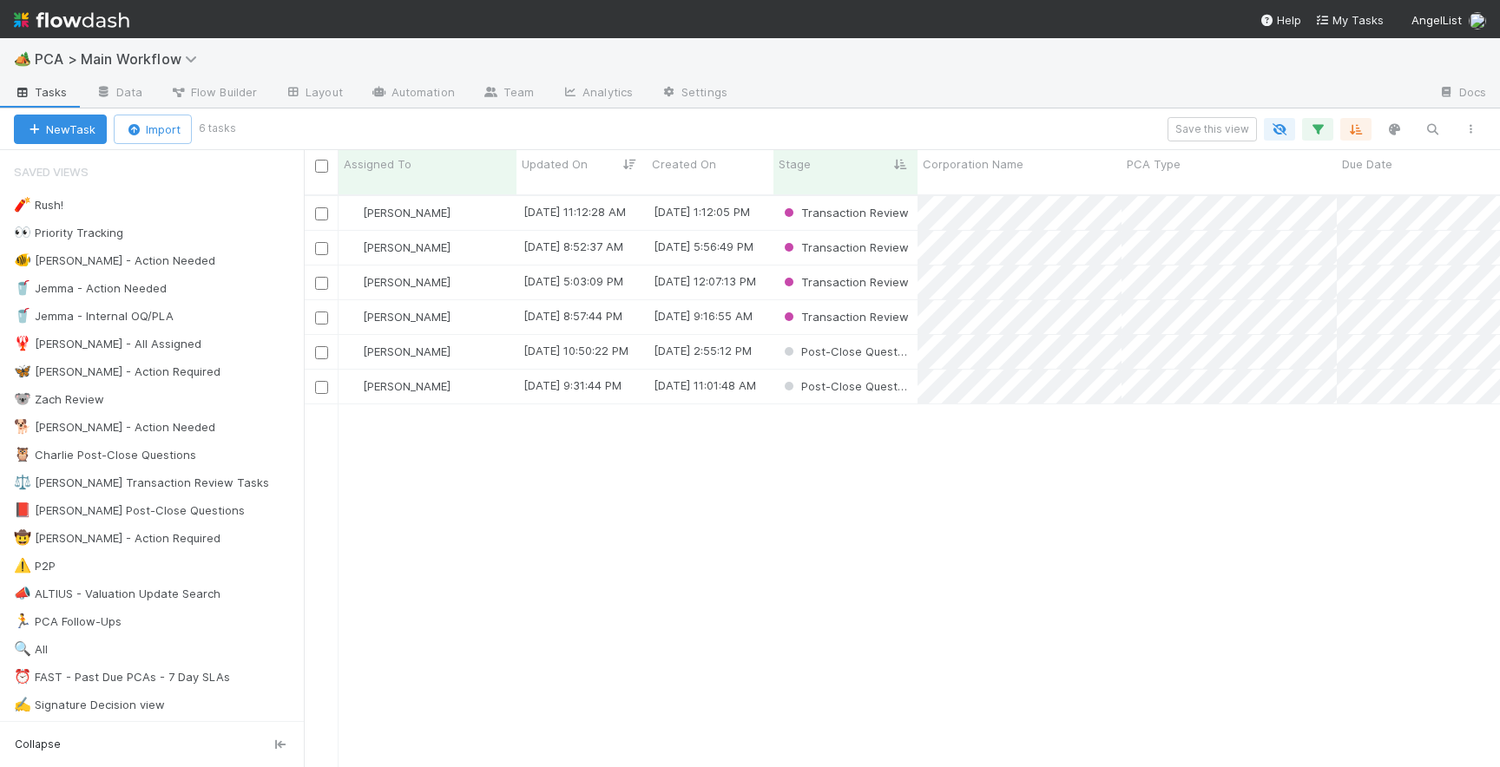
scroll to position [586, 1196]
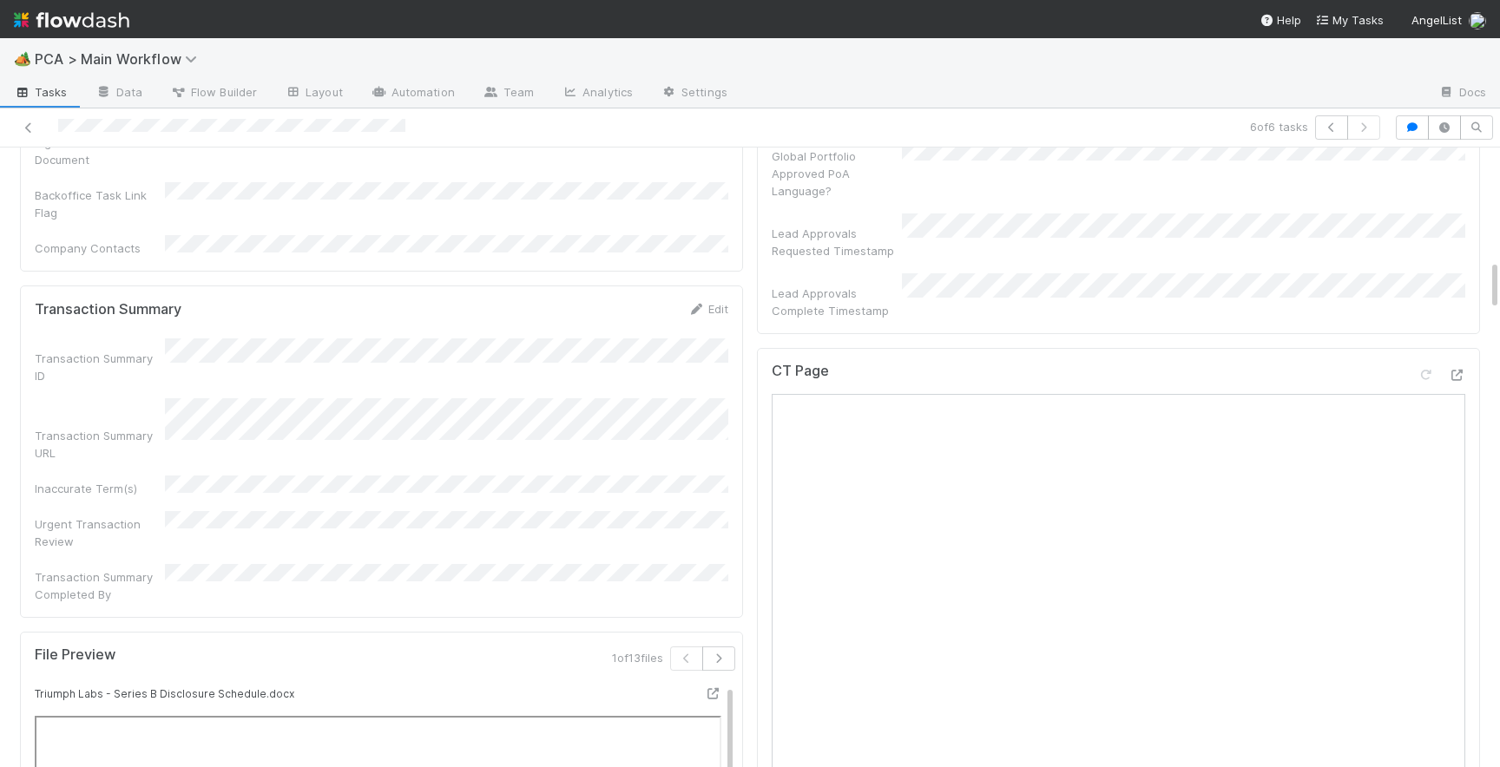
scroll to position [1350, 0]
click at [724, 661] on icon "button" at bounding box center [718, 666] width 17 height 10
click at [712, 695] on icon at bounding box center [712, 700] width 17 height 11
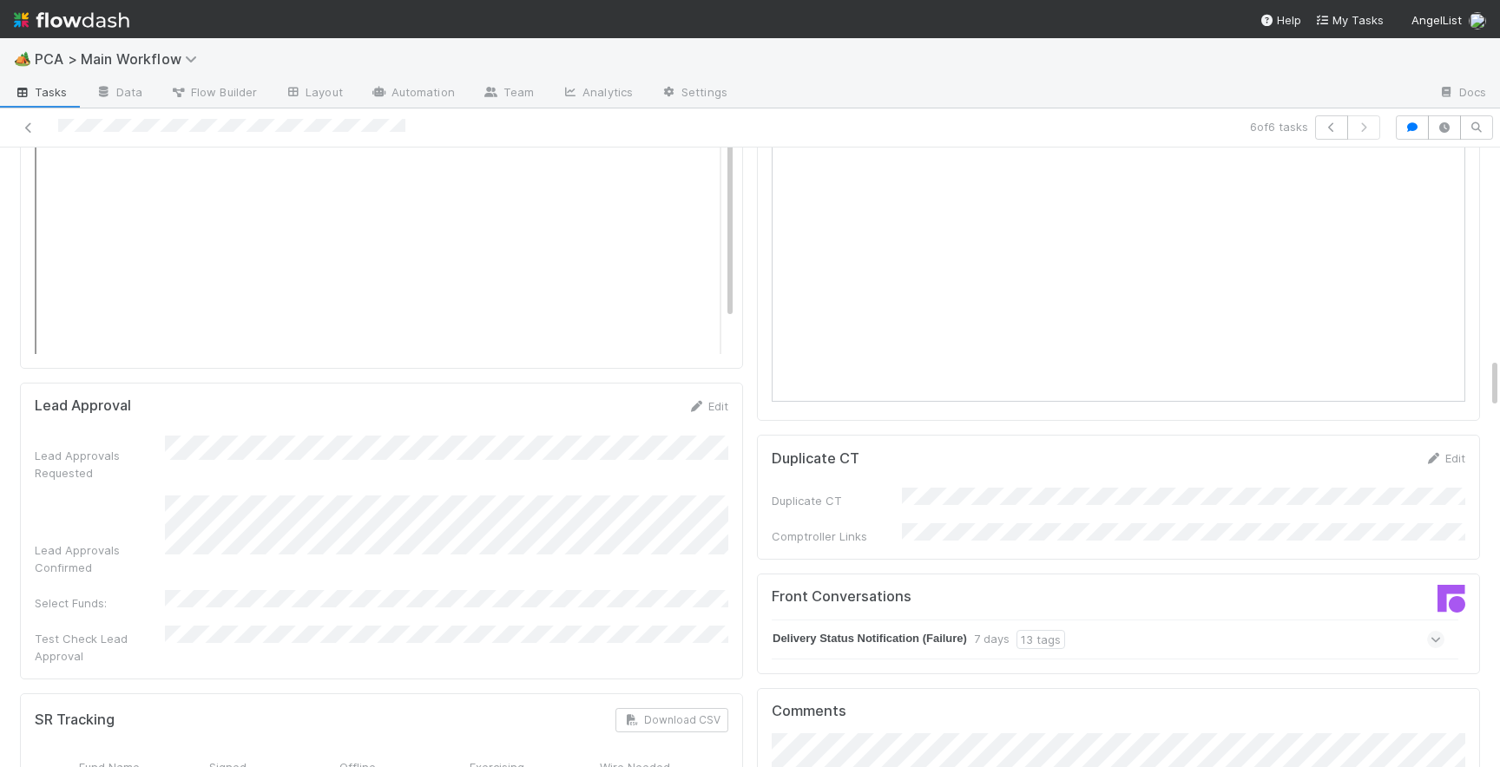
scroll to position [2624, 0]
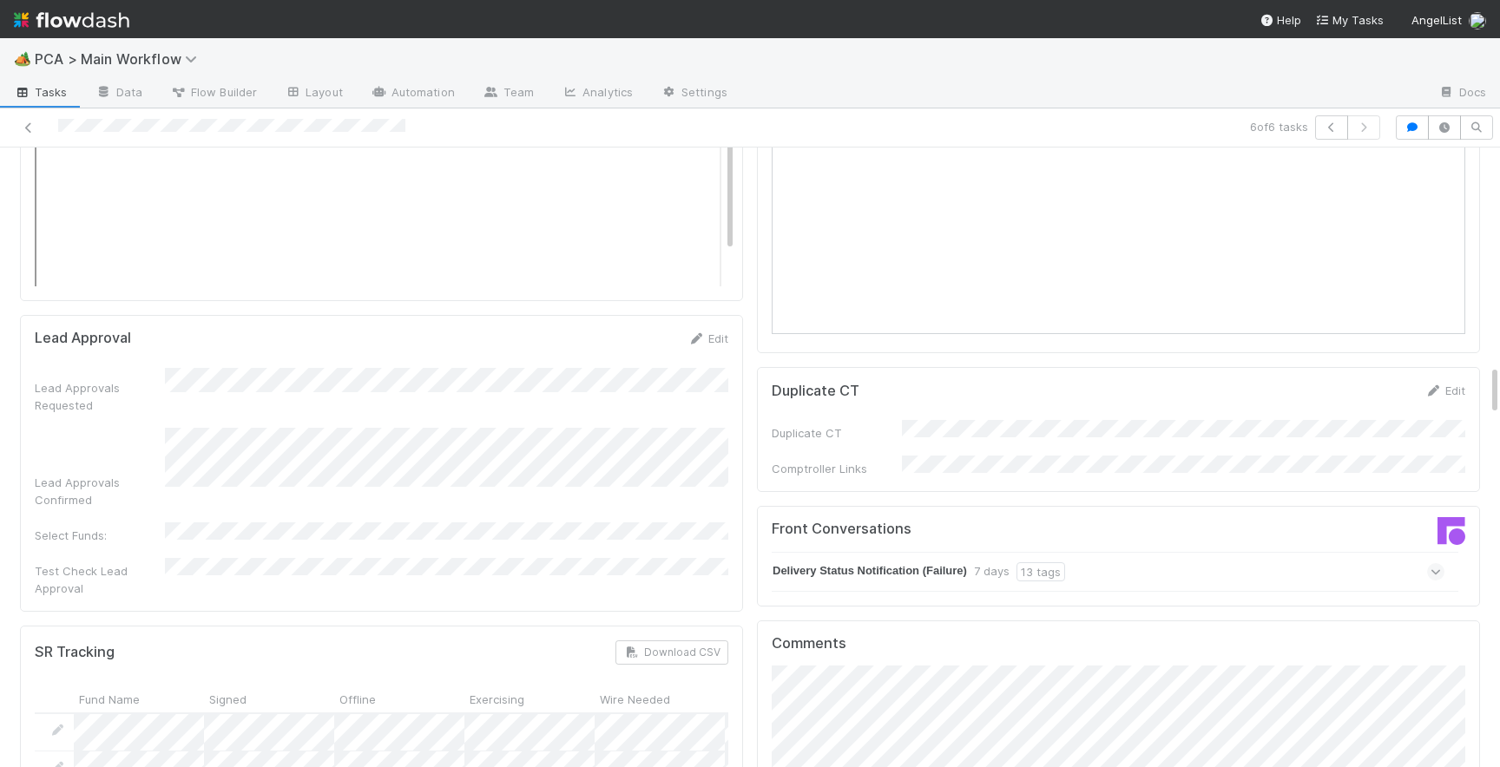
click at [1437, 563] on icon at bounding box center [1436, 571] width 11 height 17
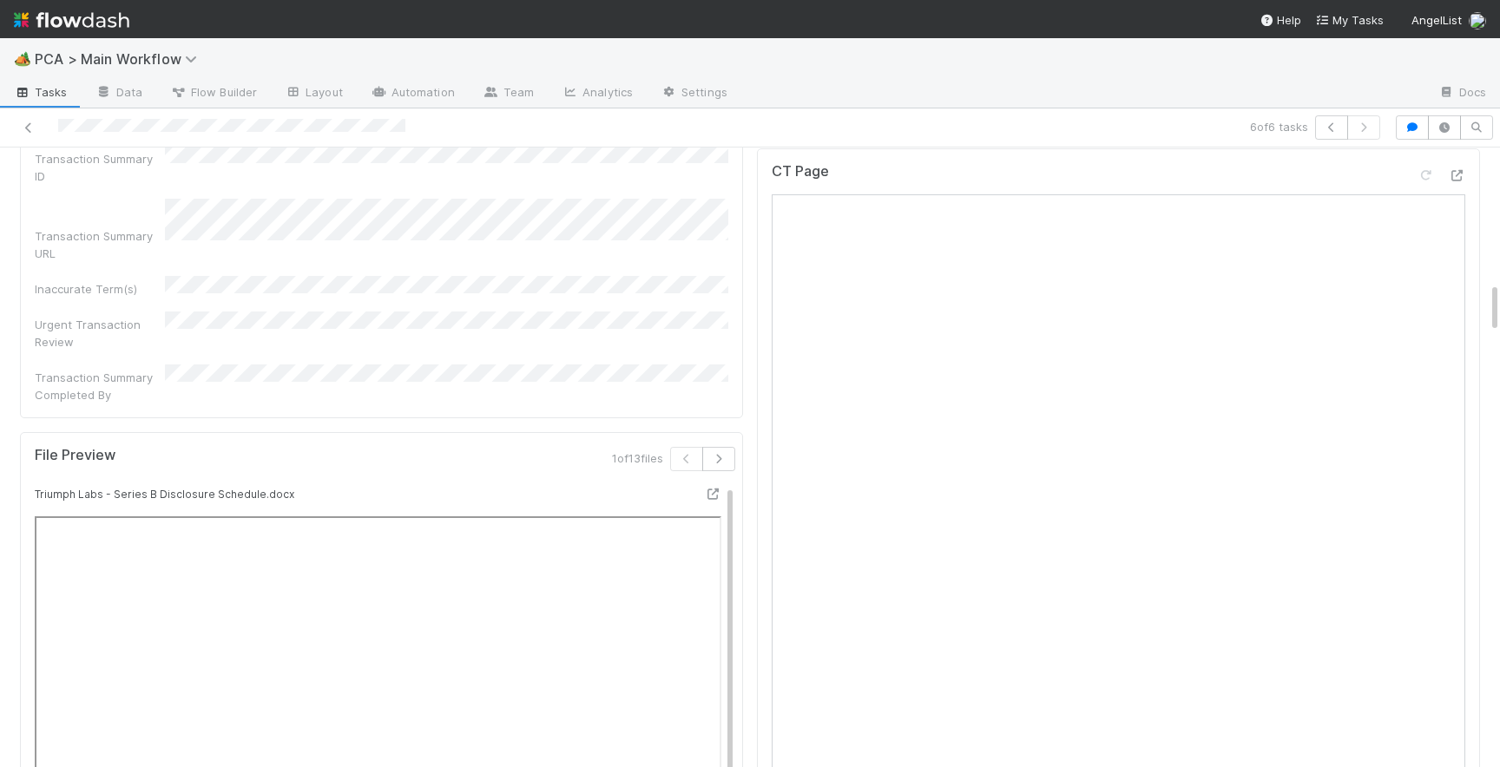
scroll to position [1536, 0]
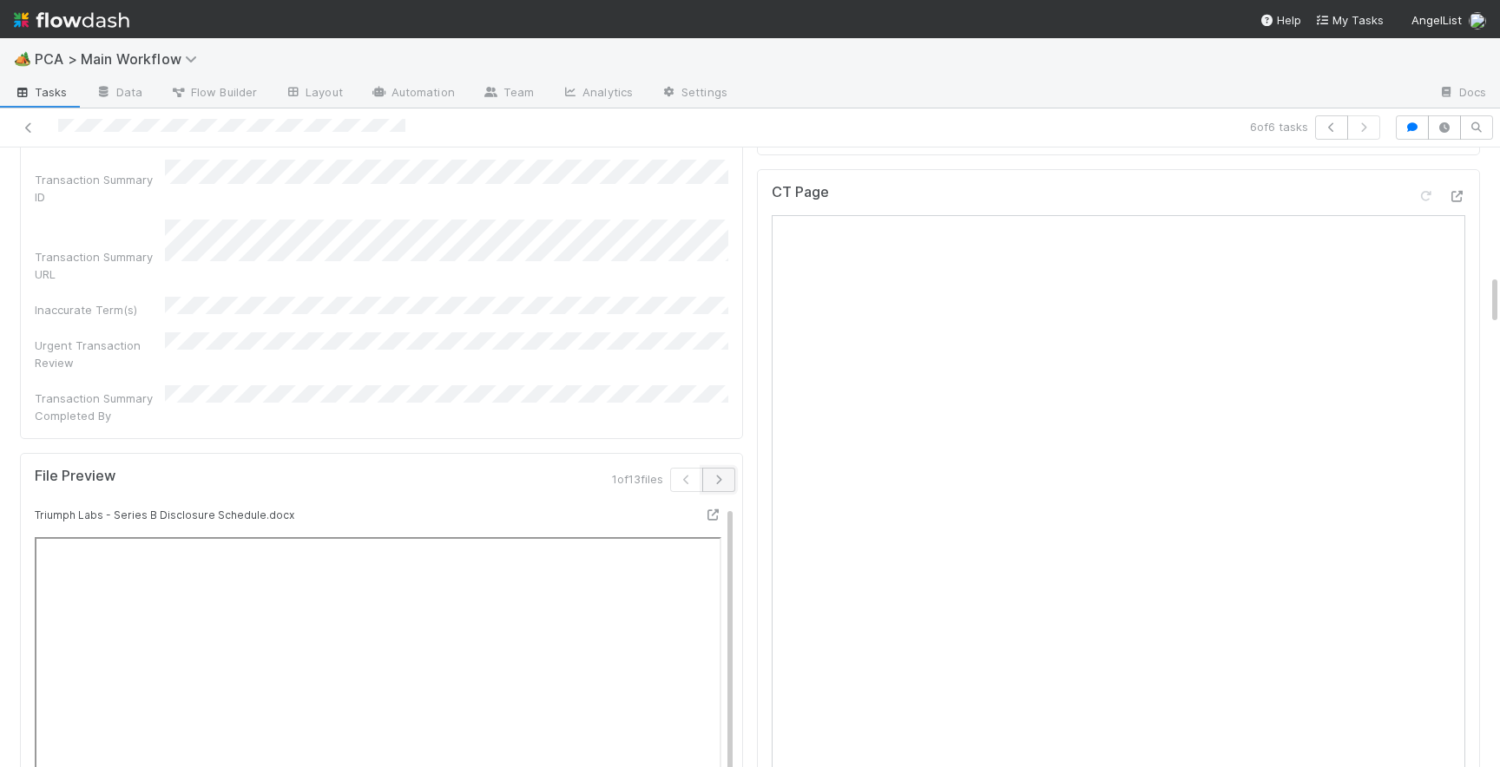
click at [718, 475] on icon "button" at bounding box center [718, 480] width 17 height 10
click at [717, 475] on icon "button" at bounding box center [718, 480] width 17 height 10
click at [718, 475] on icon "button" at bounding box center [718, 480] width 17 height 10
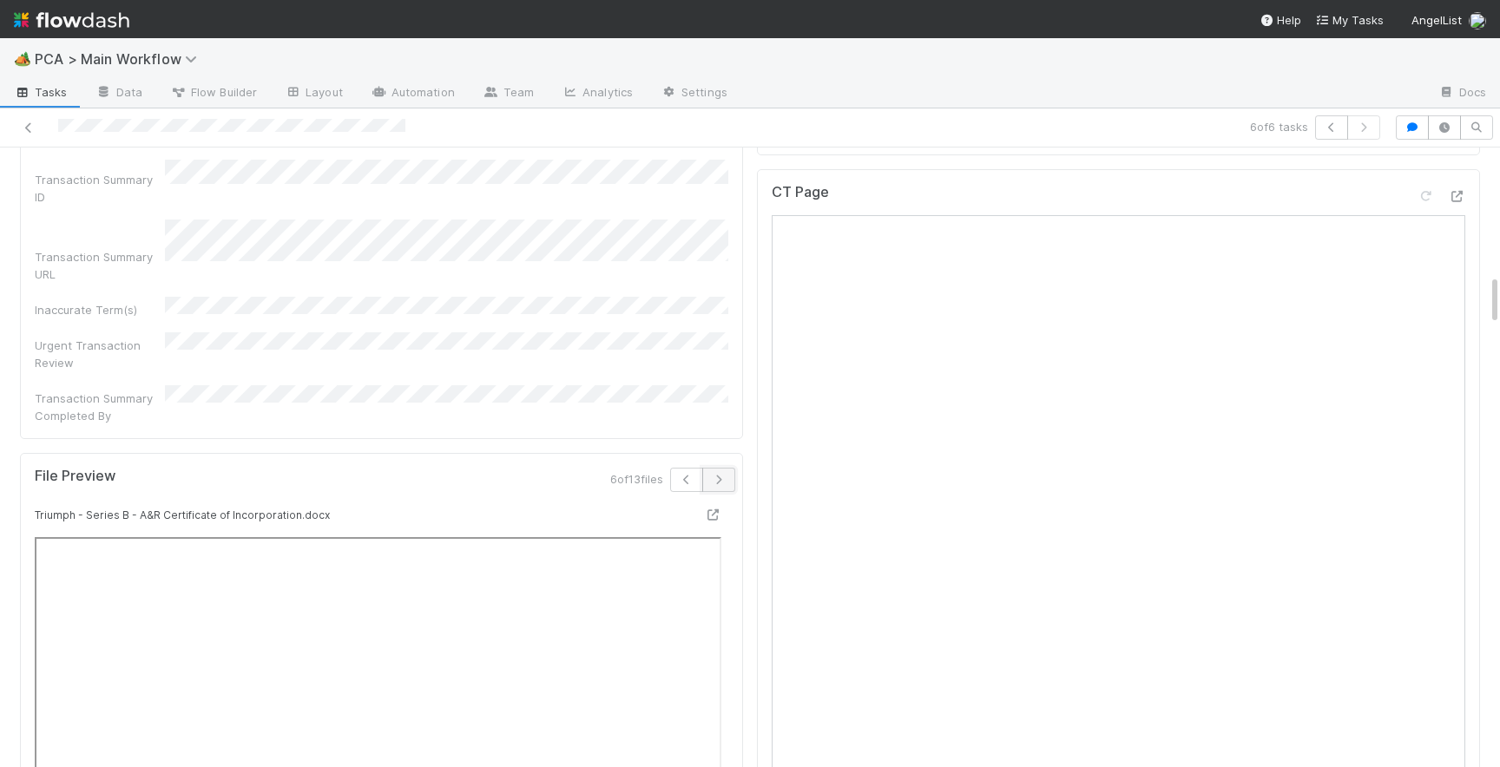
click at [717, 475] on icon "button" at bounding box center [718, 480] width 17 height 10
click at [717, 475] on icon "button" at bounding box center [711, 480] width 17 height 10
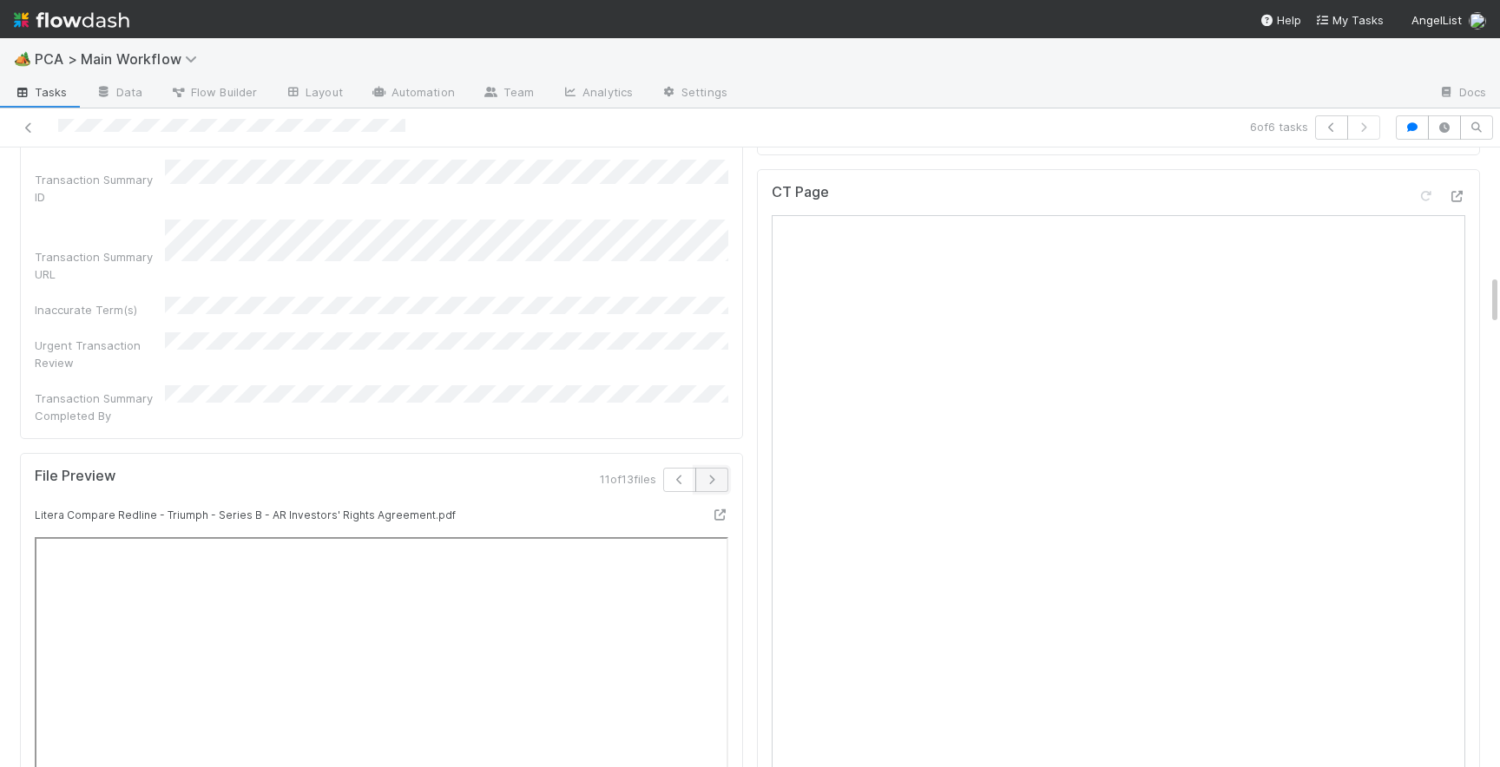
click at [717, 475] on icon "button" at bounding box center [711, 480] width 17 height 10
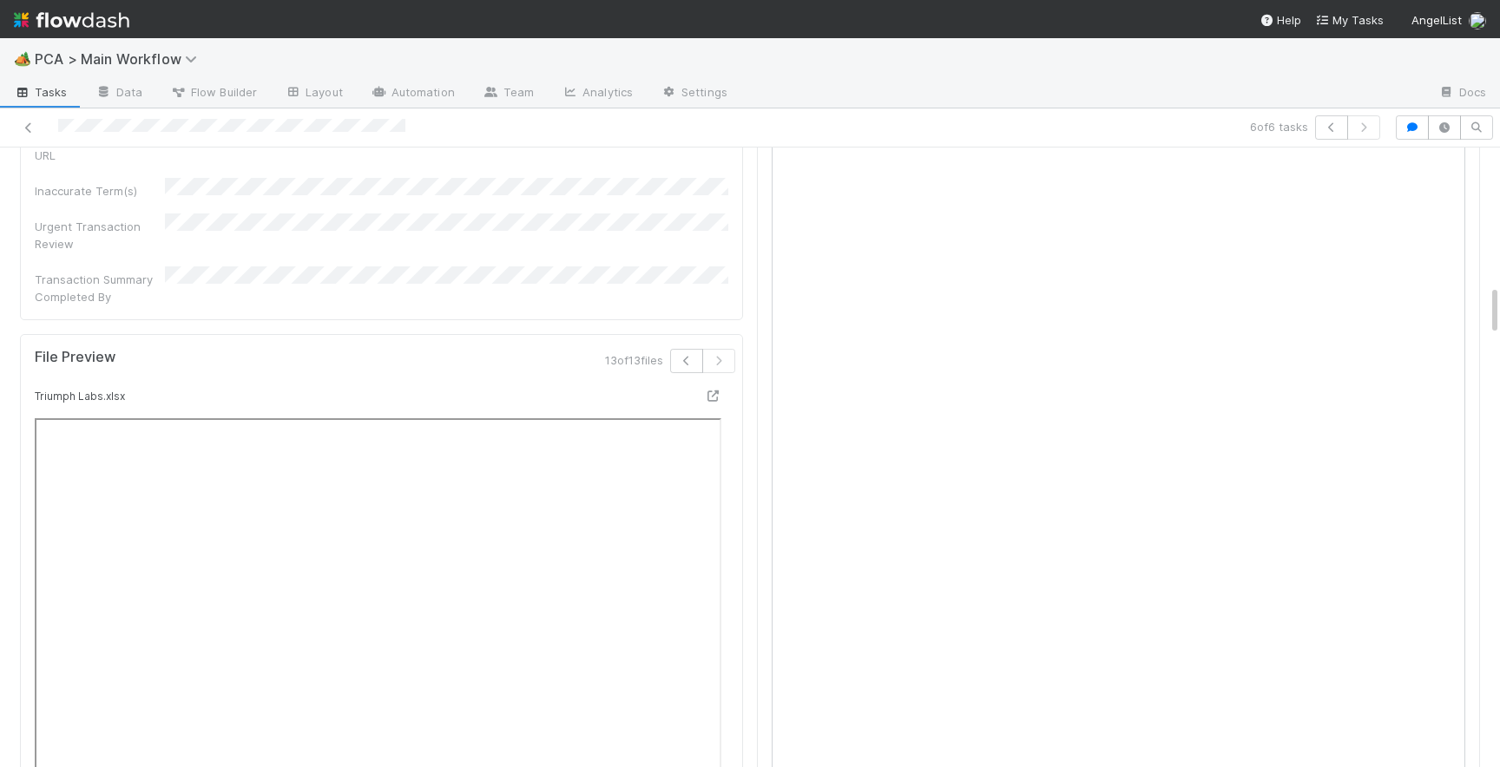
scroll to position [1665, 0]
click at [710, 377] on div at bounding box center [712, 385] width 17 height 17
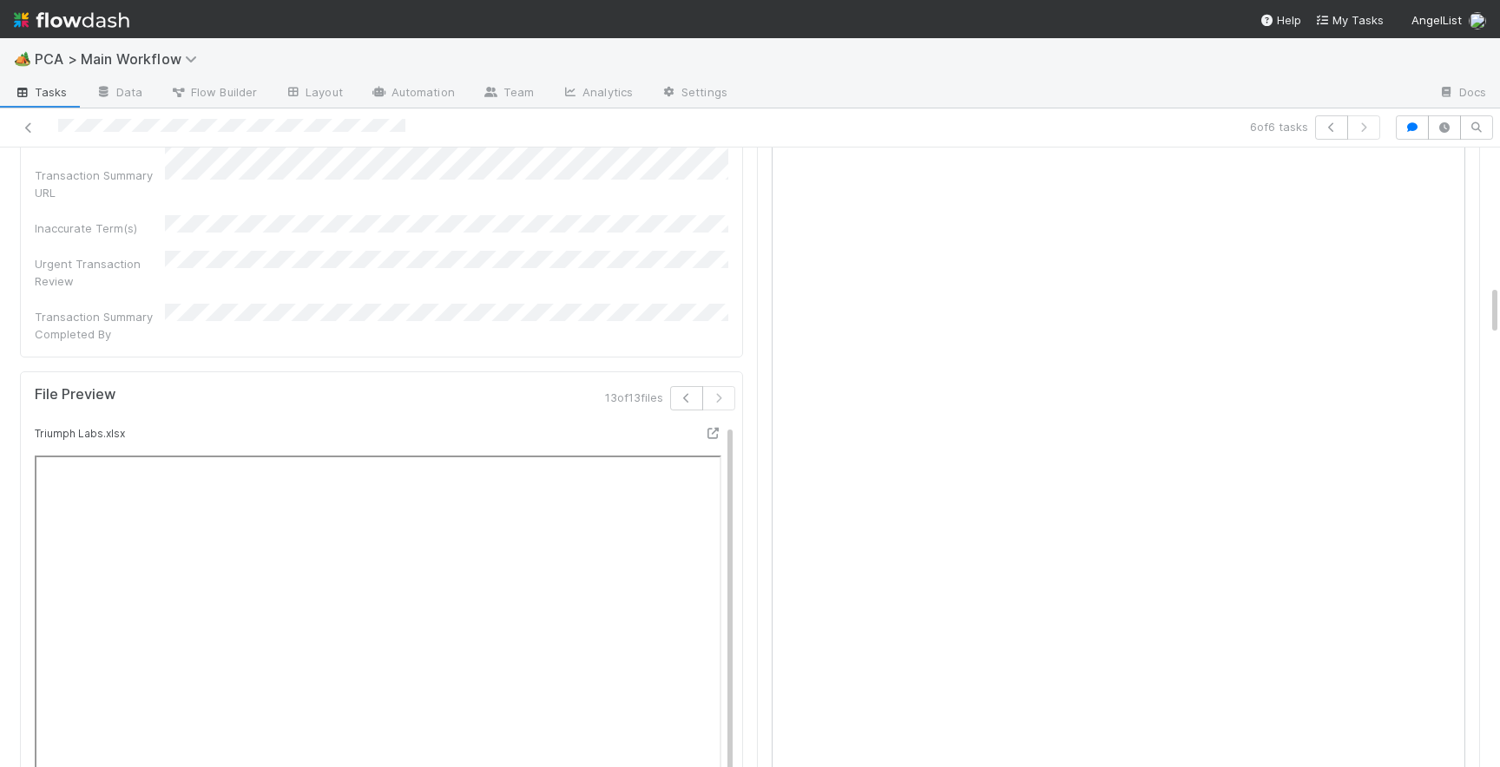
scroll to position [1611, 0]
click at [689, 392] on button "button" at bounding box center [686, 404] width 33 height 24
click at [687, 399] on icon "button" at bounding box center [679, 404] width 17 height 10
click at [718, 392] on button "button" at bounding box center [711, 404] width 33 height 24
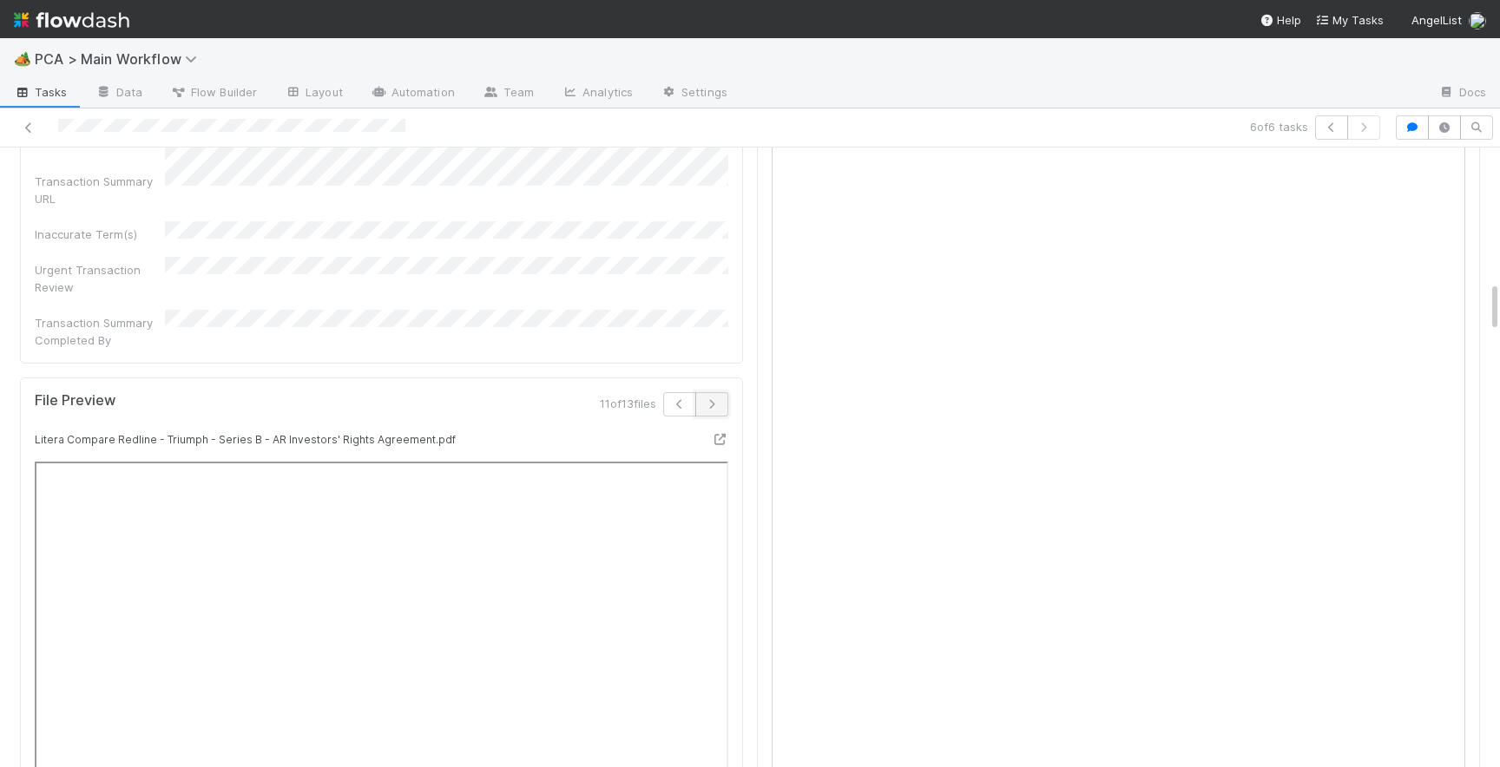
click at [718, 392] on button "button" at bounding box center [711, 404] width 33 height 24
click at [721, 434] on icon at bounding box center [719, 439] width 17 height 11
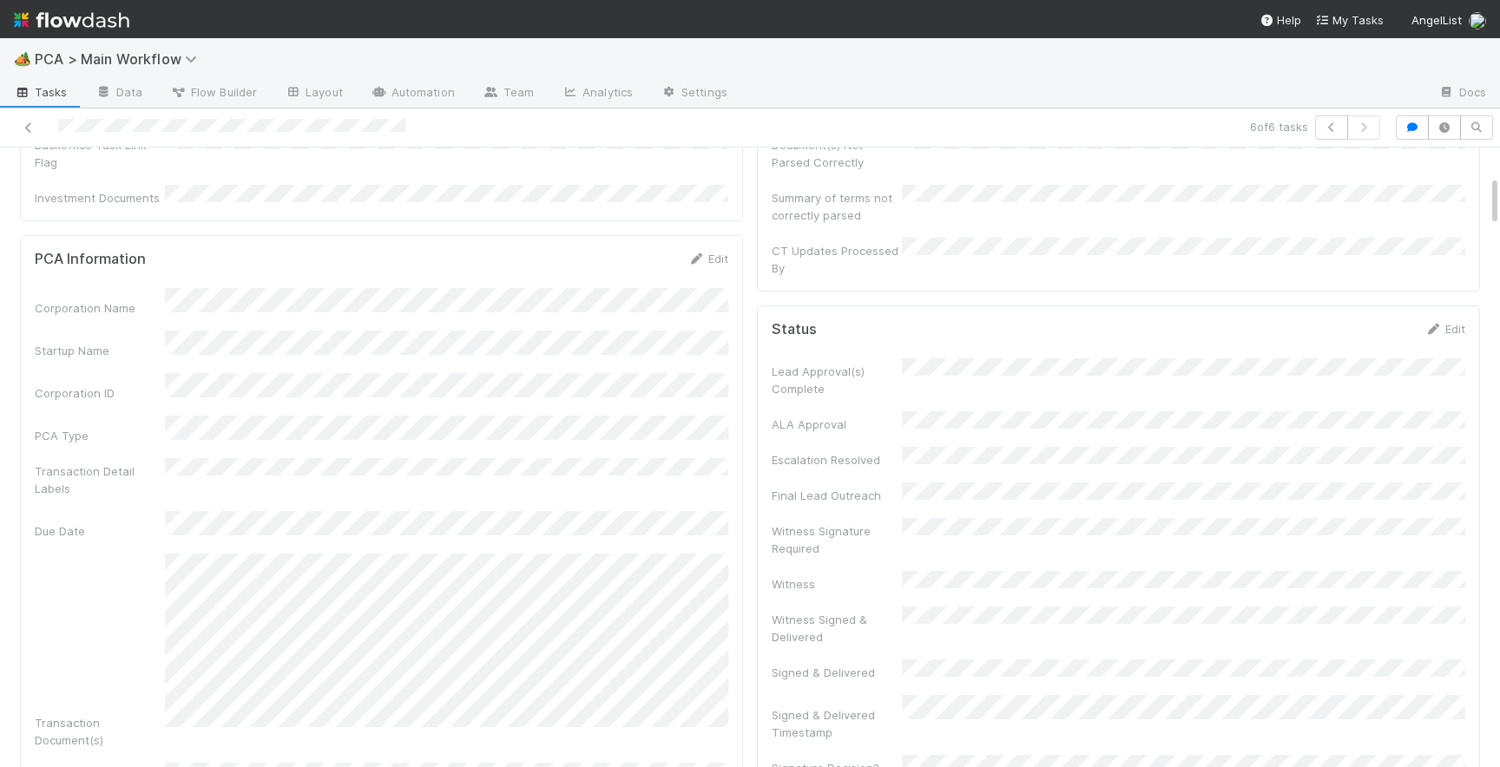
scroll to position [0, 0]
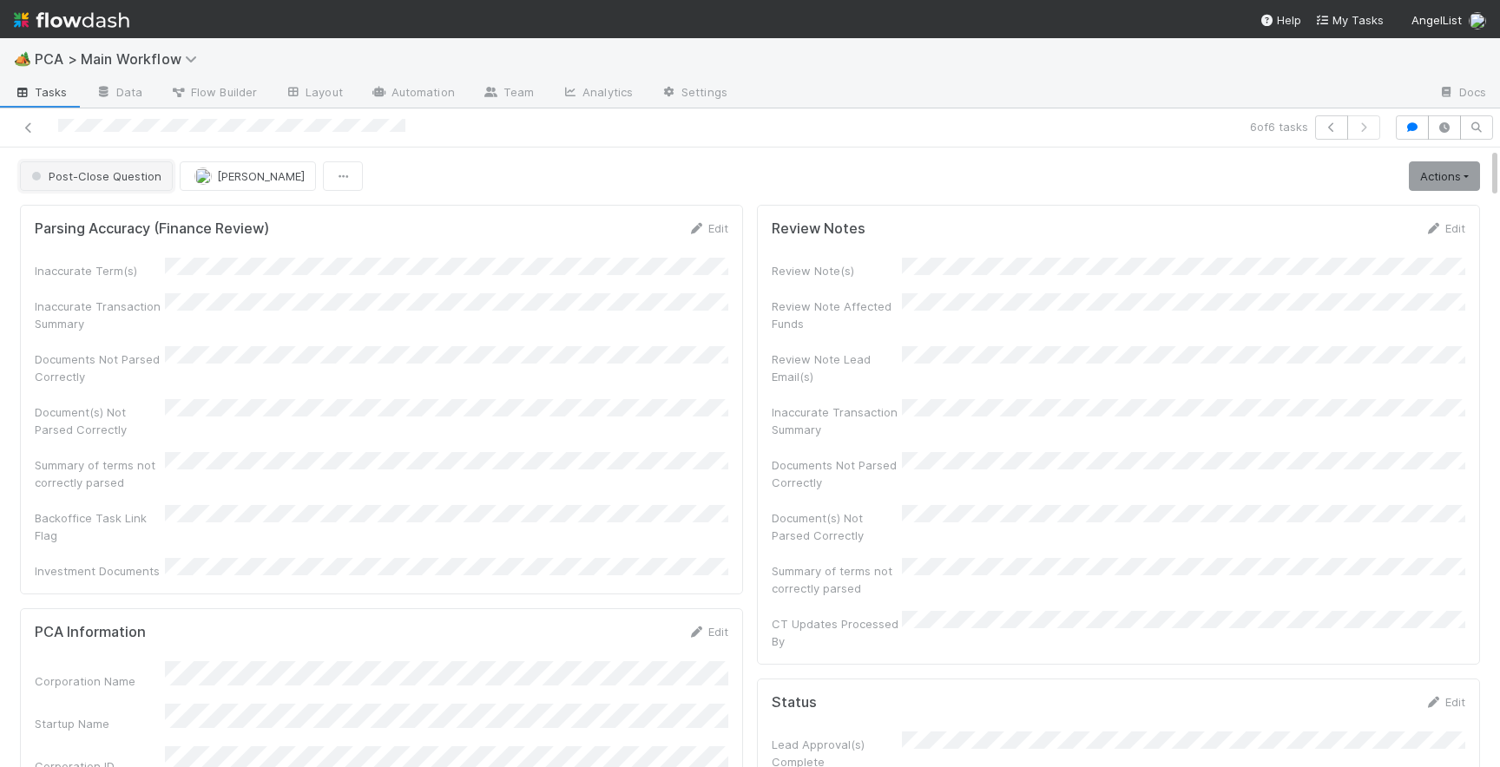
click at [116, 180] on span "Post-Close Question" at bounding box center [95, 176] width 134 height 14
click at [205, 254] on span "Post-Close Question - External" at bounding box center [119, 251] width 190 height 14
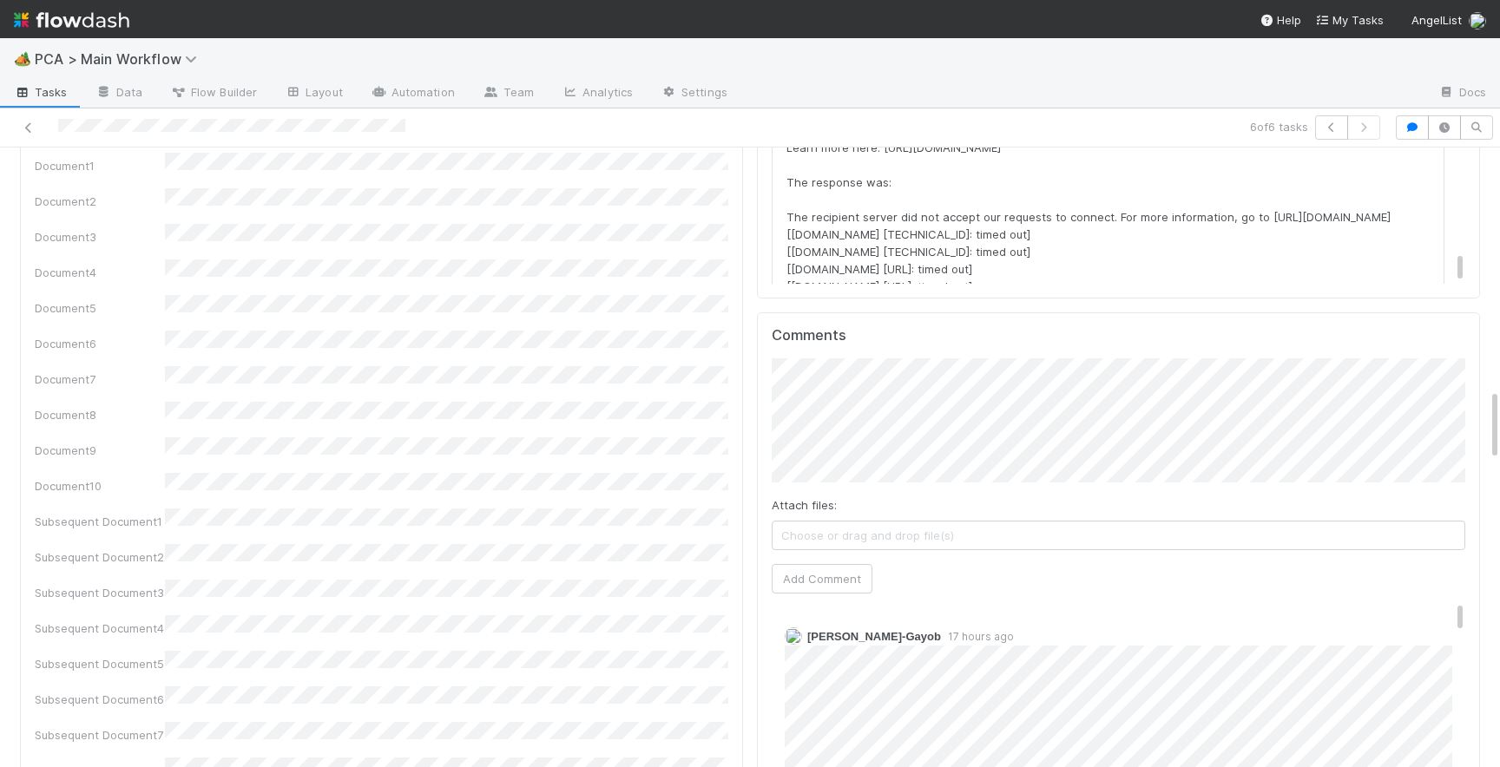
scroll to position [2058, 0]
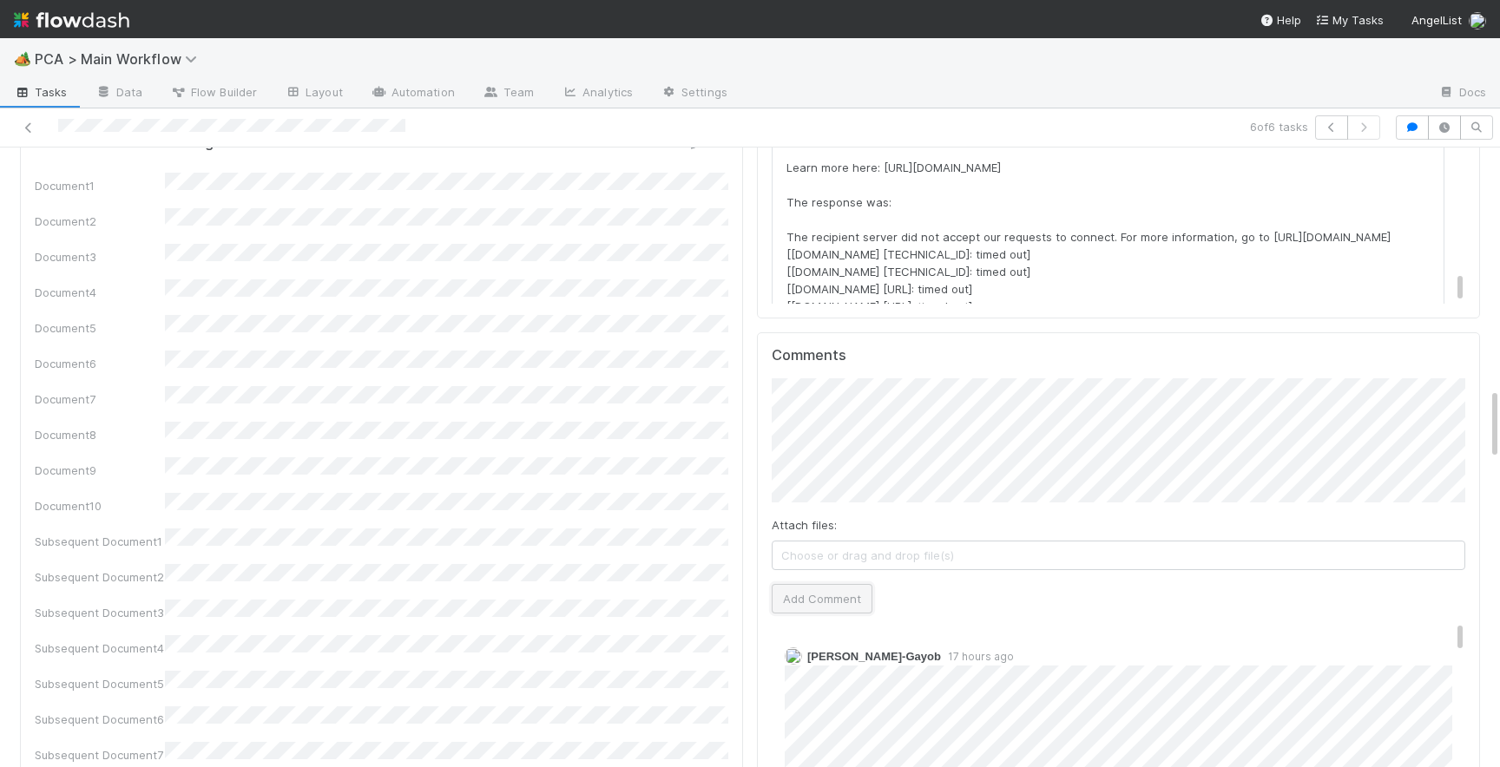
click at [846, 584] on button "Add Comment" at bounding box center [822, 599] width 101 height 30
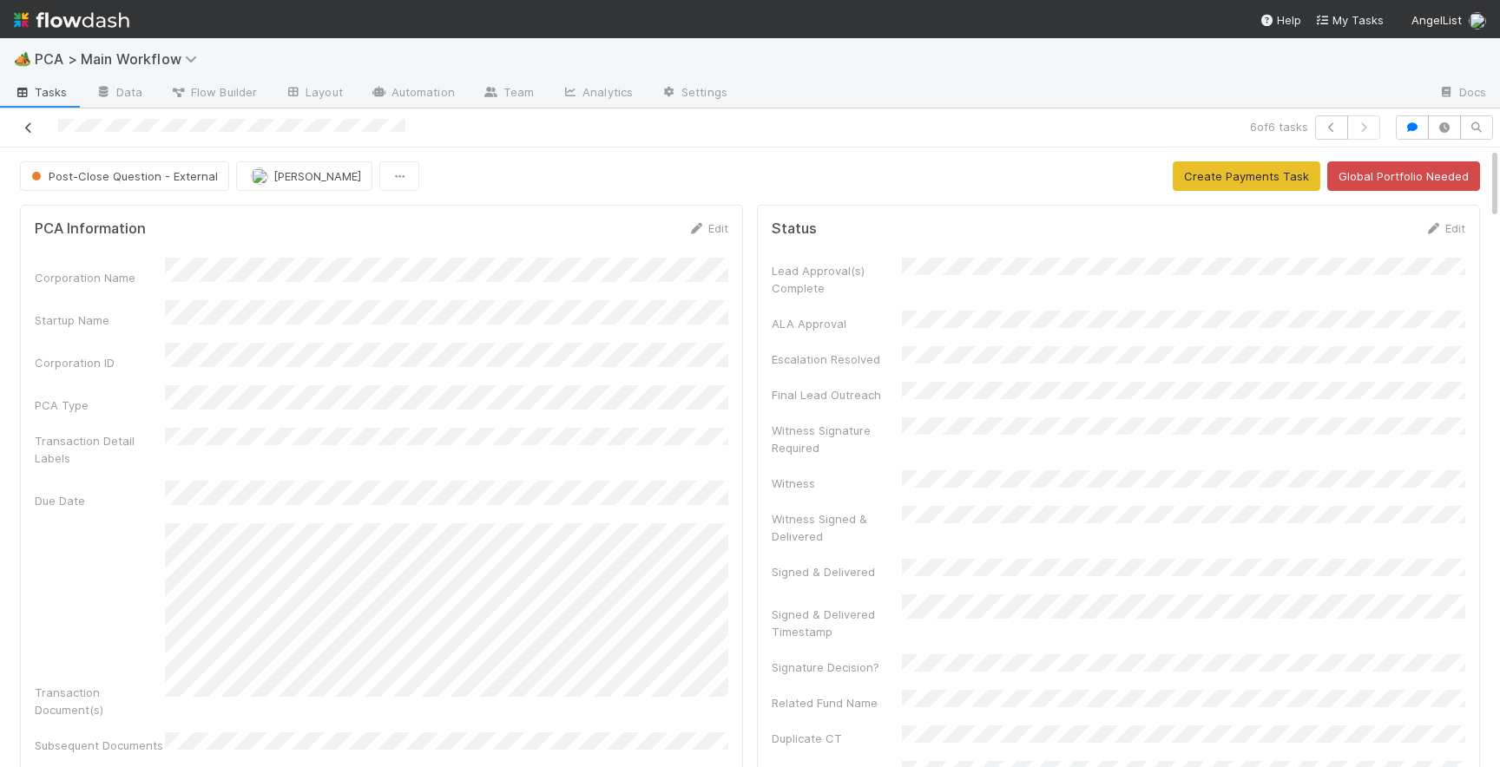
click at [28, 128] on icon at bounding box center [28, 127] width 17 height 11
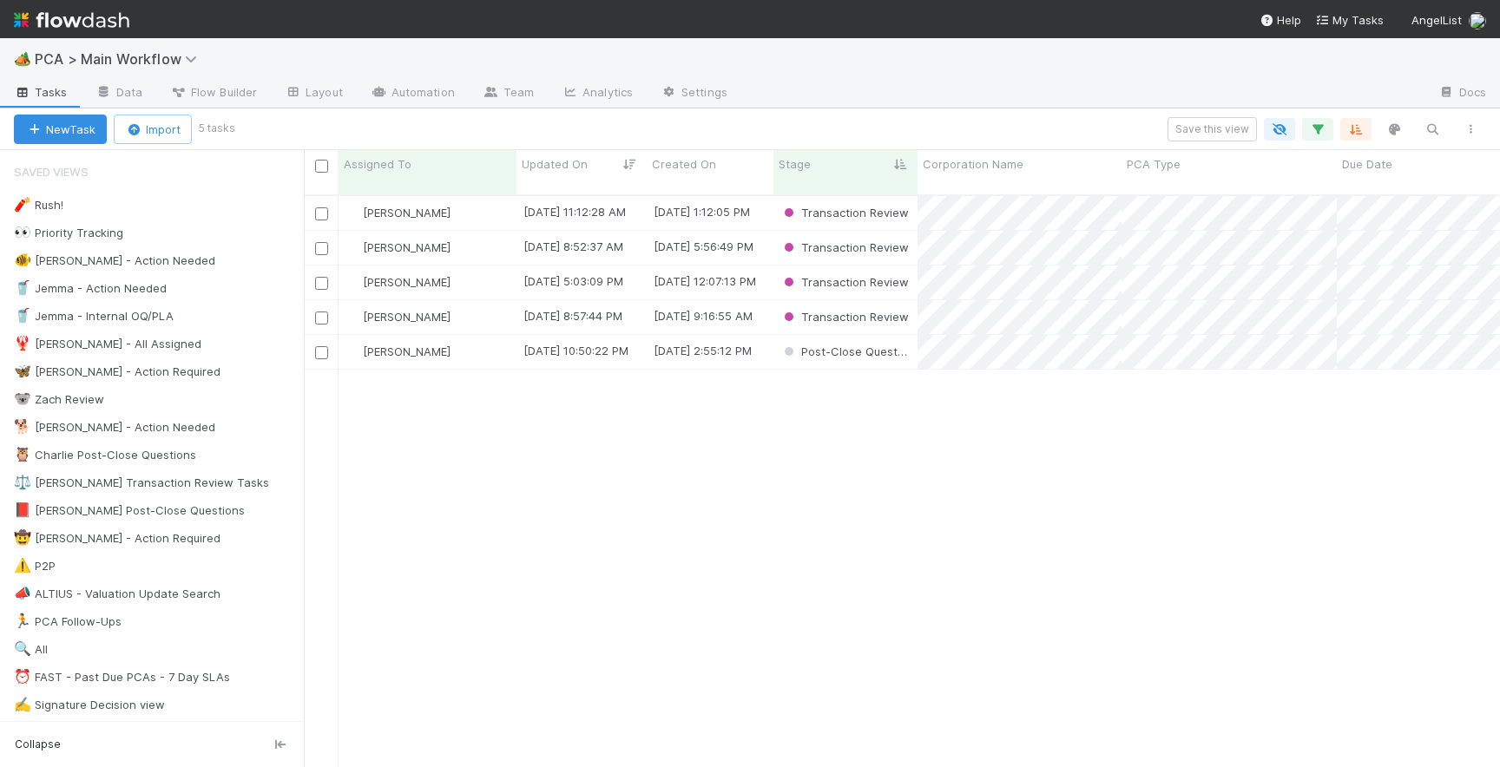
scroll to position [586, 1196]
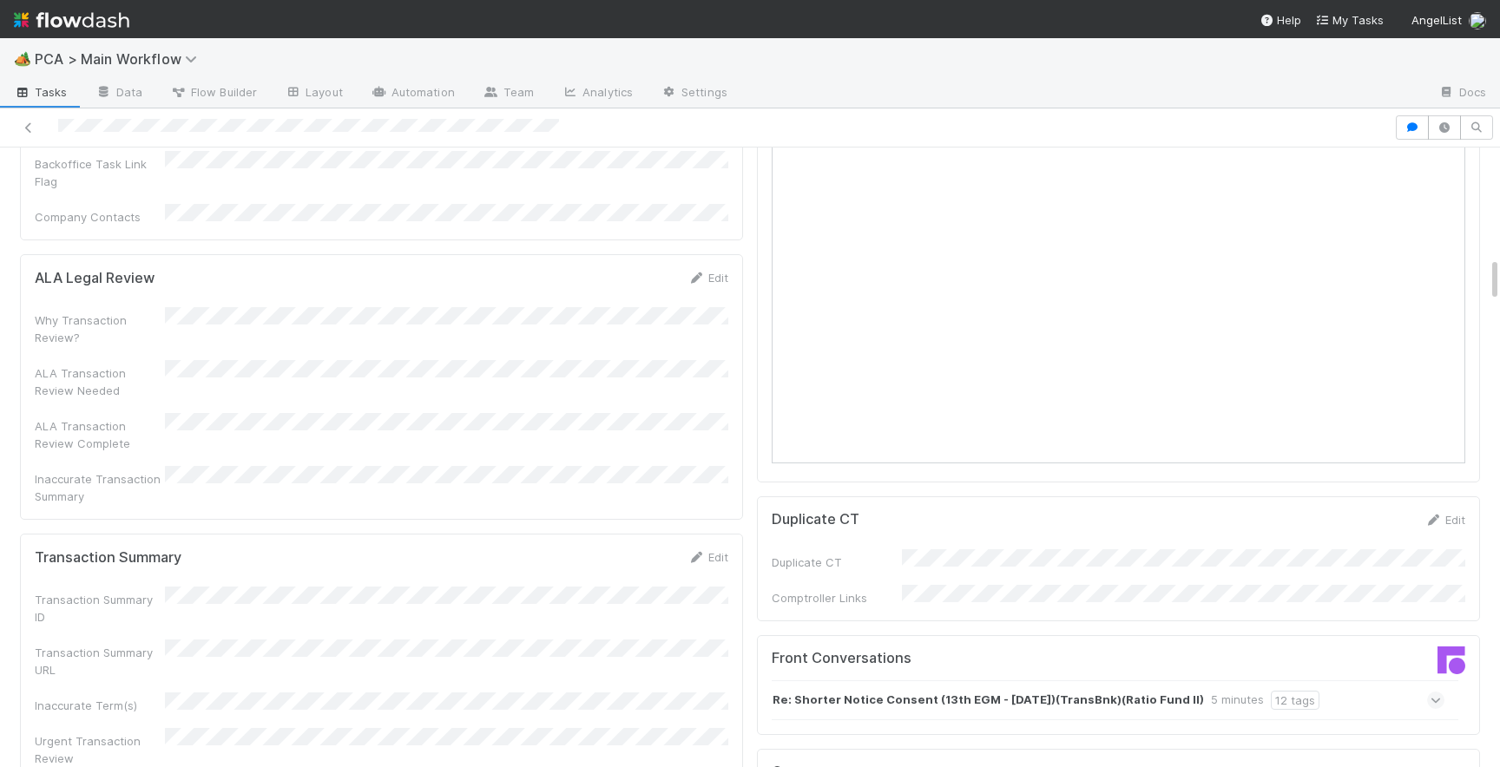
scroll to position [1492, 0]
click at [1439, 694] on icon at bounding box center [1436, 702] width 11 height 17
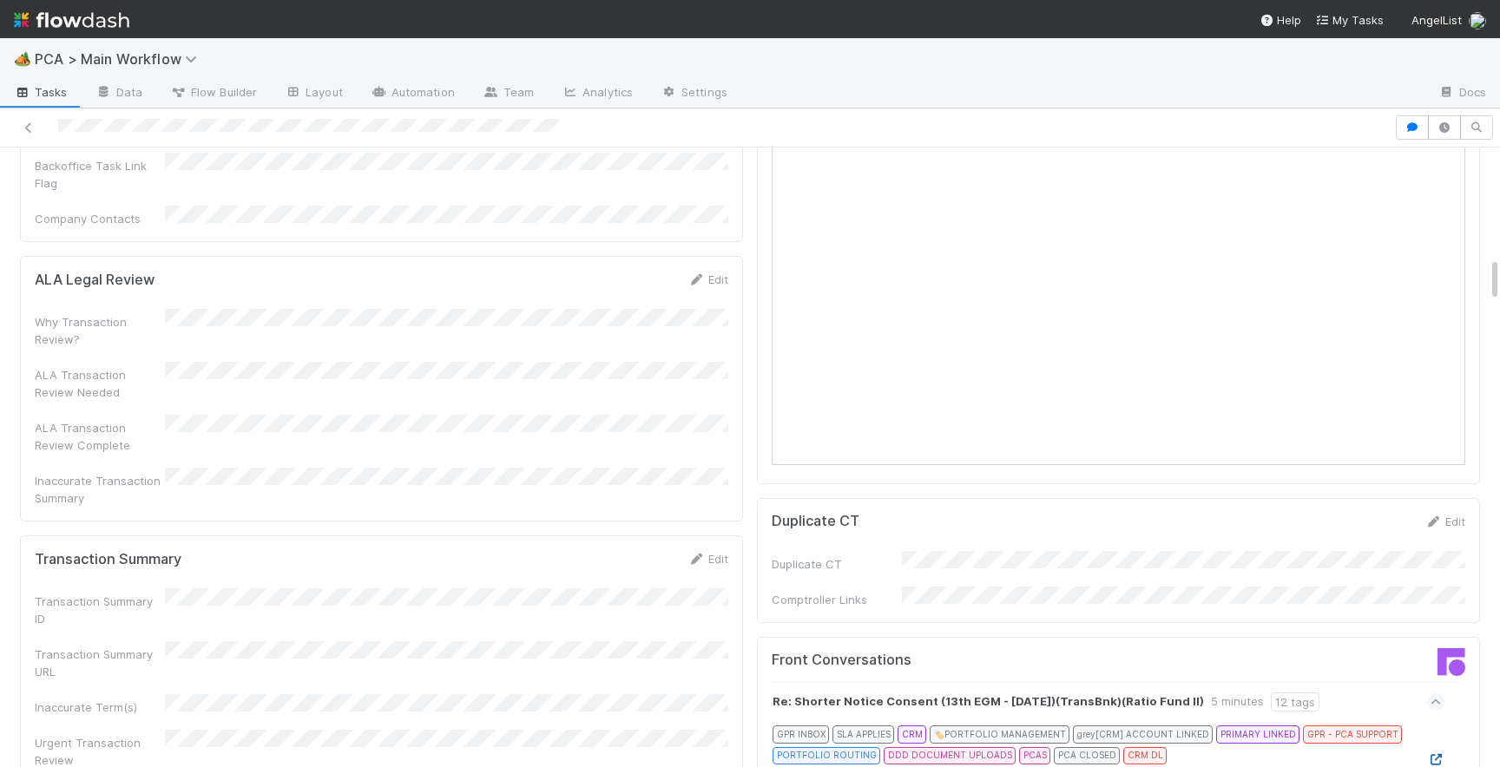
click at [1435, 754] on icon at bounding box center [1435, 759] width 17 height 11
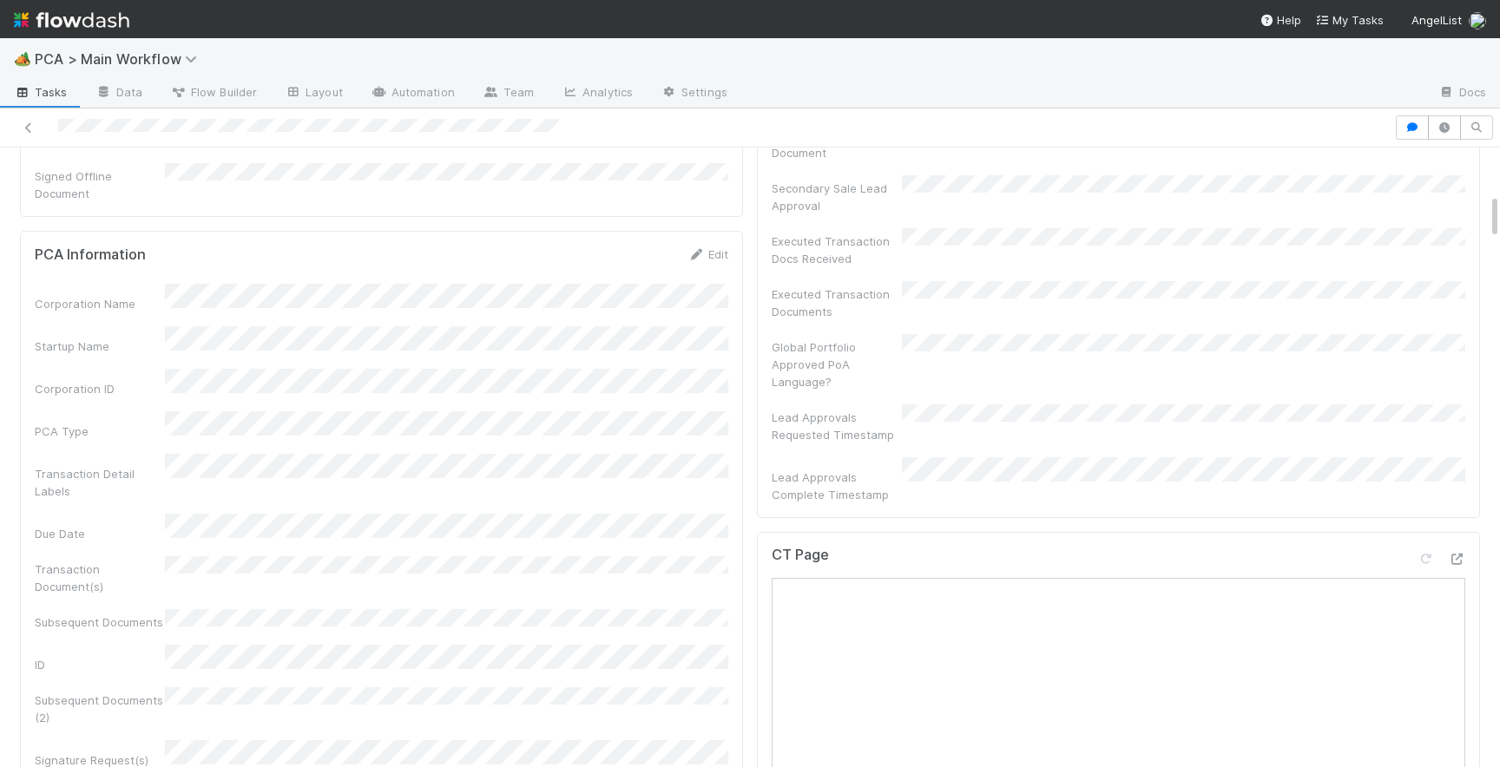
scroll to position [690, 0]
click at [1459, 549] on icon at bounding box center [1456, 554] width 17 height 11
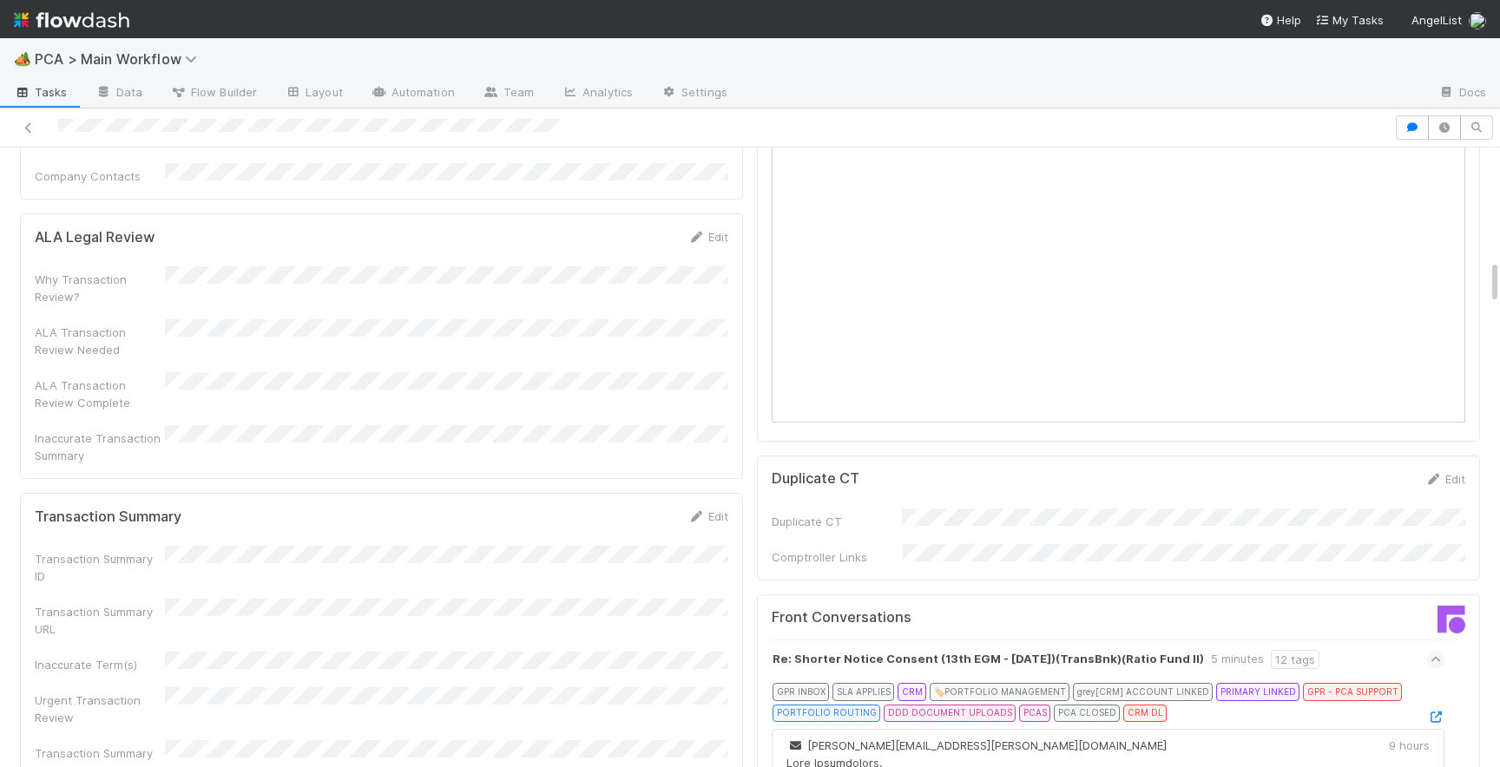
scroll to position [1531, 0]
click at [718, 513] on link "Edit" at bounding box center [708, 520] width 41 height 14
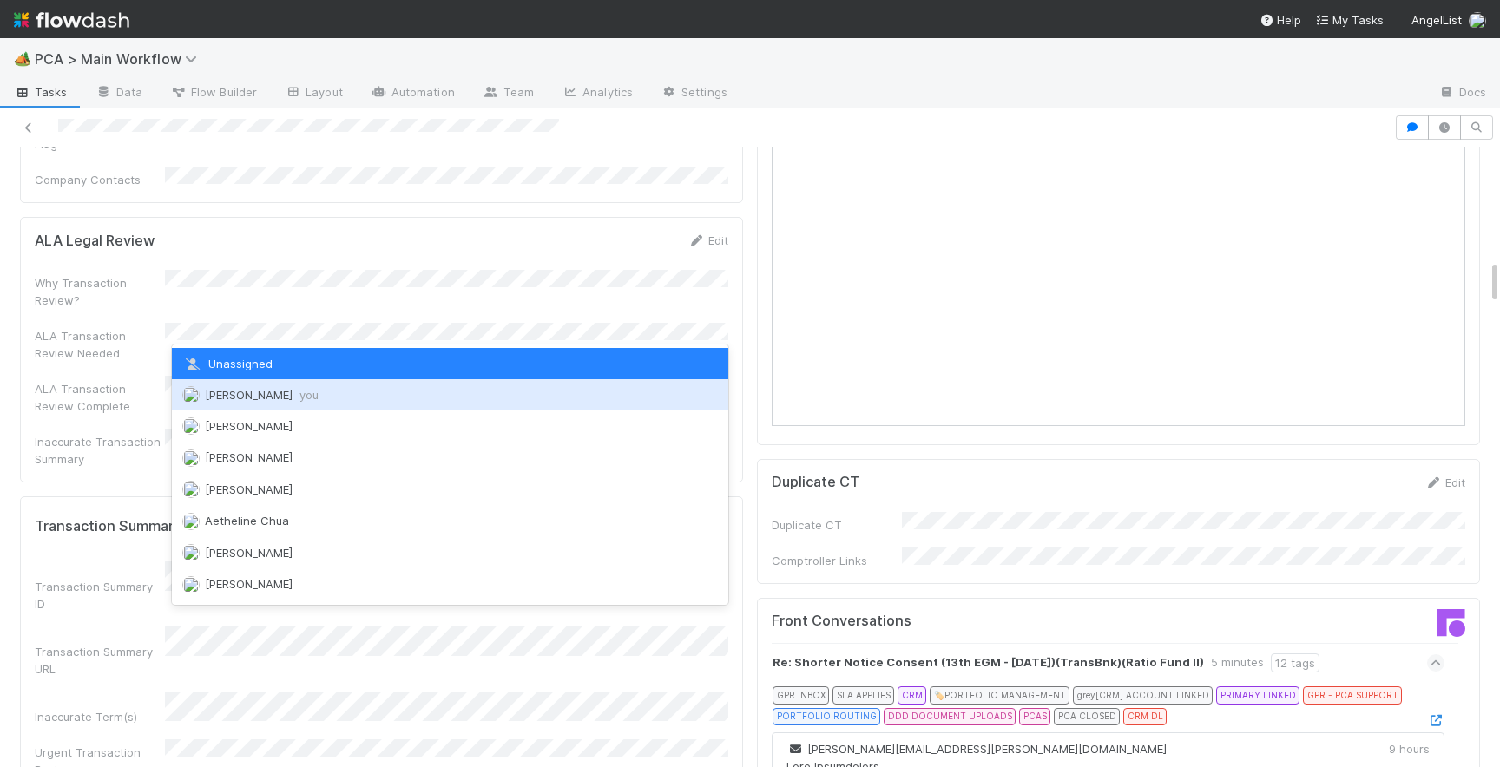
click at [303, 403] on div "Josh Tarr you" at bounding box center [450, 394] width 556 height 31
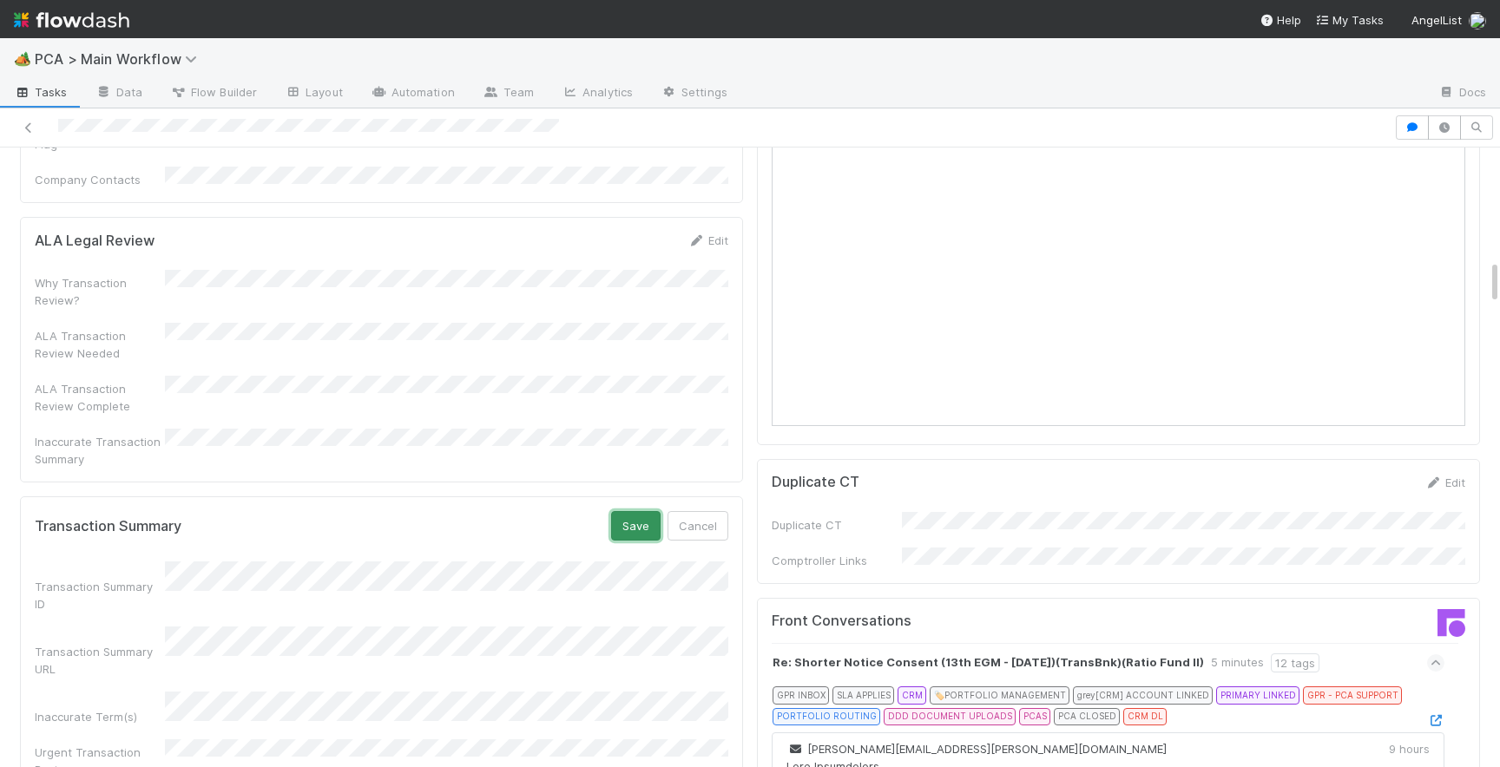
click at [634, 511] on button "Save" at bounding box center [635, 526] width 49 height 30
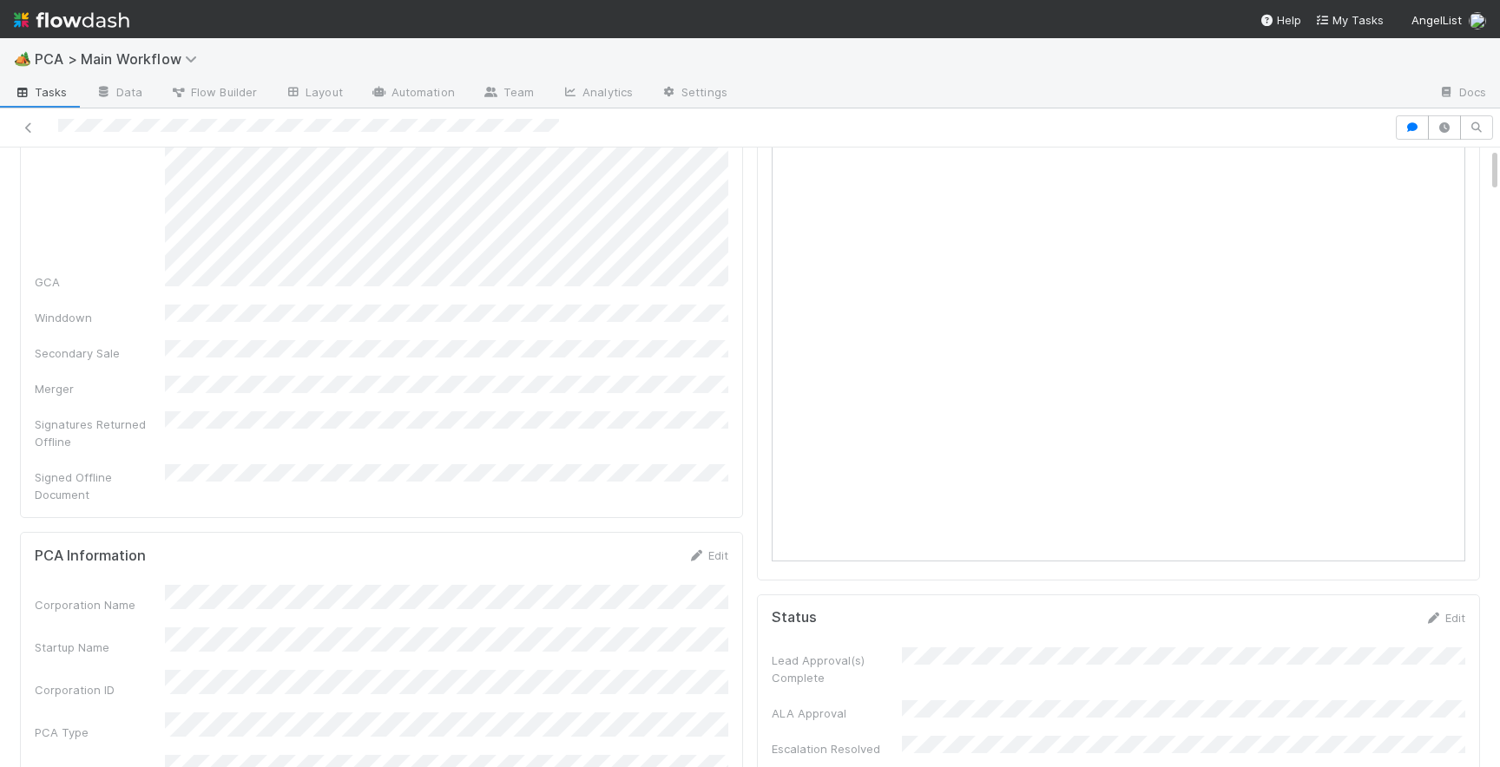
scroll to position [0, 0]
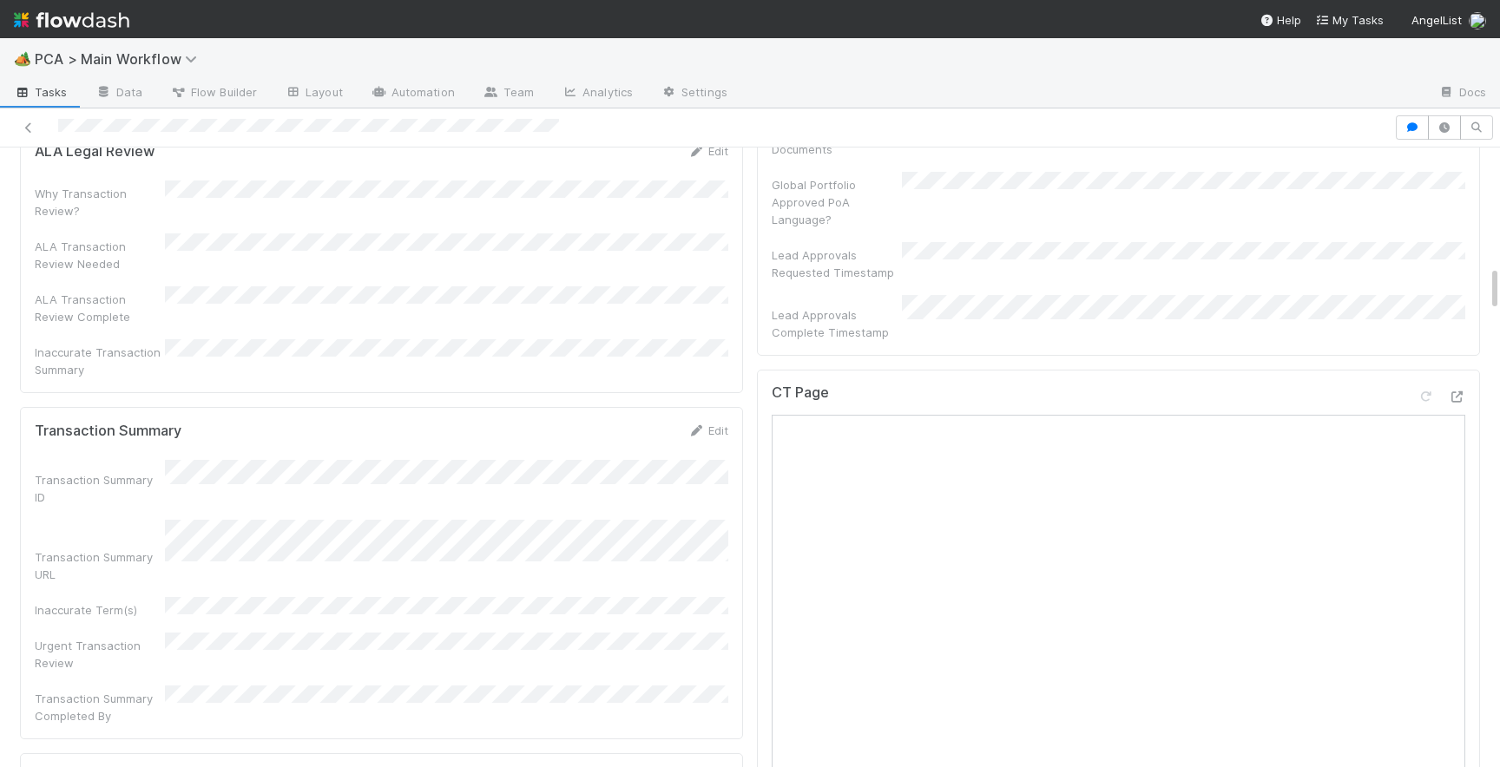
scroll to position [1618, 0]
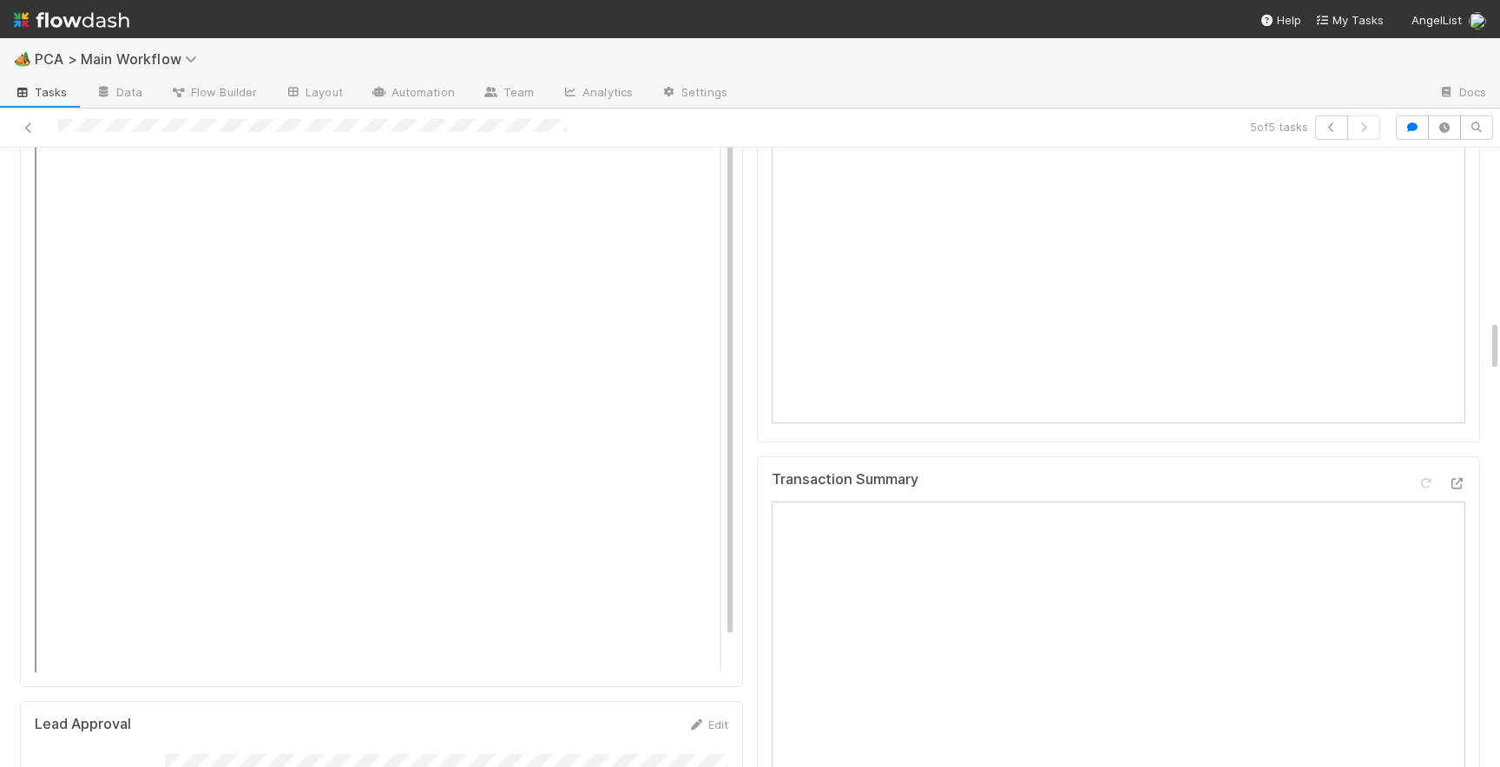
scroll to position [2018, 0]
click at [27, 124] on icon at bounding box center [28, 127] width 17 height 11
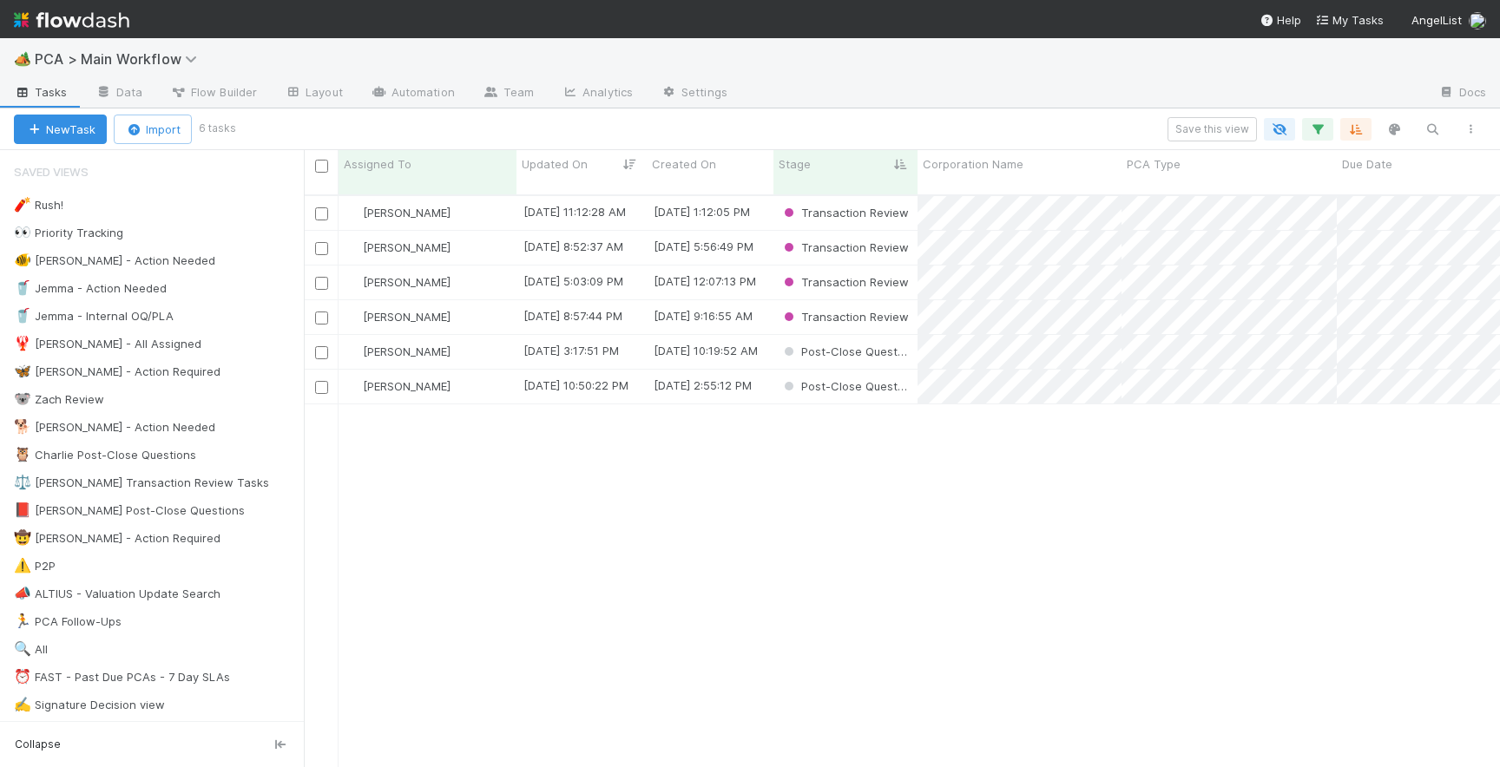
scroll to position [586, 1196]
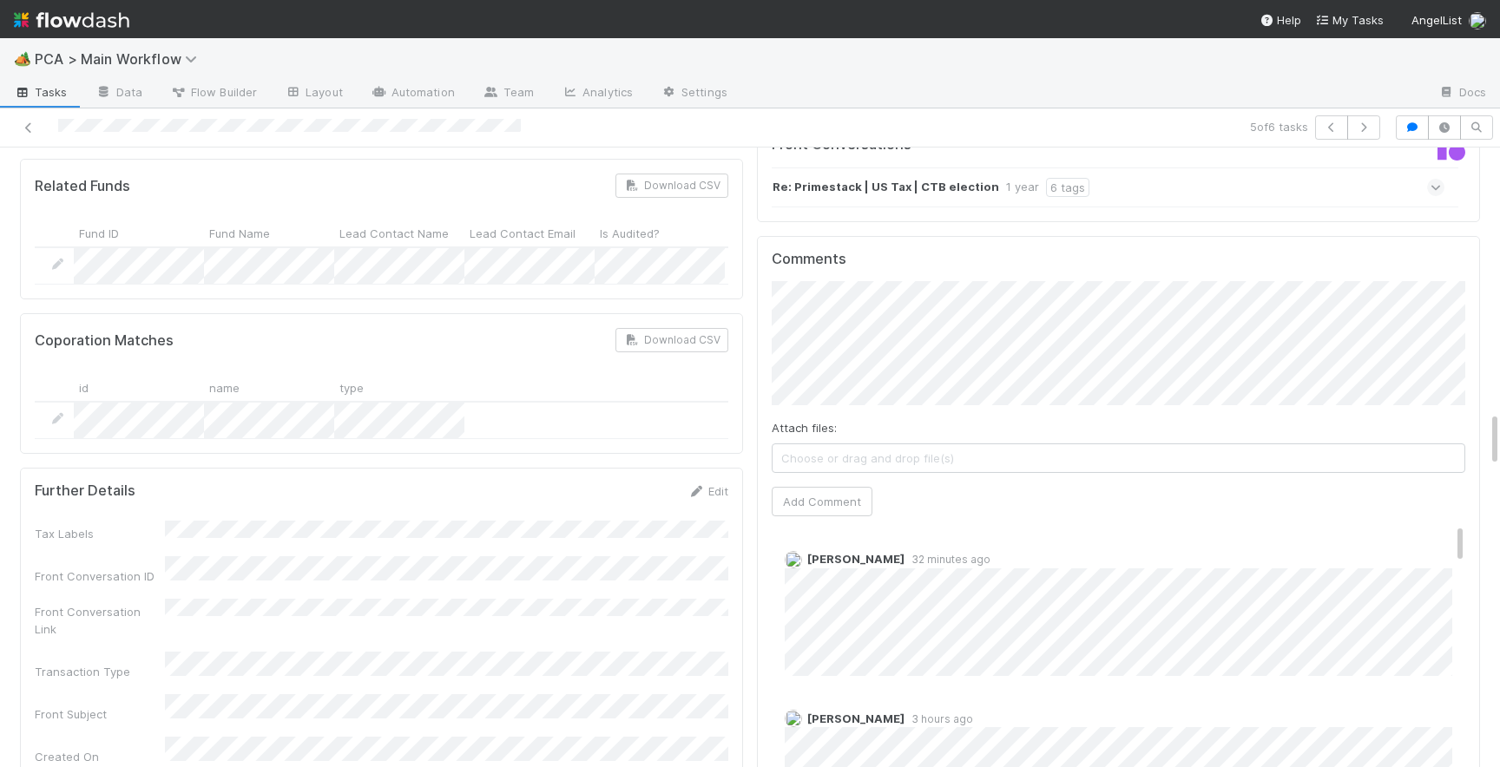
scroll to position [2959, 0]
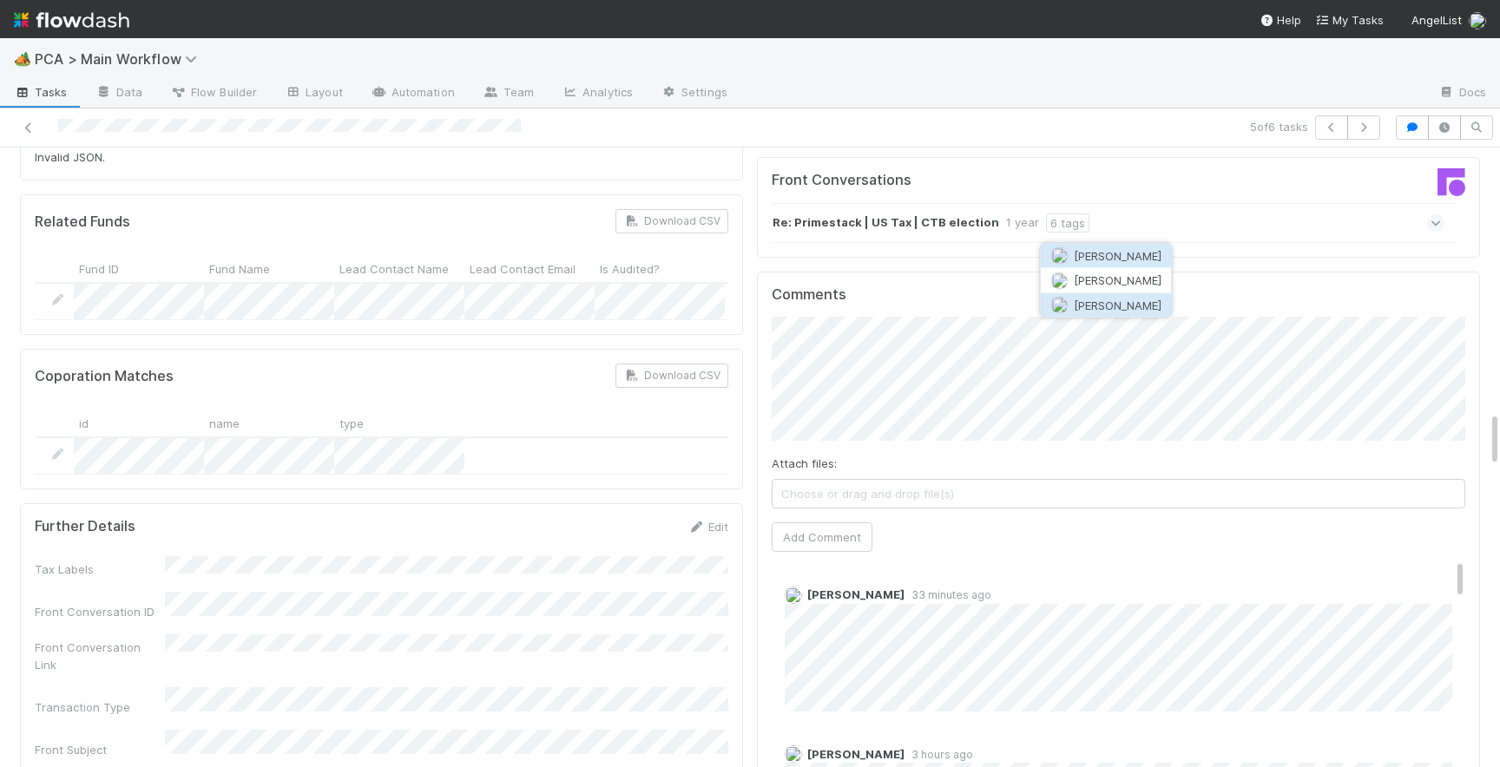
click at [1091, 302] on span "[PERSON_NAME]" at bounding box center [1118, 305] width 88 height 14
click at [847, 393] on div "Attach files: Choose or drag and drop file(s) Add Comment" at bounding box center [1119, 434] width 694 height 235
click at [825, 523] on button "Add Comment" at bounding box center [822, 538] width 101 height 30
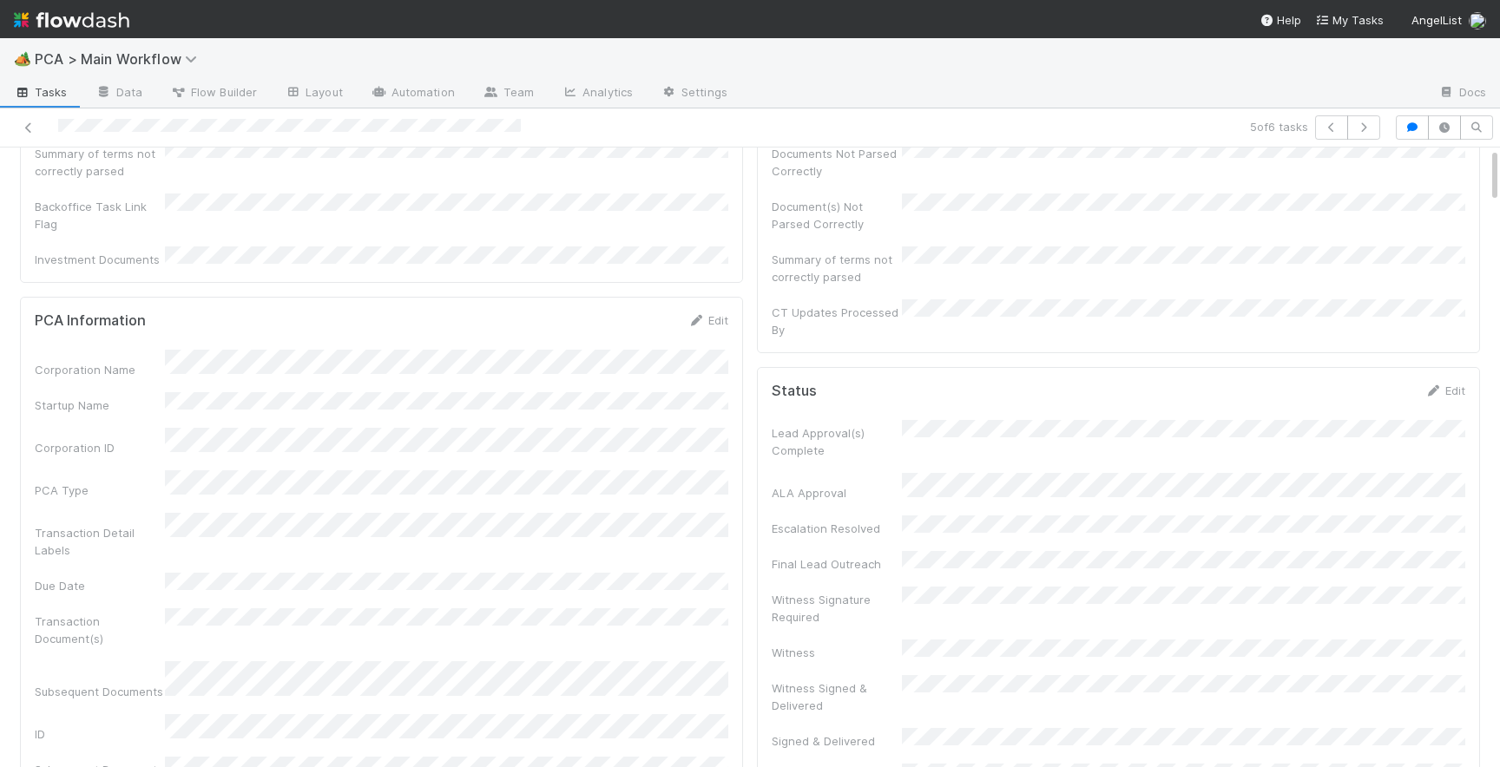
scroll to position [0, 0]
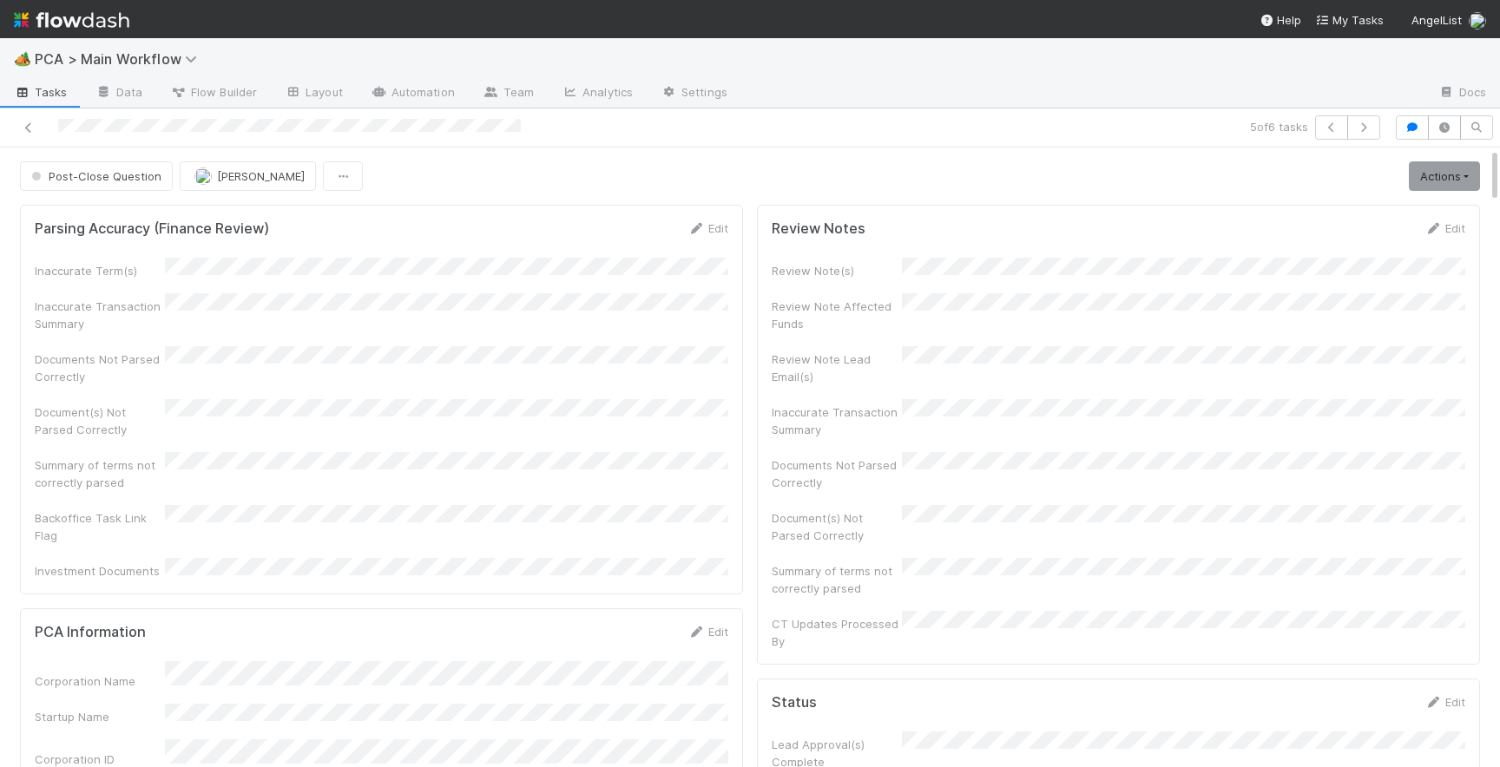
click at [95, 168] on button "Post-Close Question" at bounding box center [96, 176] width 153 height 30
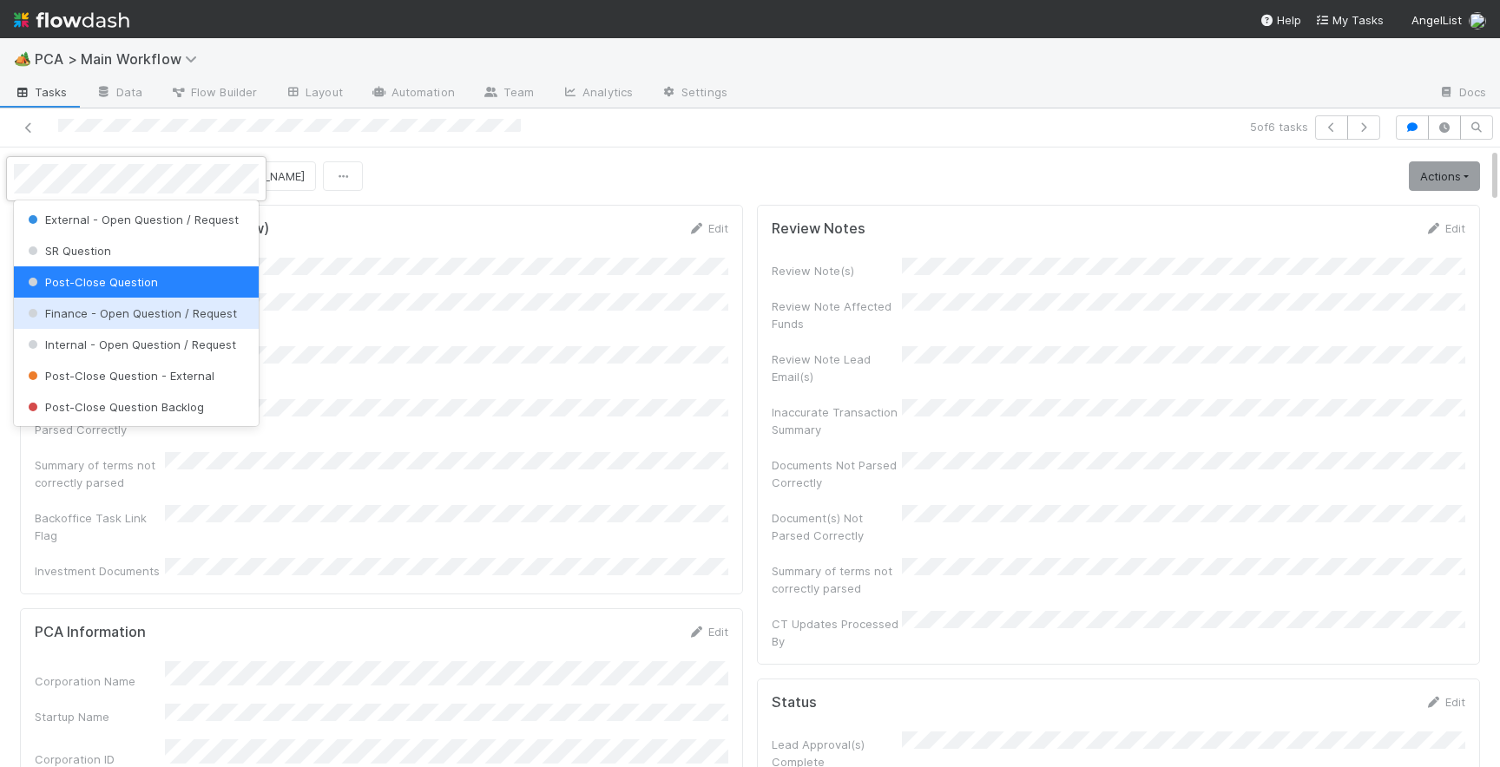
click at [82, 313] on span "Finance - Open Question / Request" at bounding box center [130, 313] width 213 height 14
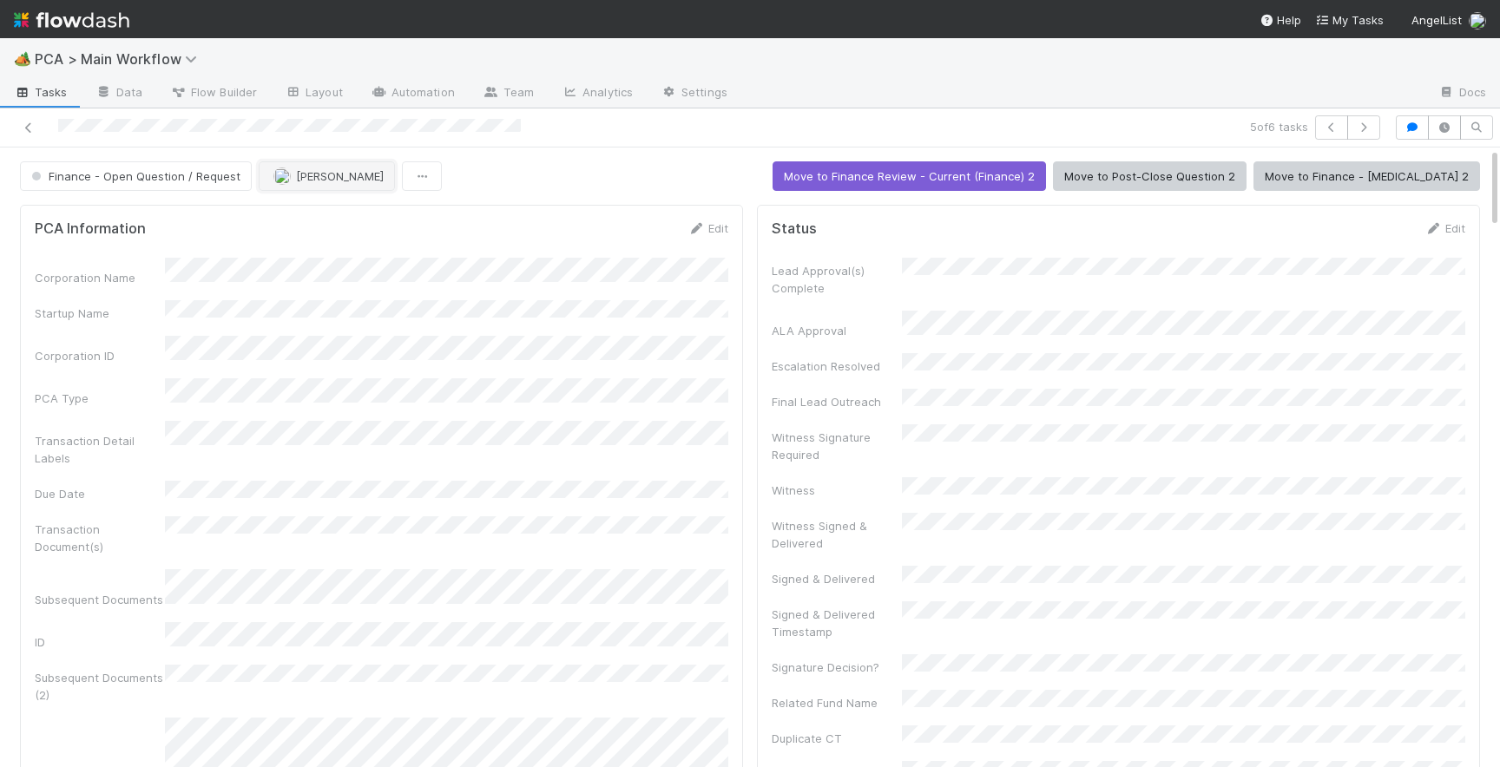
click at [316, 188] on button "[PERSON_NAME]" at bounding box center [327, 176] width 136 height 30
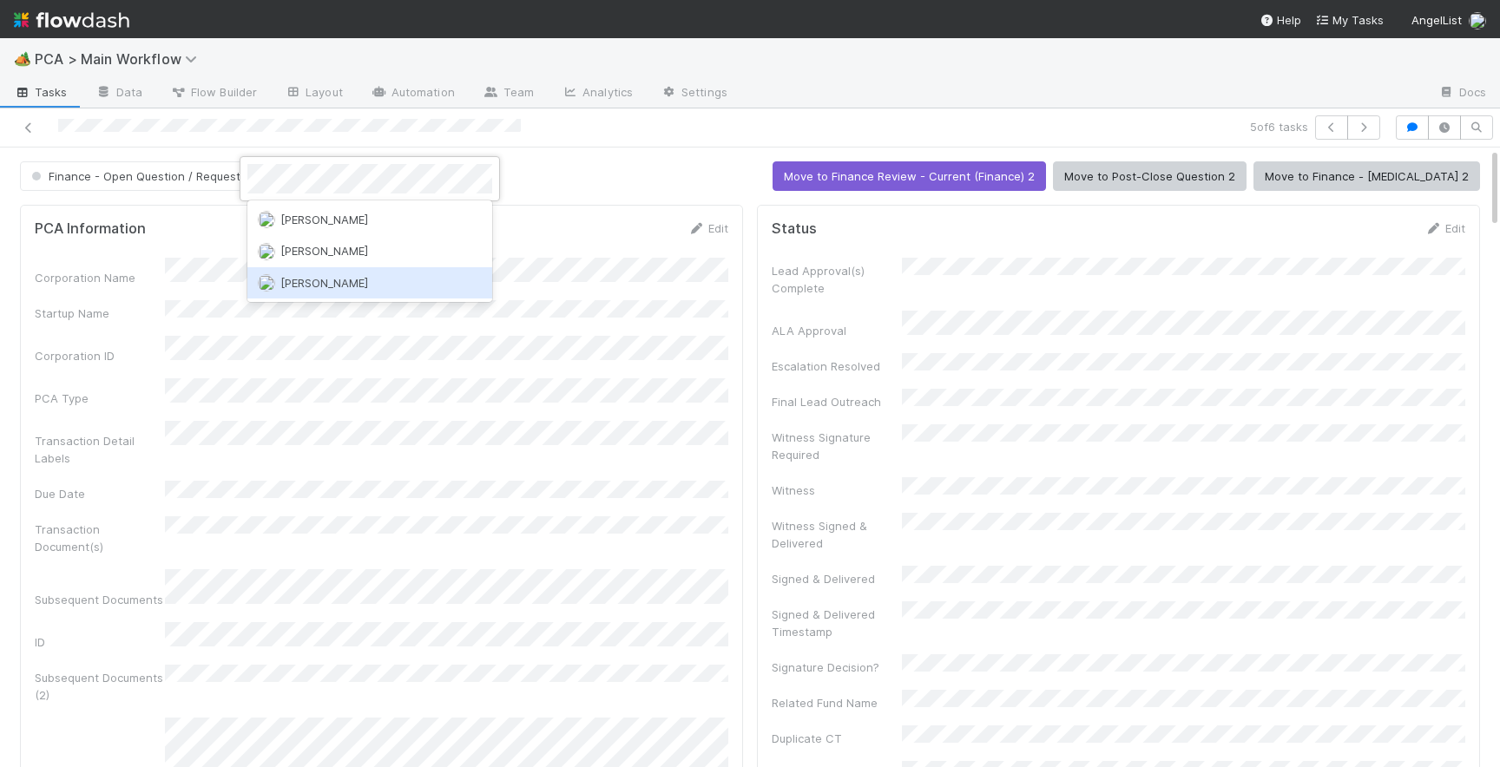
click at [310, 289] on div "[PERSON_NAME]" at bounding box center [369, 282] width 245 height 31
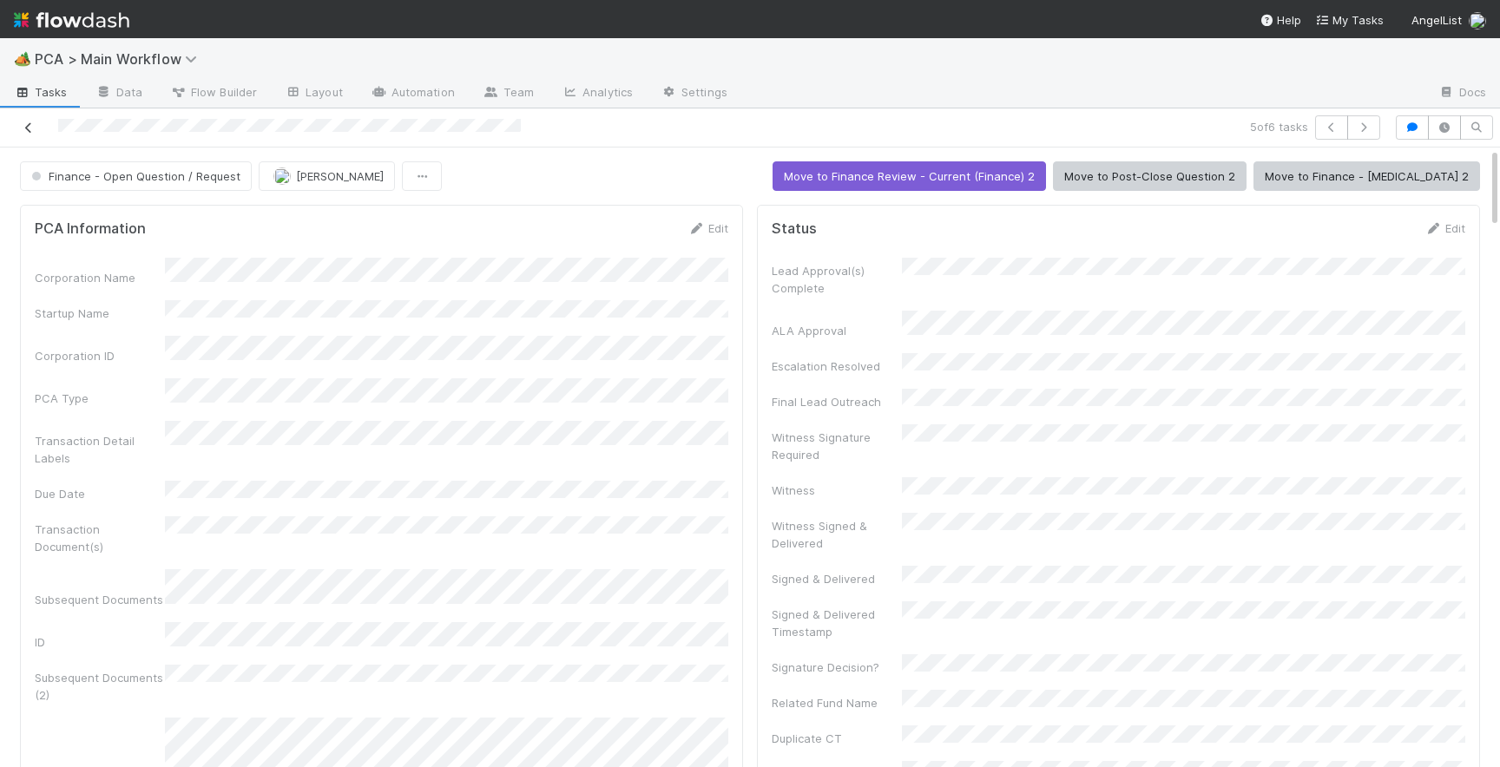
click at [28, 125] on icon at bounding box center [28, 127] width 17 height 11
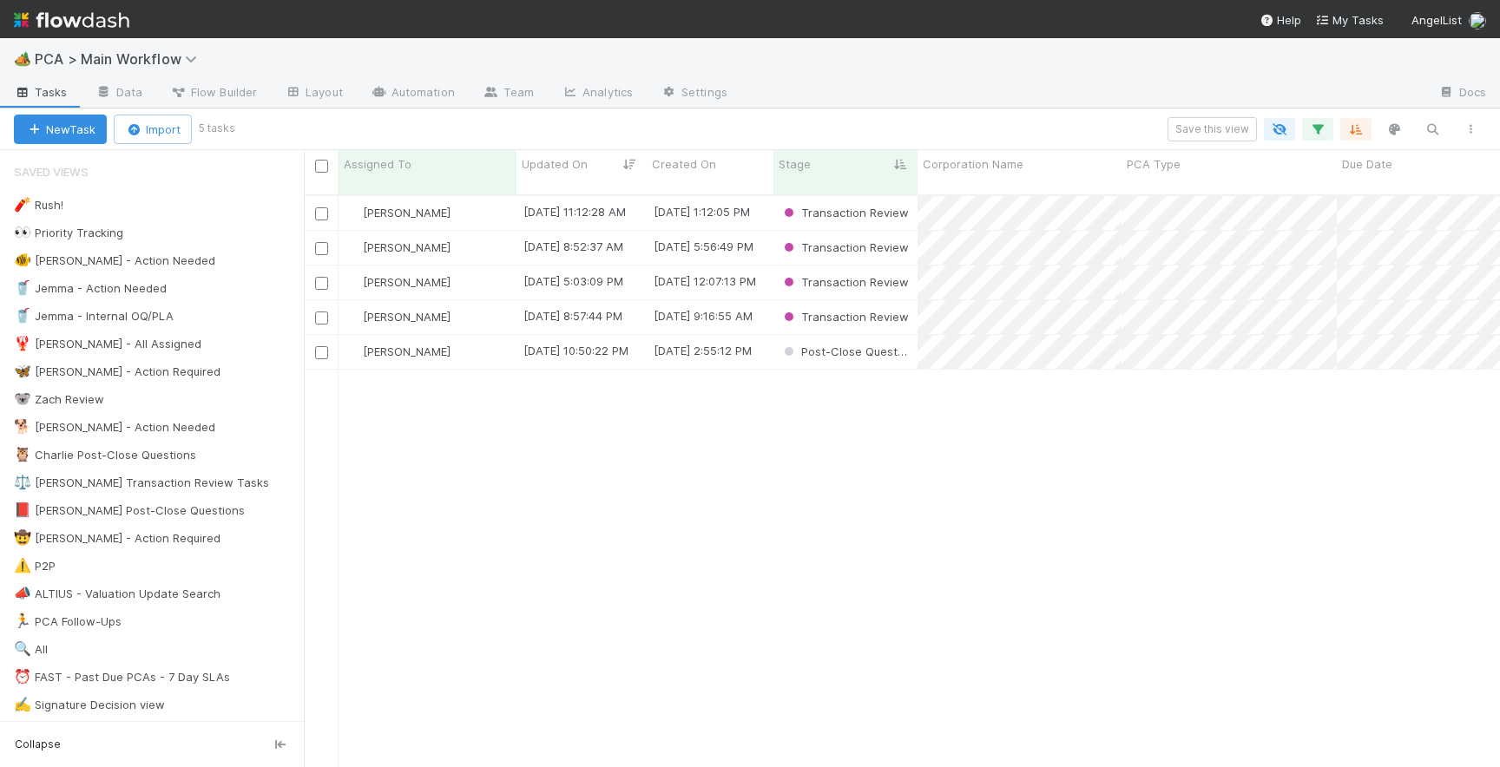
scroll to position [586, 1196]
